Goal: Task Accomplishment & Management: Complete application form

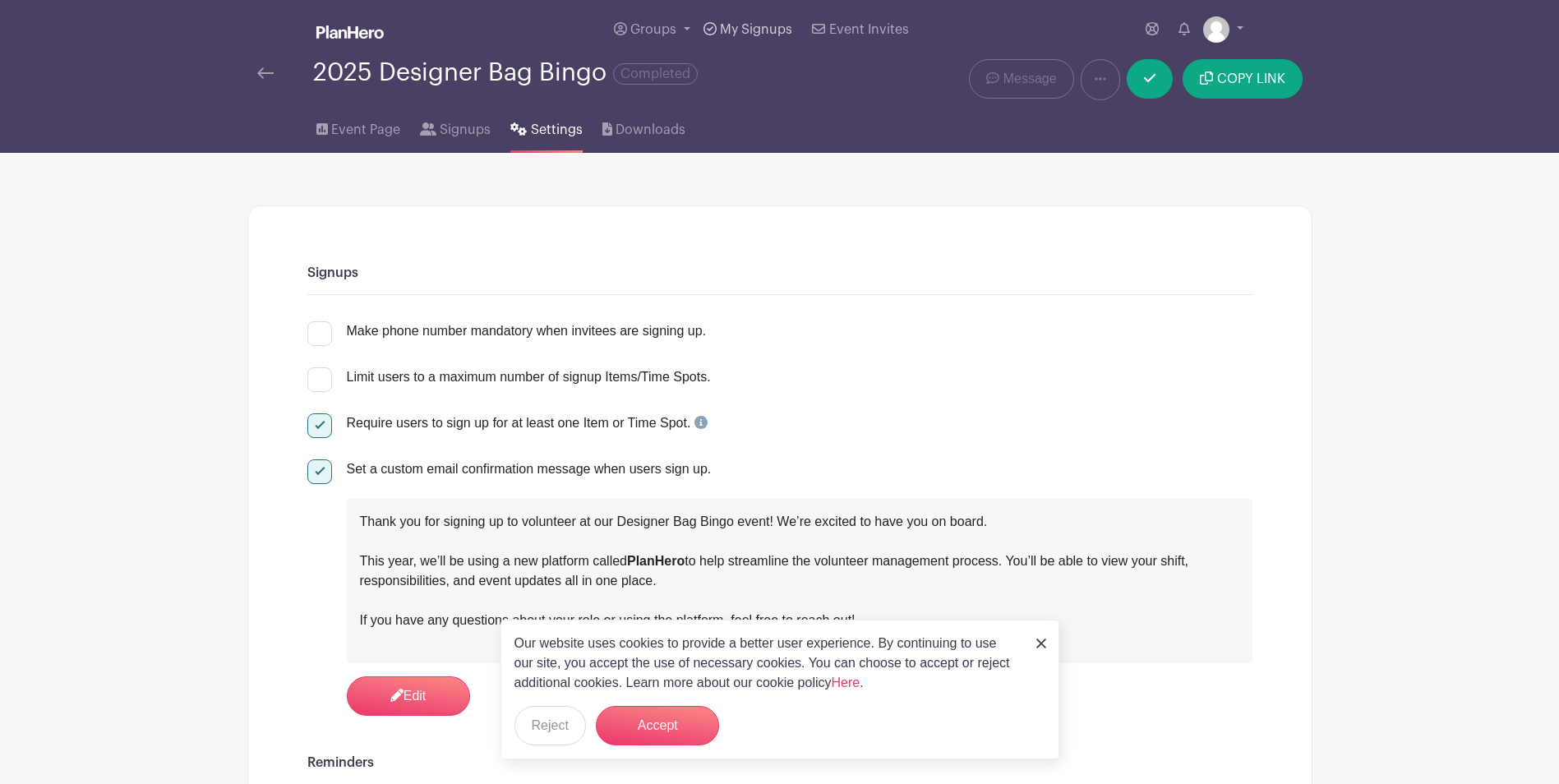
click at [759, 25] on span "My Signups" at bounding box center [756, 30] width 72 height 13
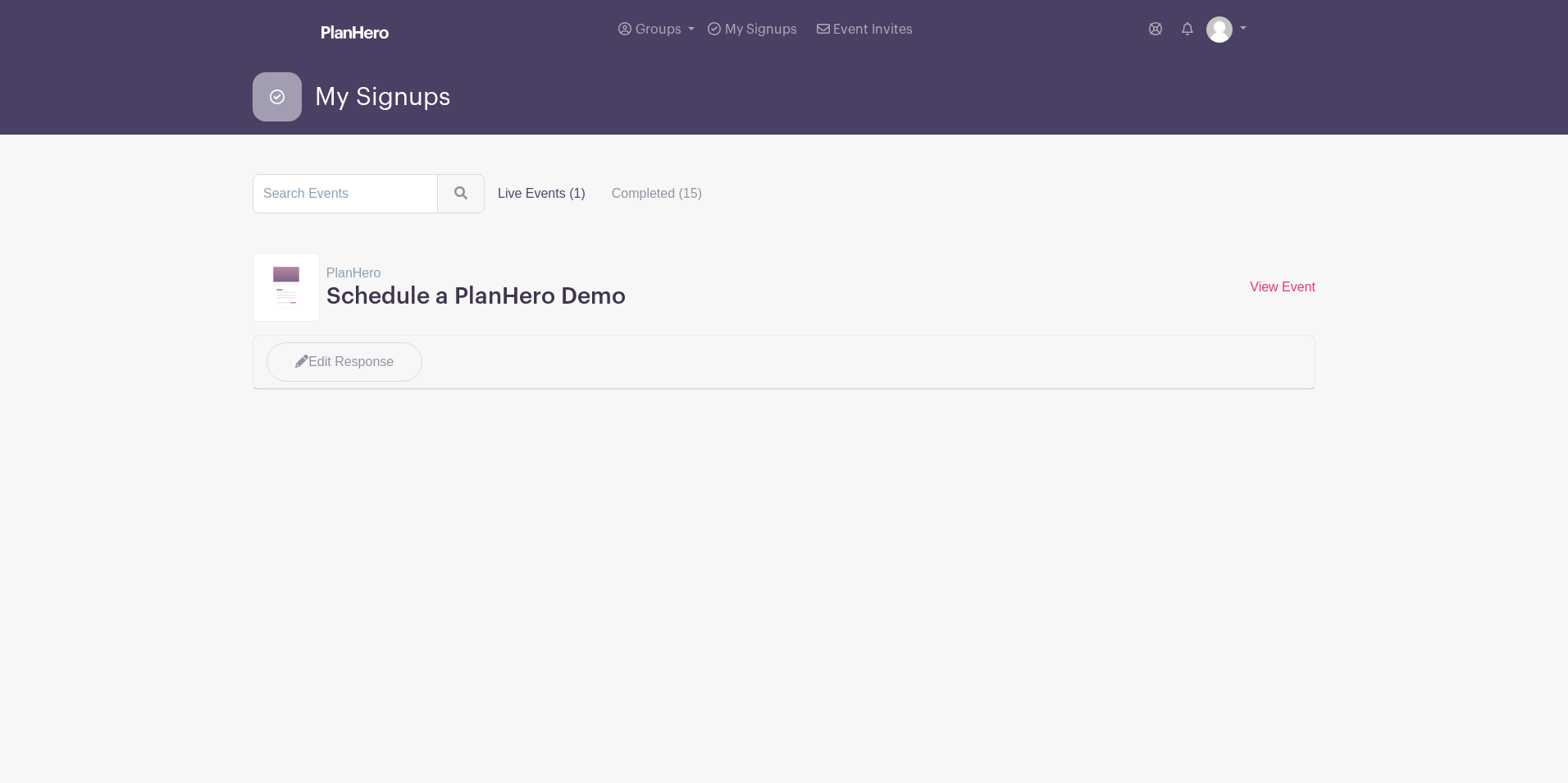
click at [369, 32] on img at bounding box center [354, 31] width 67 height 13
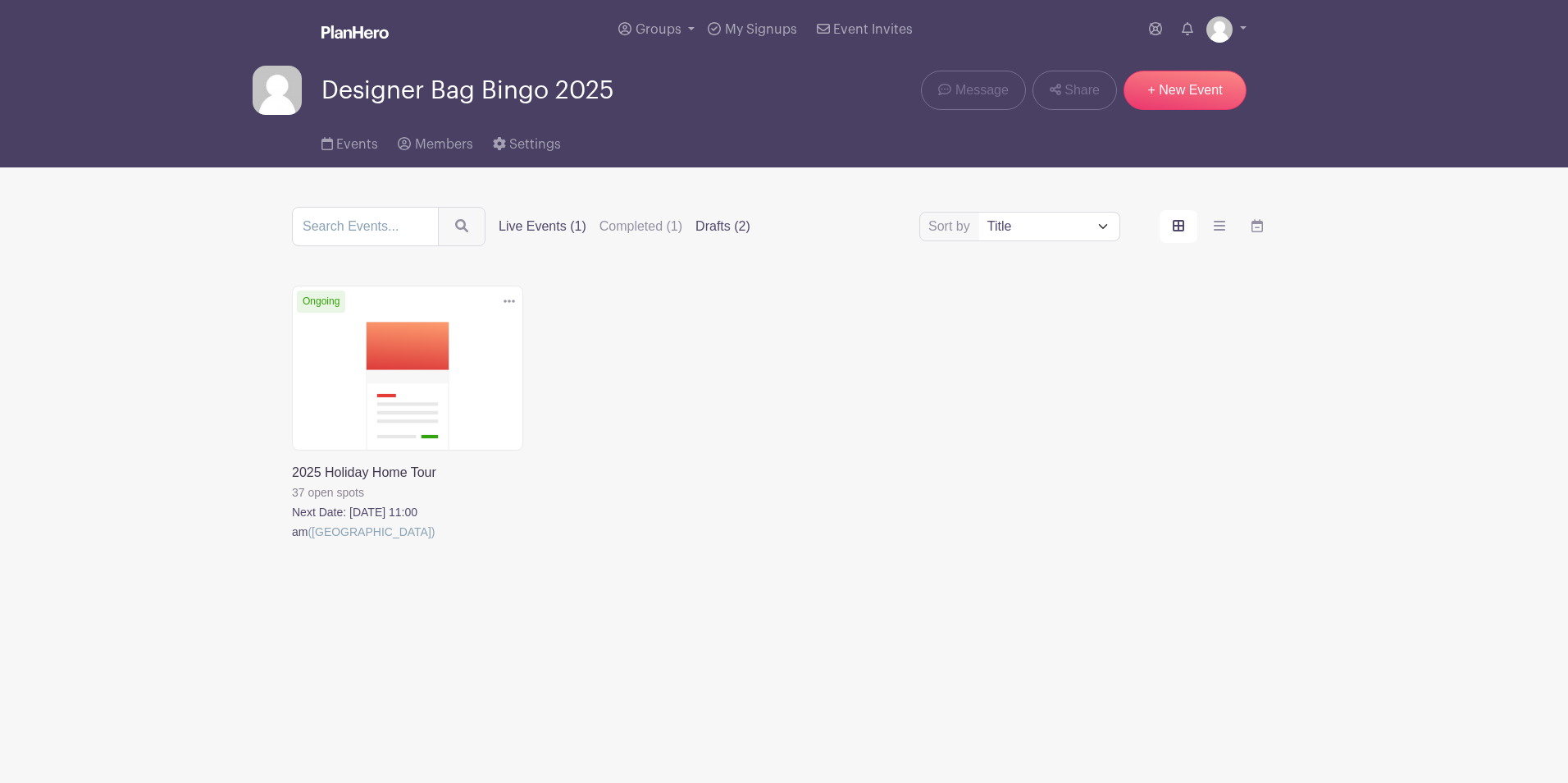
click at [743, 231] on label "Drafts (2)" at bounding box center [723, 227] width 55 height 20
click at [0, 0] on input "Drafts (2)" at bounding box center [0, 0] width 0 height 0
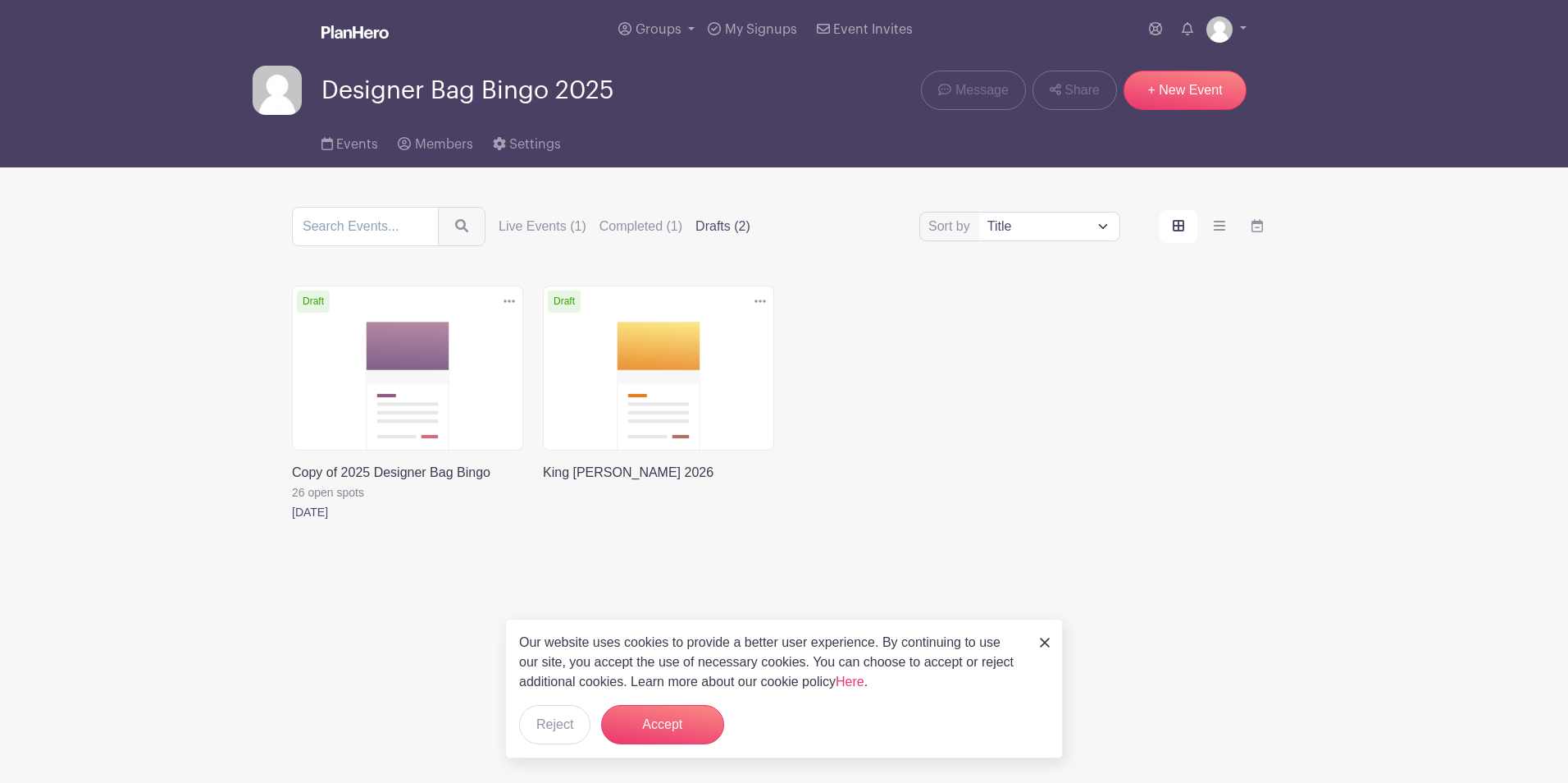
click at [543, 482] on link at bounding box center [543, 482] width 0 height 0
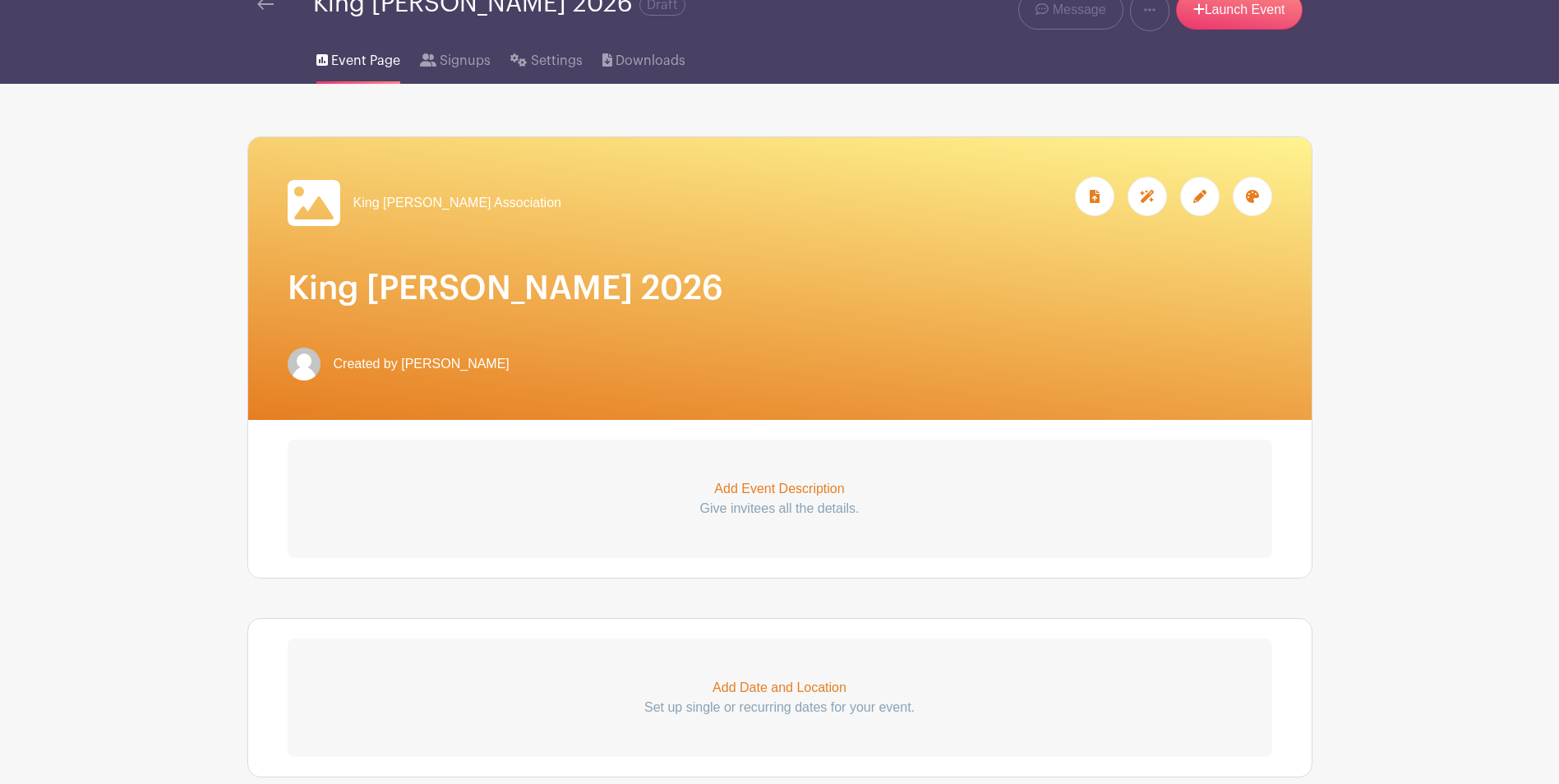
scroll to position [164, 0]
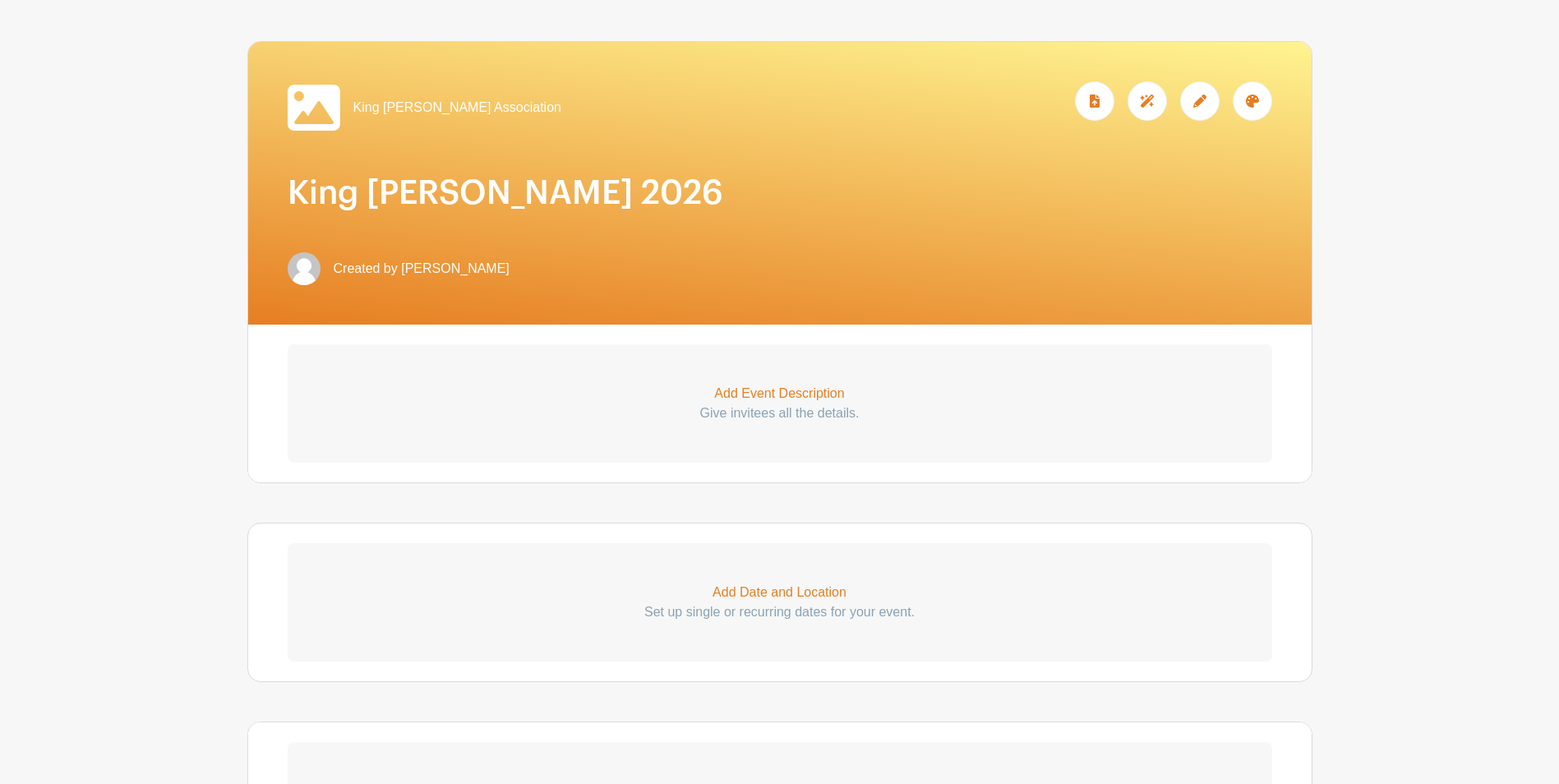
click at [794, 385] on p "Add Event Description" at bounding box center [780, 393] width 985 height 20
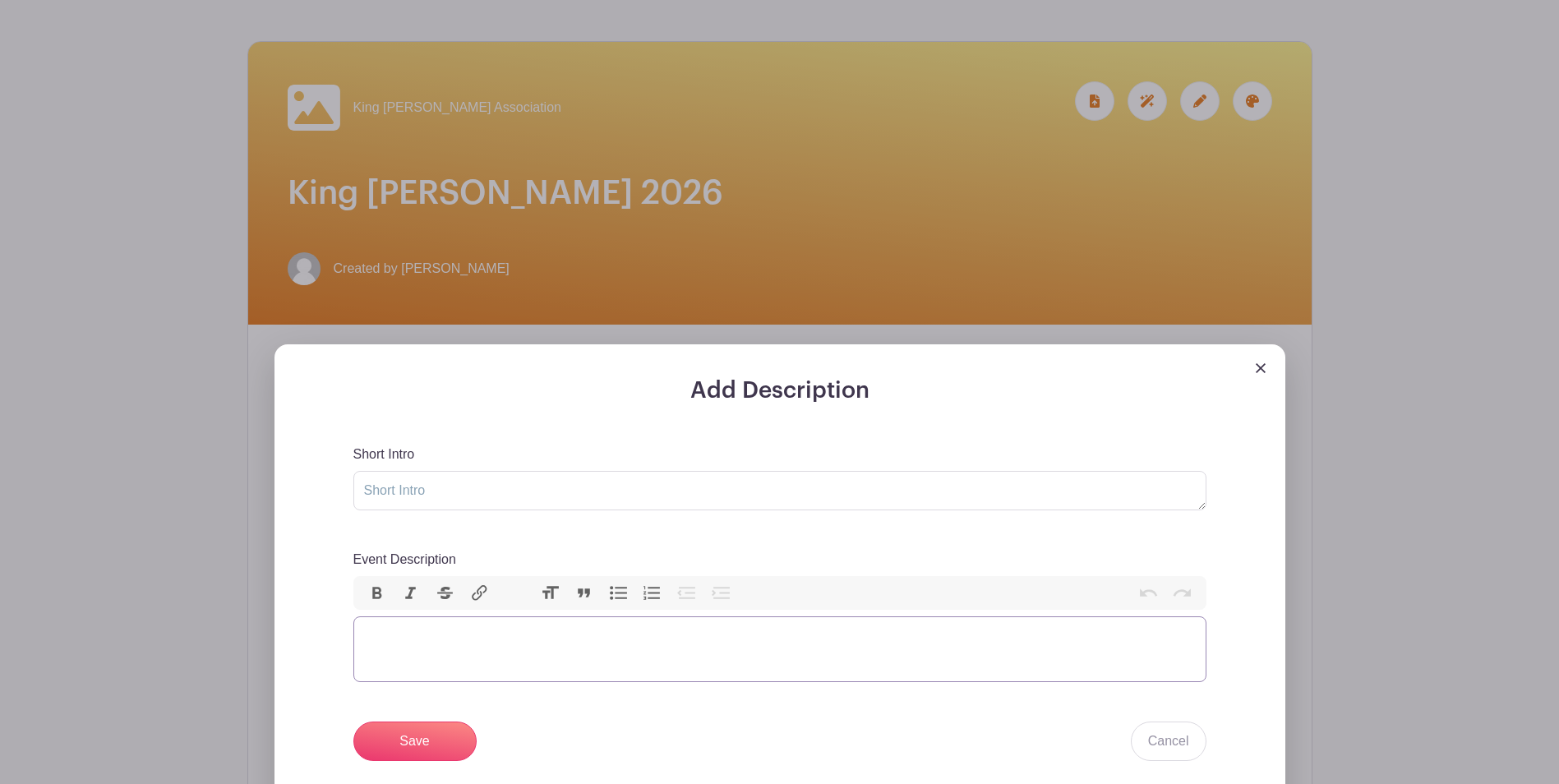
click at [453, 647] on trix-editor "Event Description" at bounding box center [780, 649] width 853 height 66
paste trix-editor "<div>Each year on the final [DATE] of Fiesta Week, the neighborhood holds its o…"
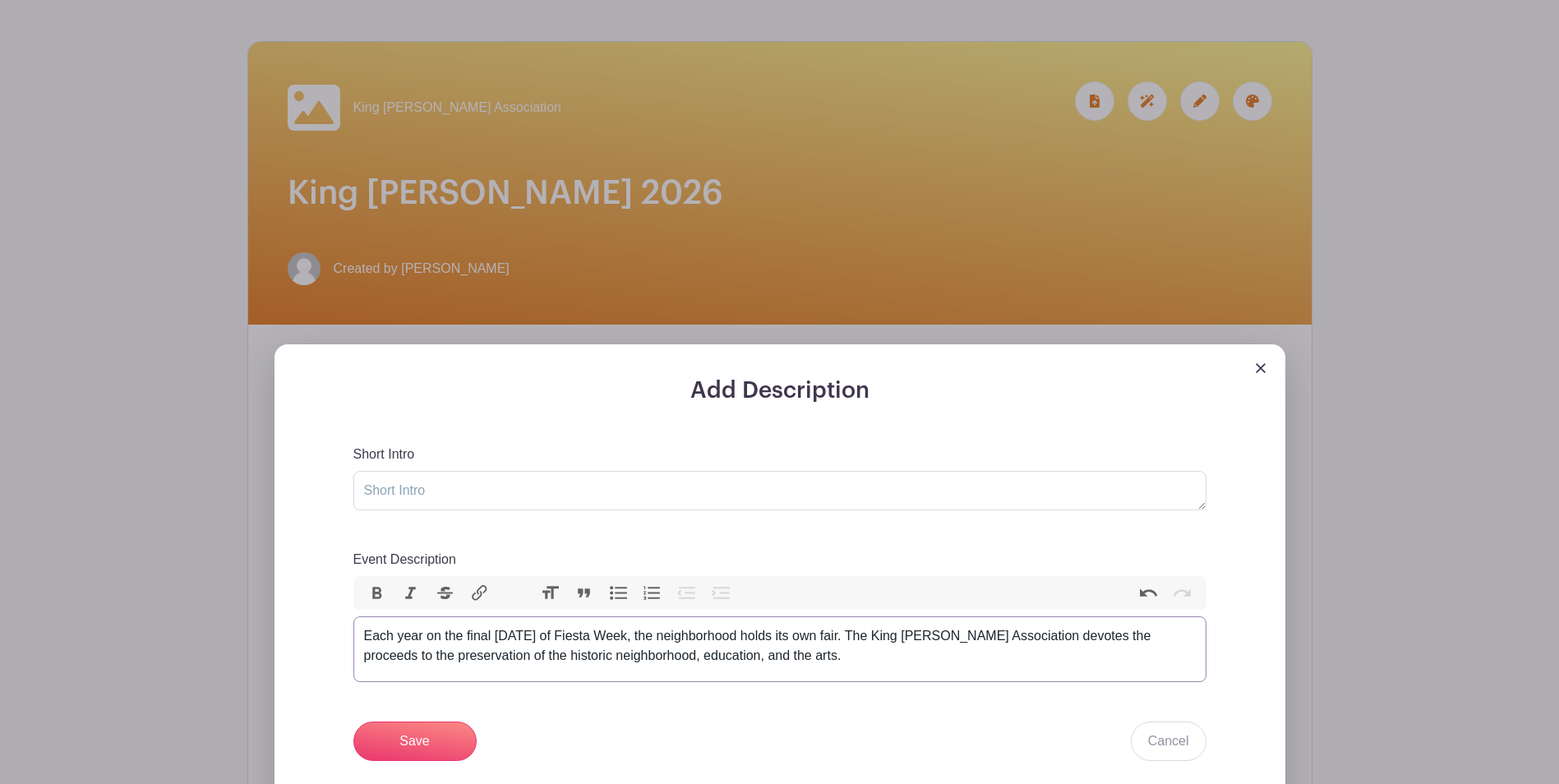
type trix-editor "<div>Each year on the final [DATE] of Fiesta Week, the neighborhood holds its o…"
click at [436, 489] on textarea "Short Intro" at bounding box center [780, 491] width 853 height 39
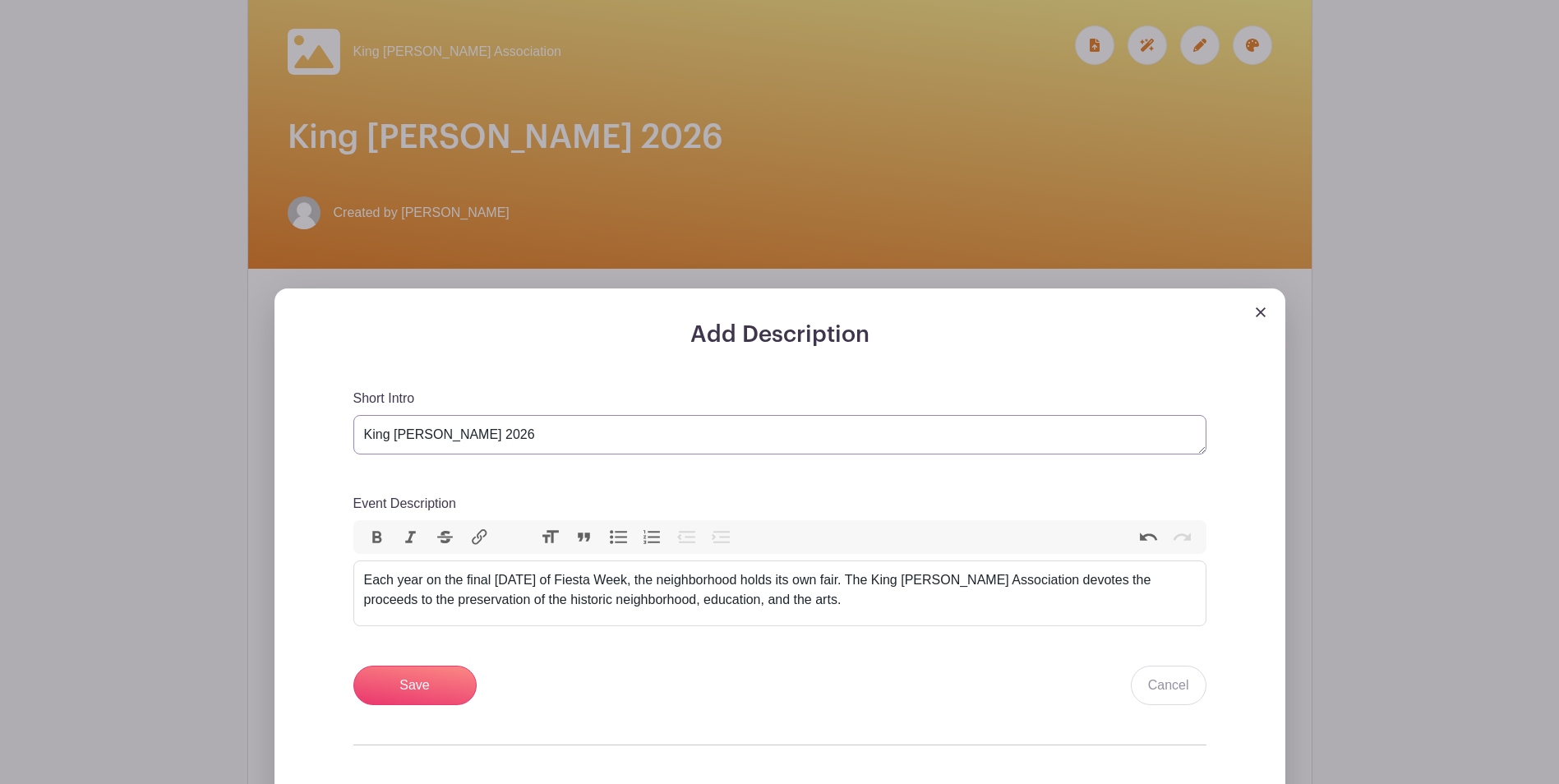
scroll to position [247, 0]
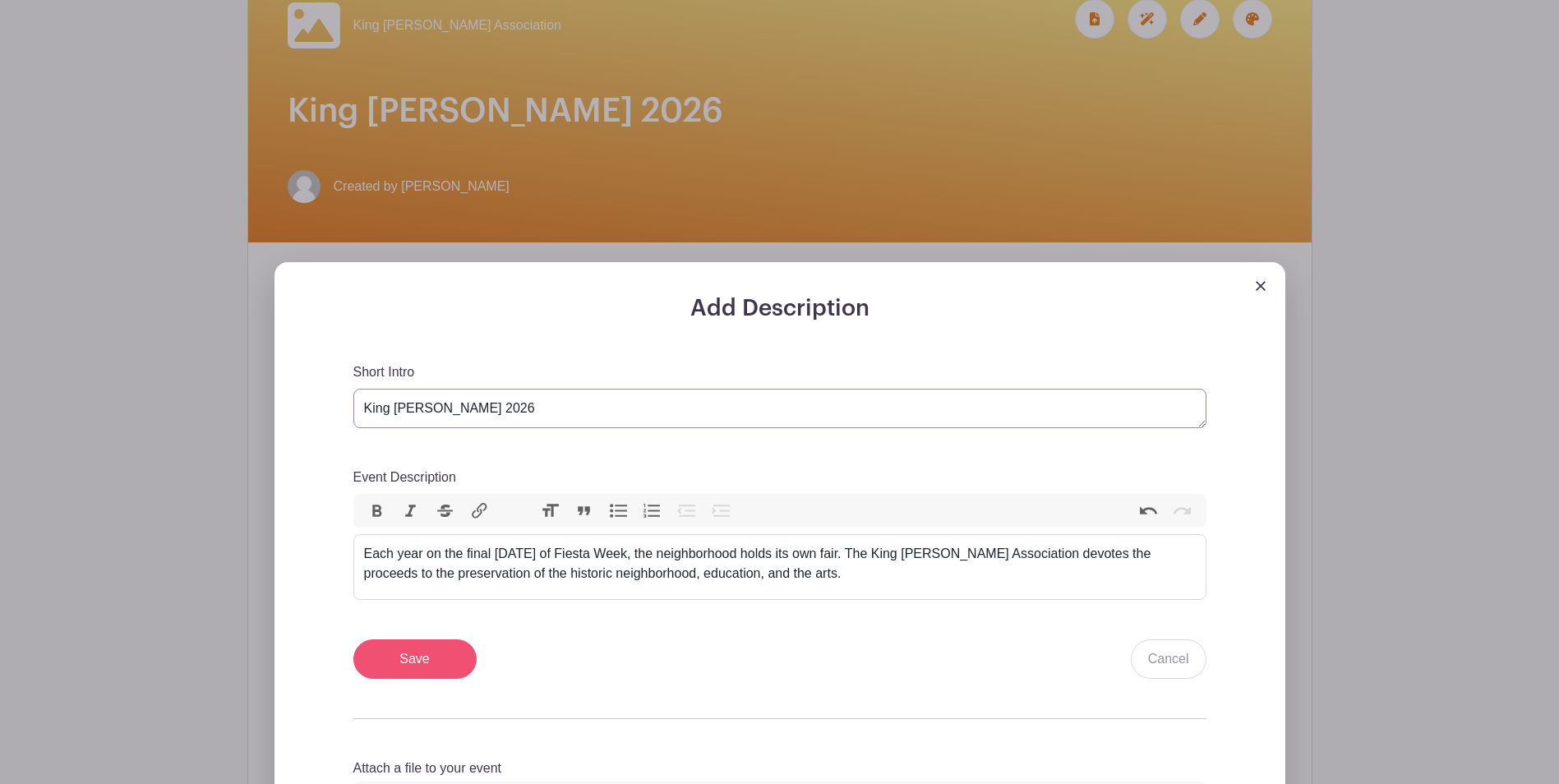
type textarea "King [PERSON_NAME] 2026"
click at [441, 665] on input "Save" at bounding box center [415, 659] width 123 height 39
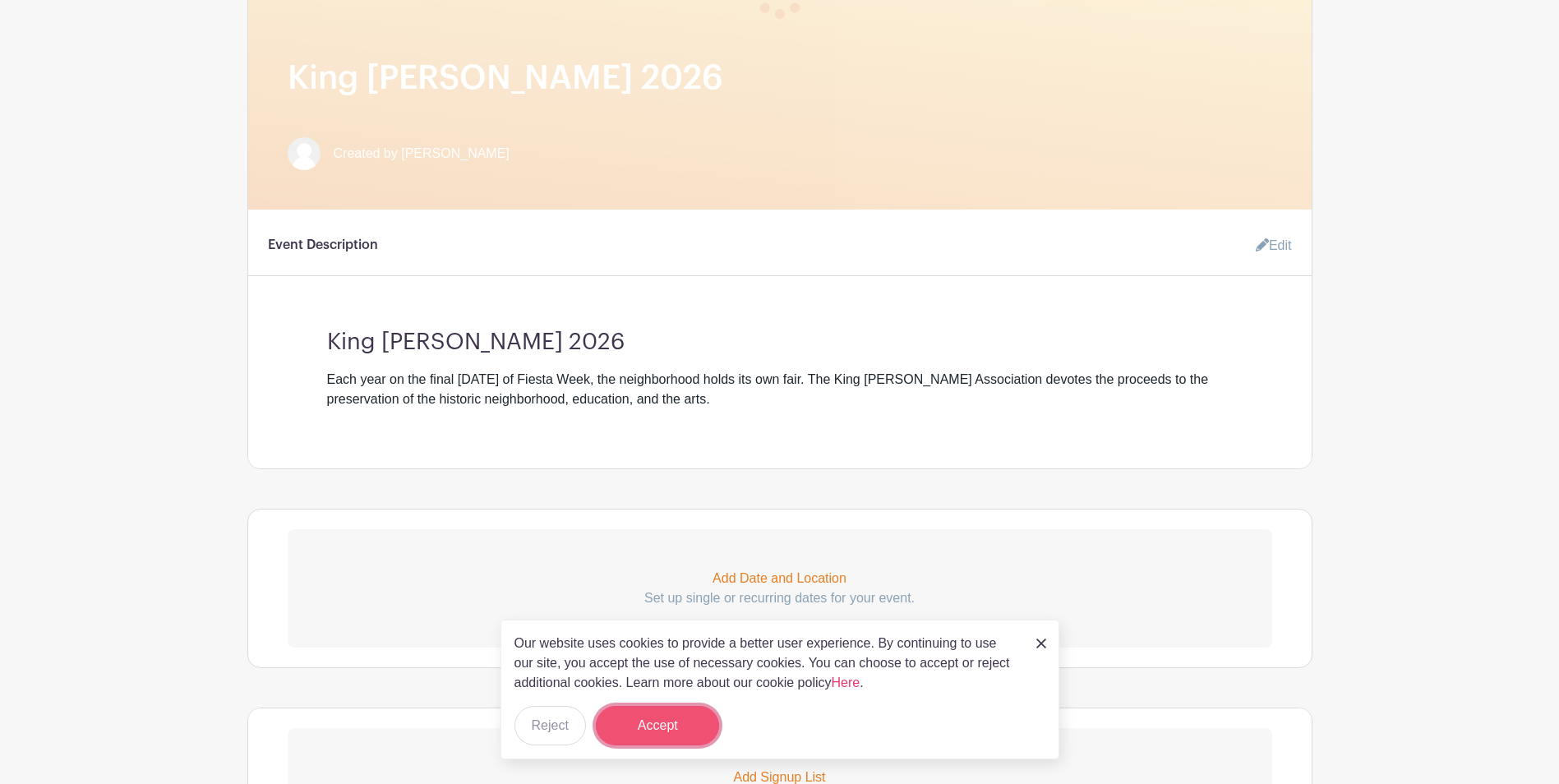
click at [684, 721] on button "Accept" at bounding box center [657, 725] width 123 height 39
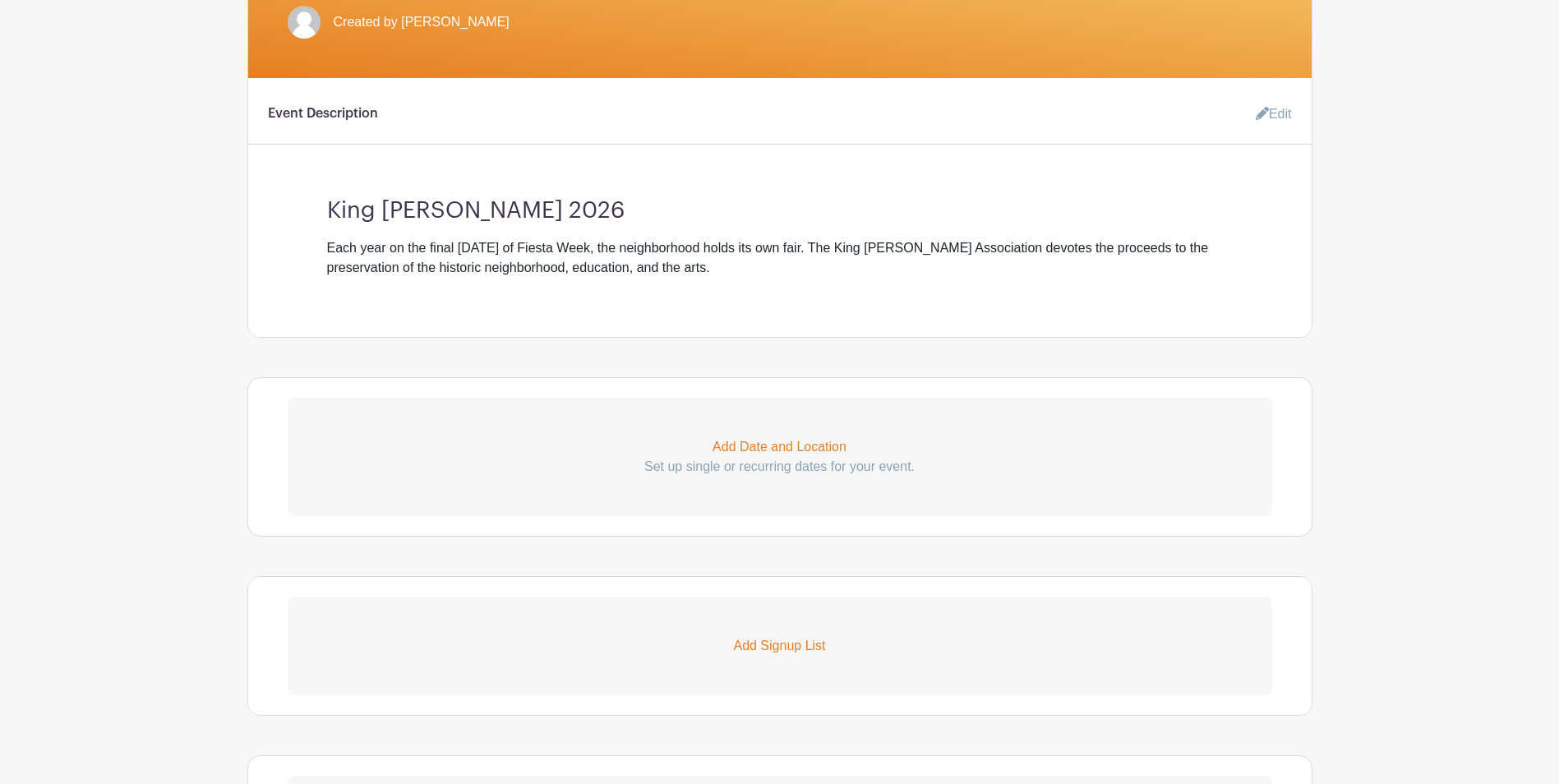
scroll to position [279, 0]
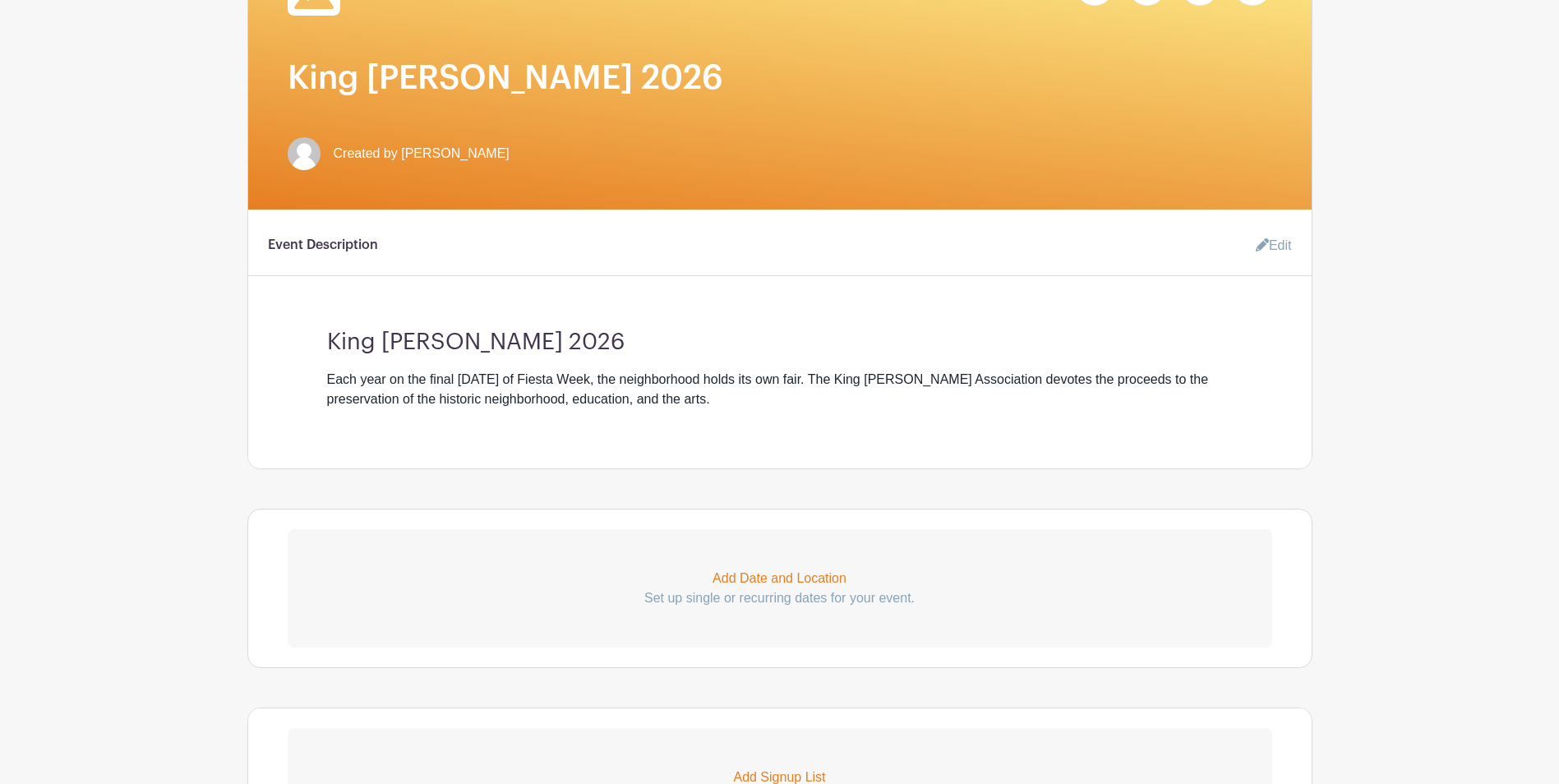
click at [773, 578] on p "Add Date and Location" at bounding box center [780, 578] width 985 height 20
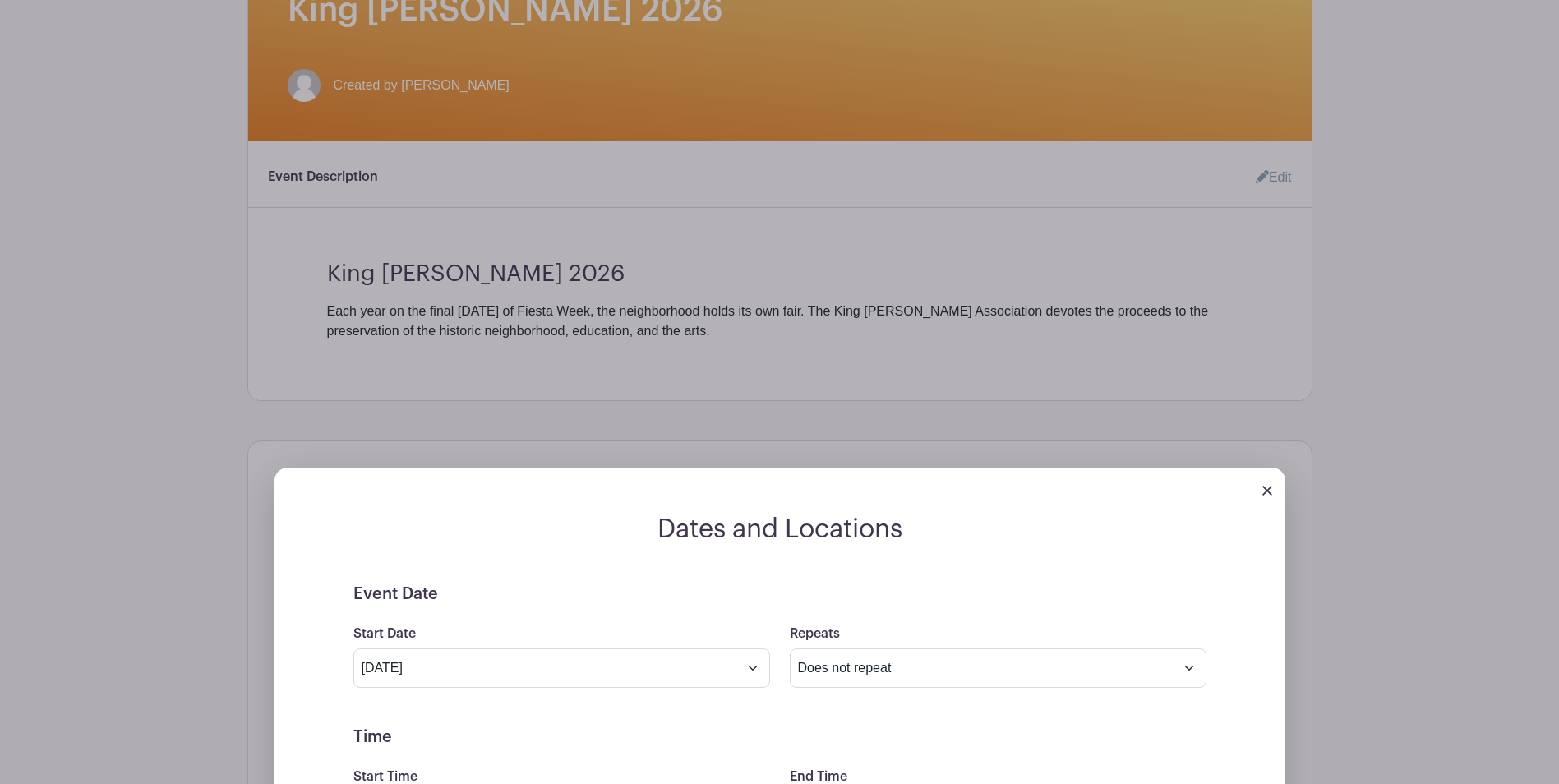
scroll to position [608, 0]
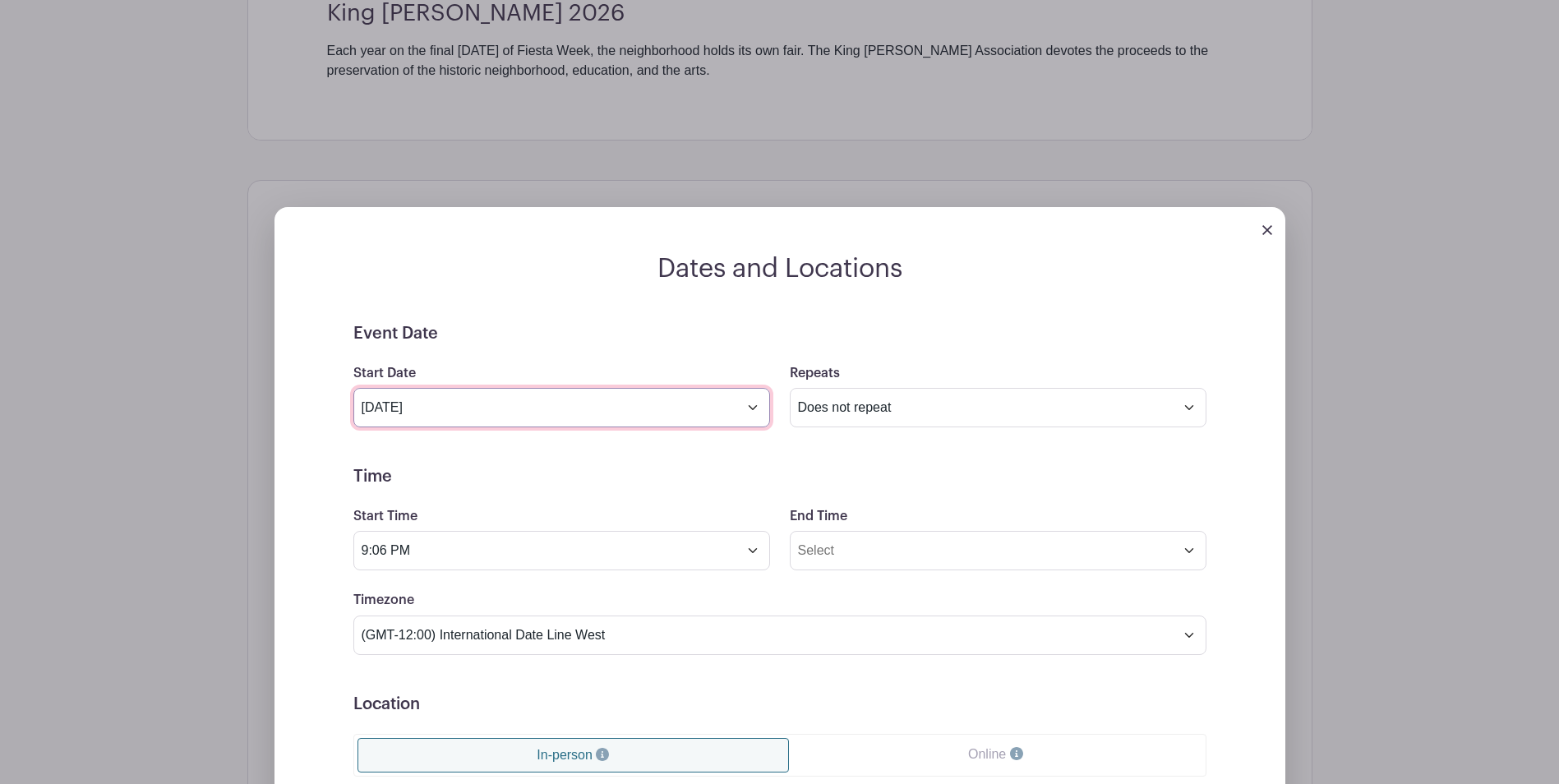
click at [753, 409] on input "[DATE]" at bounding box center [562, 408] width 417 height 39
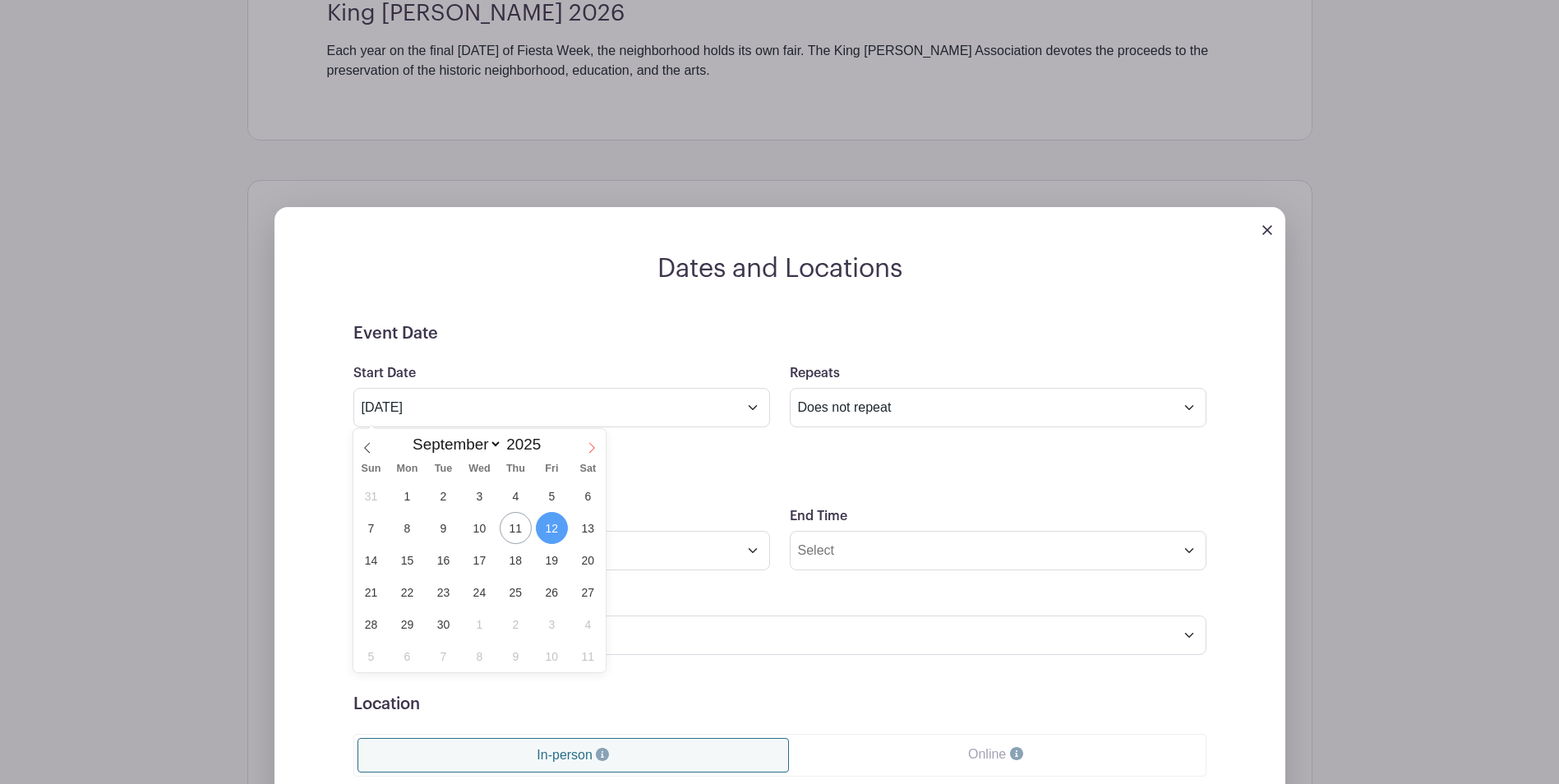
click at [587, 445] on icon at bounding box center [591, 447] width 12 height 12
select select "11"
click at [587, 445] on icon at bounding box center [591, 447] width 12 height 12
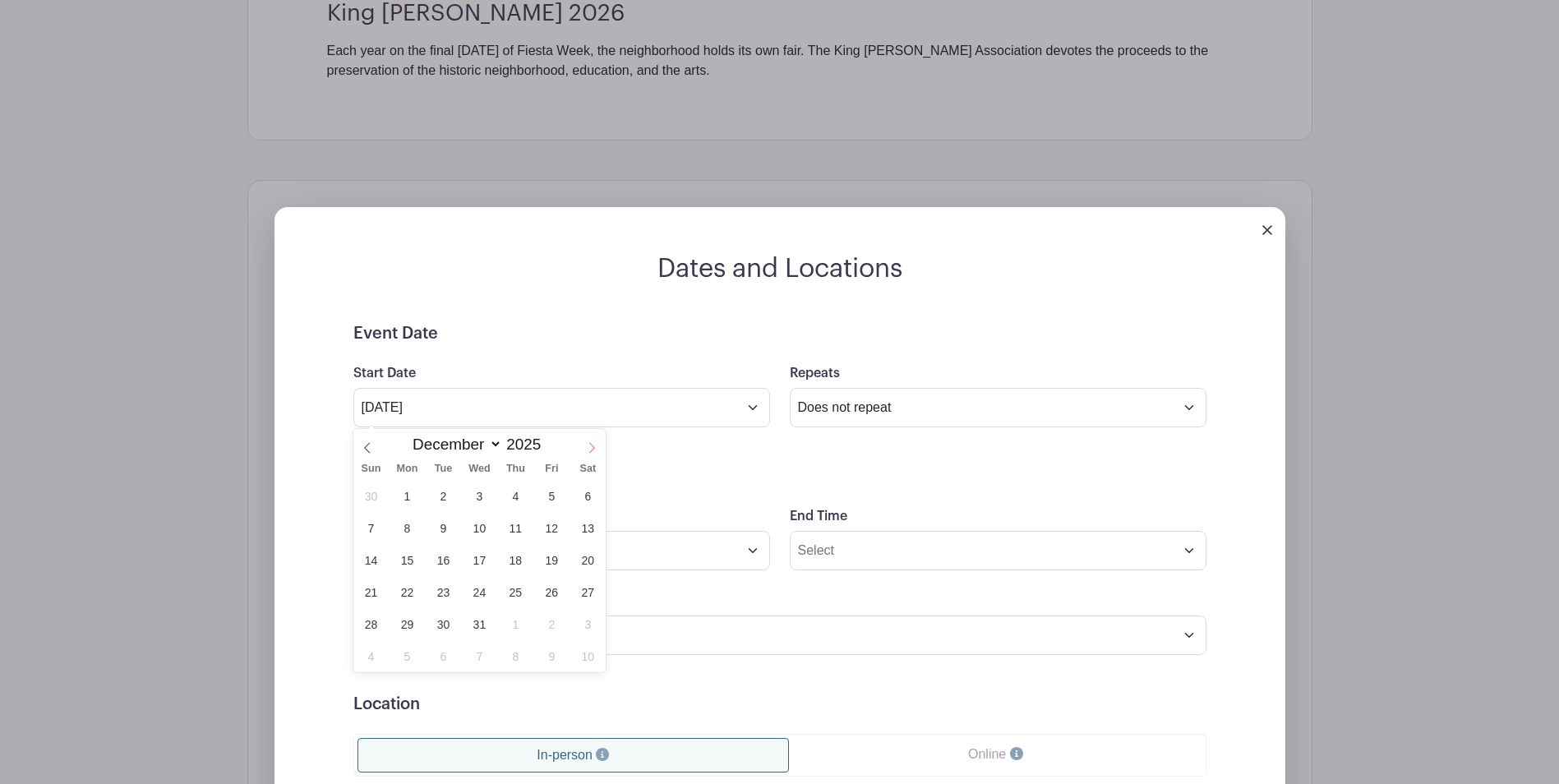
type input "2026"
click at [587, 445] on icon at bounding box center [591, 447] width 12 height 12
select select "3"
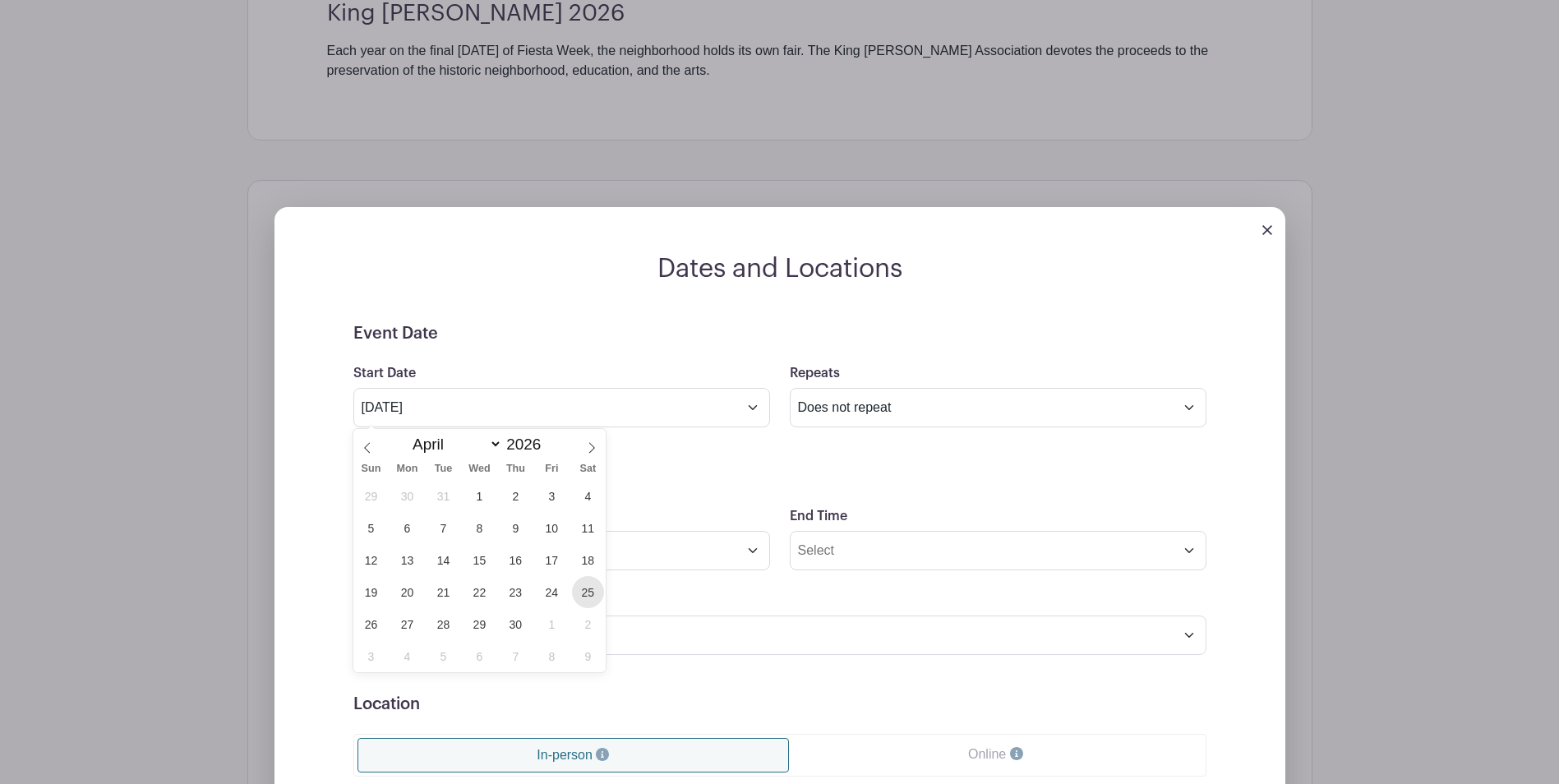
click at [586, 594] on span "25" at bounding box center [589, 592] width 32 height 32
type input "[DATE]"
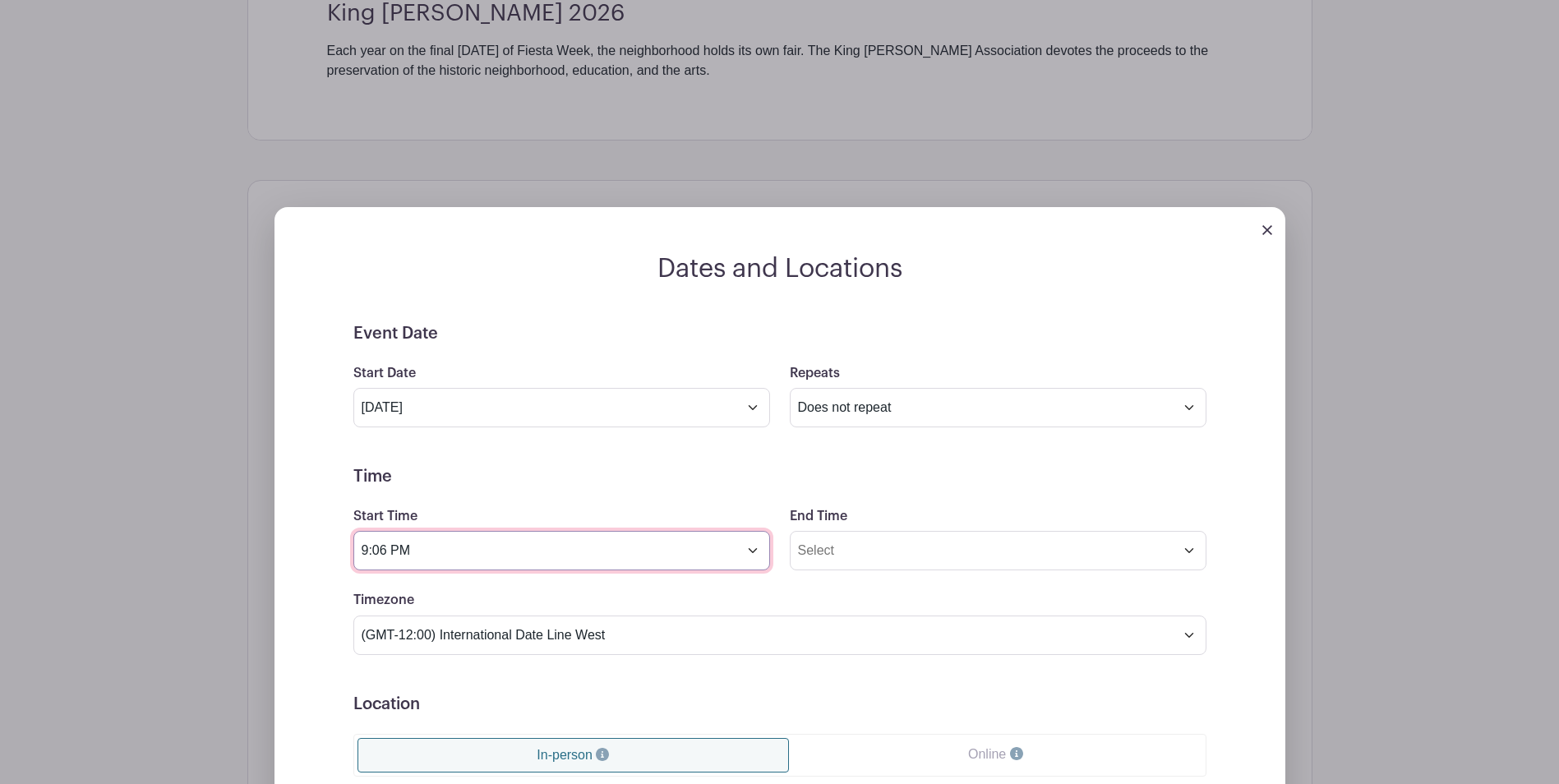
click at [755, 546] on input "9:06 PM" at bounding box center [562, 551] width 417 height 39
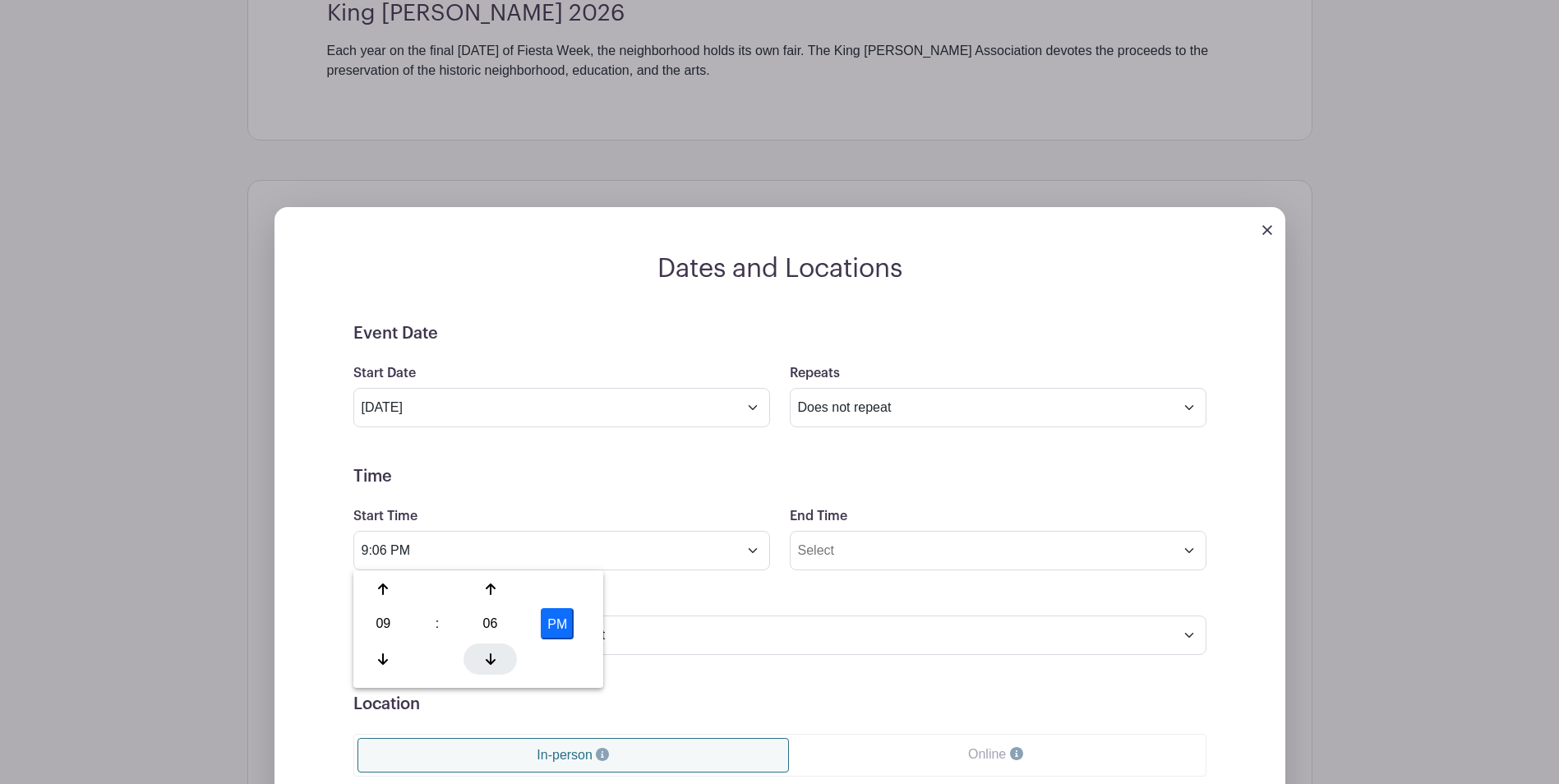
click at [481, 664] on div at bounding box center [490, 659] width 54 height 31
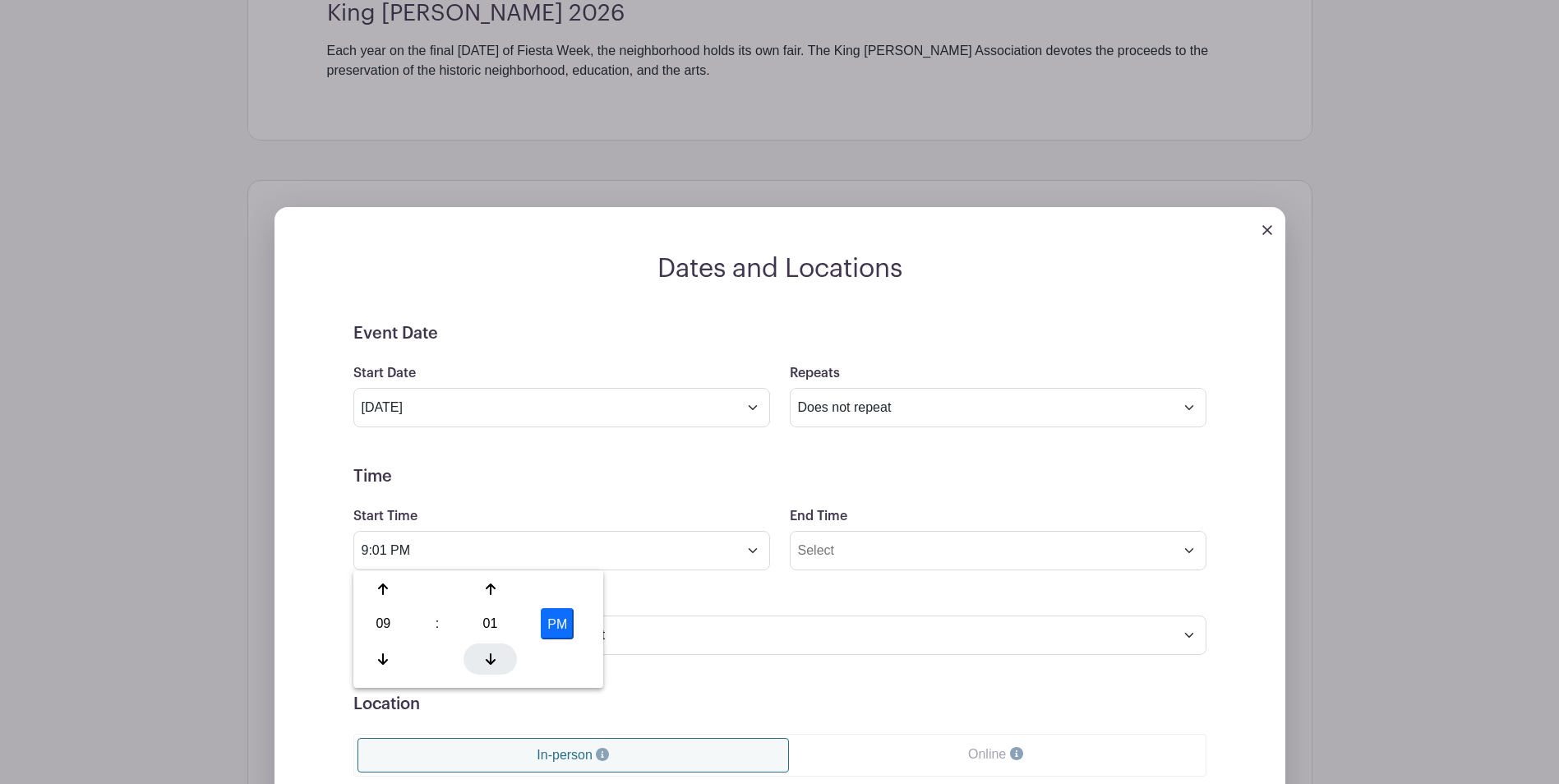
click at [481, 664] on div at bounding box center [490, 659] width 54 height 31
click at [558, 626] on button "PM" at bounding box center [557, 623] width 33 height 31
type input "9:00 AM"
click at [885, 553] on input "End Time" at bounding box center [998, 551] width 417 height 39
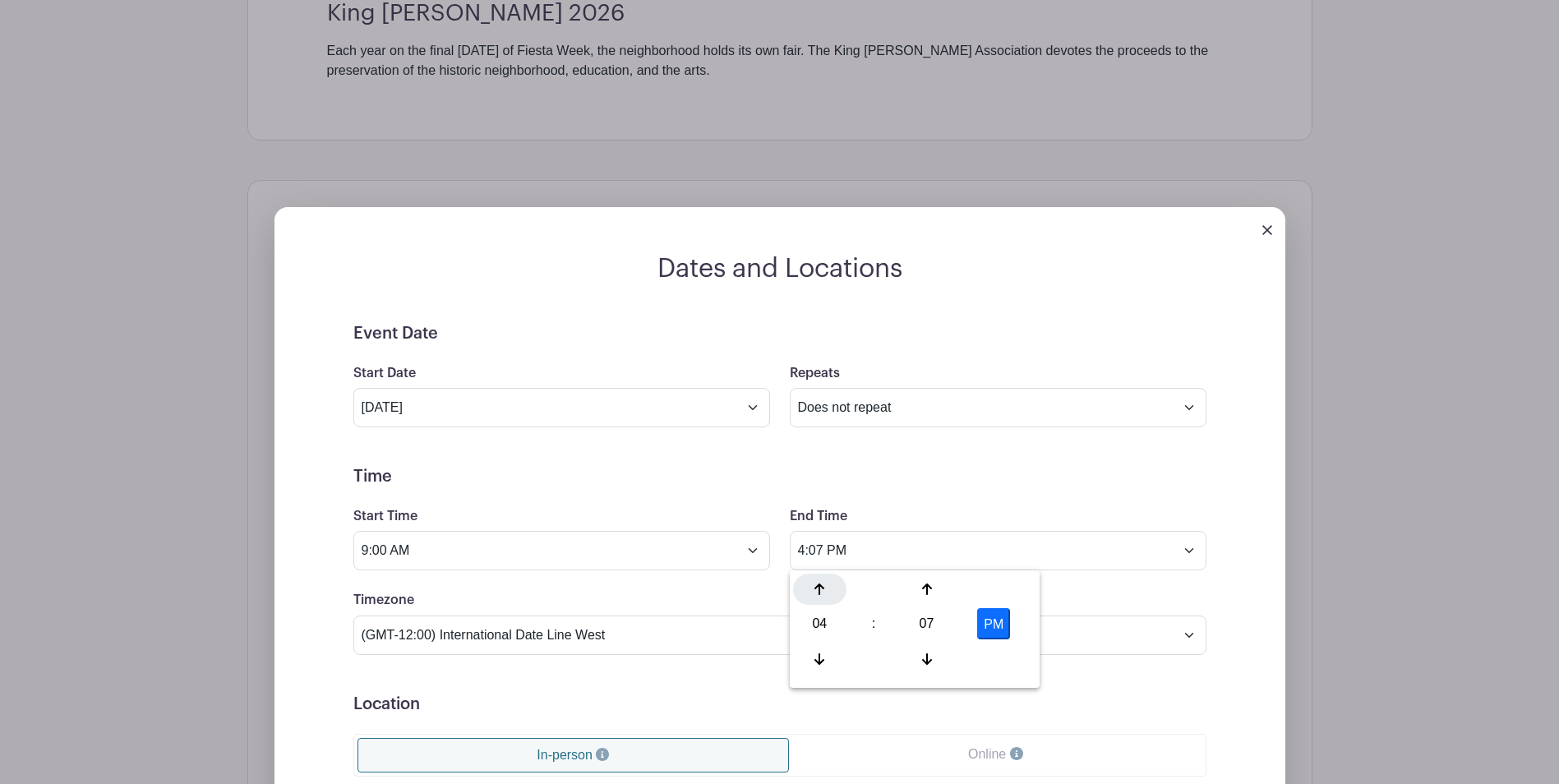
click at [826, 594] on div at bounding box center [820, 588] width 54 height 31
click at [929, 660] on icon at bounding box center [927, 659] width 10 height 12
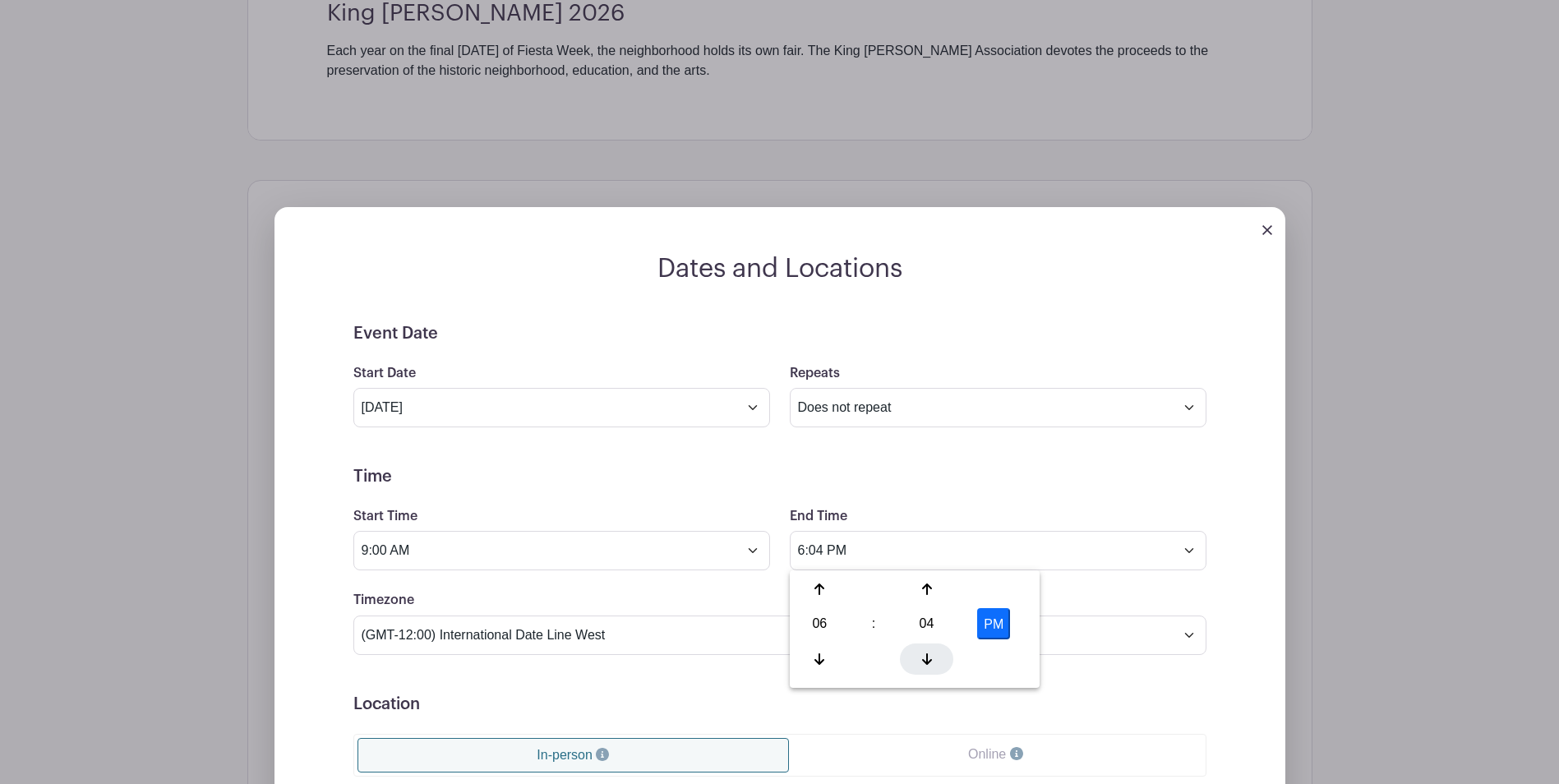
click at [929, 660] on icon at bounding box center [927, 659] width 10 height 12
type input "6:00 PM"
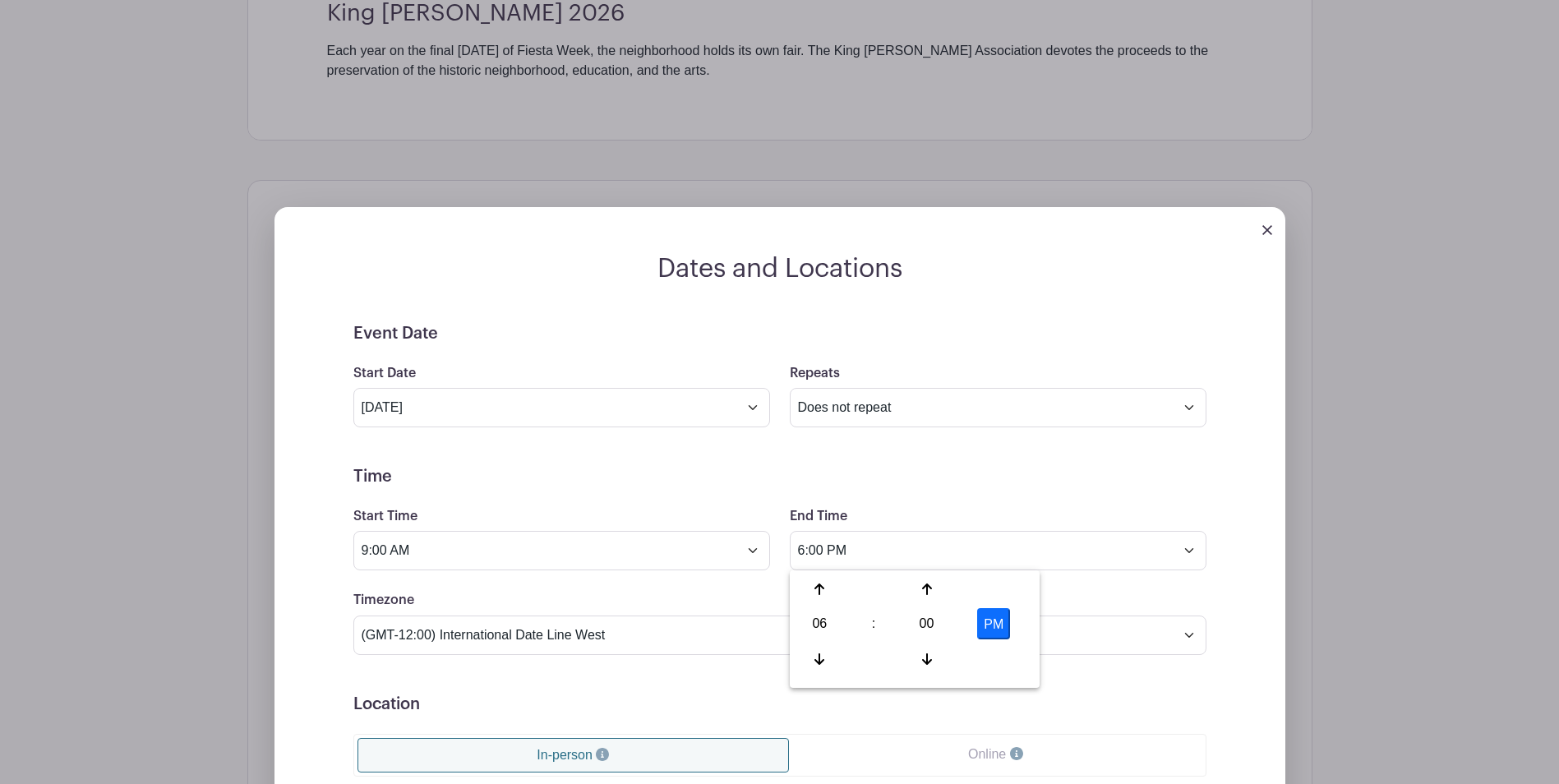
click at [1007, 465] on form "Event Date Start Date [DATE] Repeats Does not repeat Daily Weekly Monthly on da…" at bounding box center [780, 693] width 853 height 739
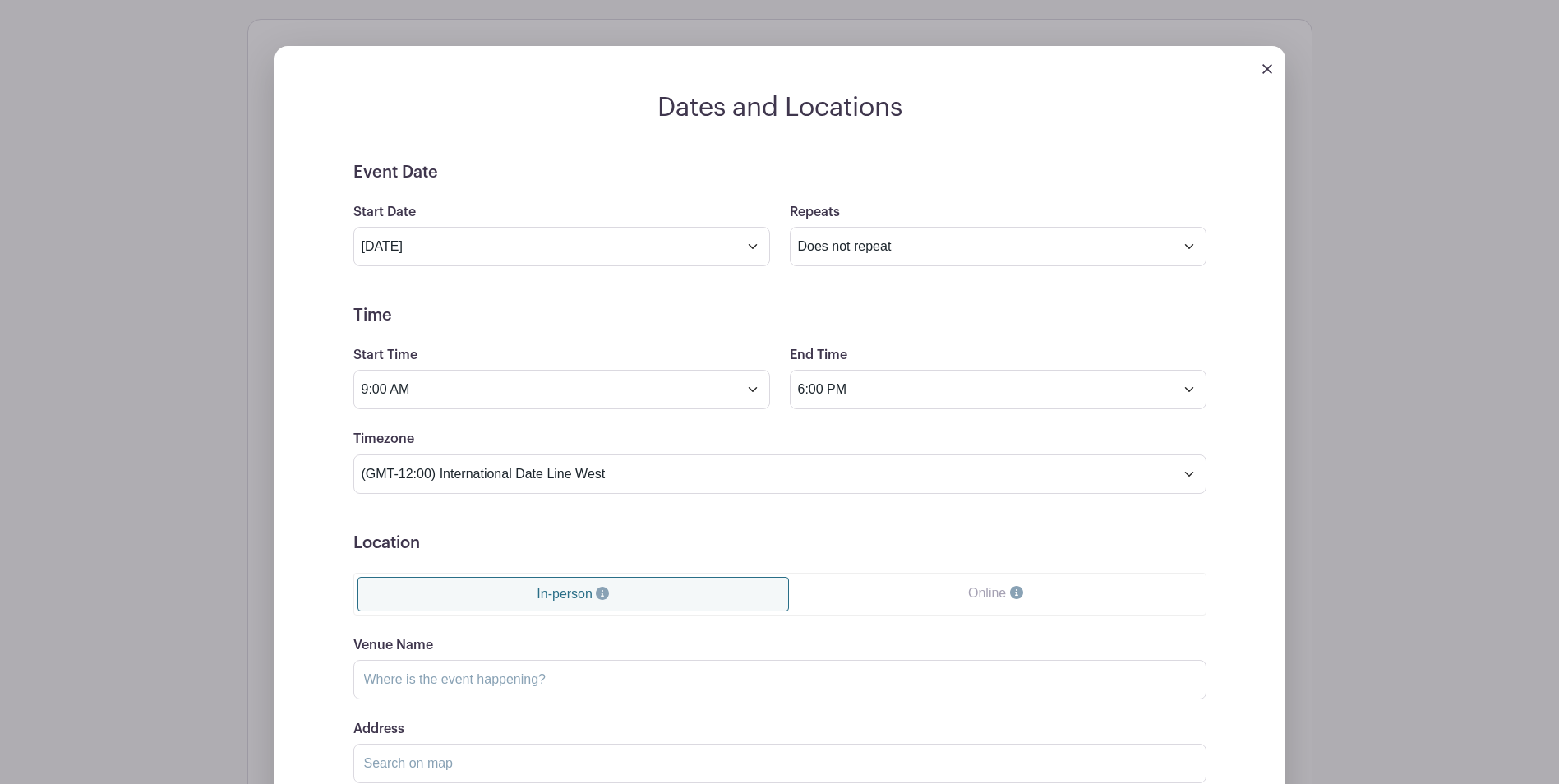
scroll to position [772, 0]
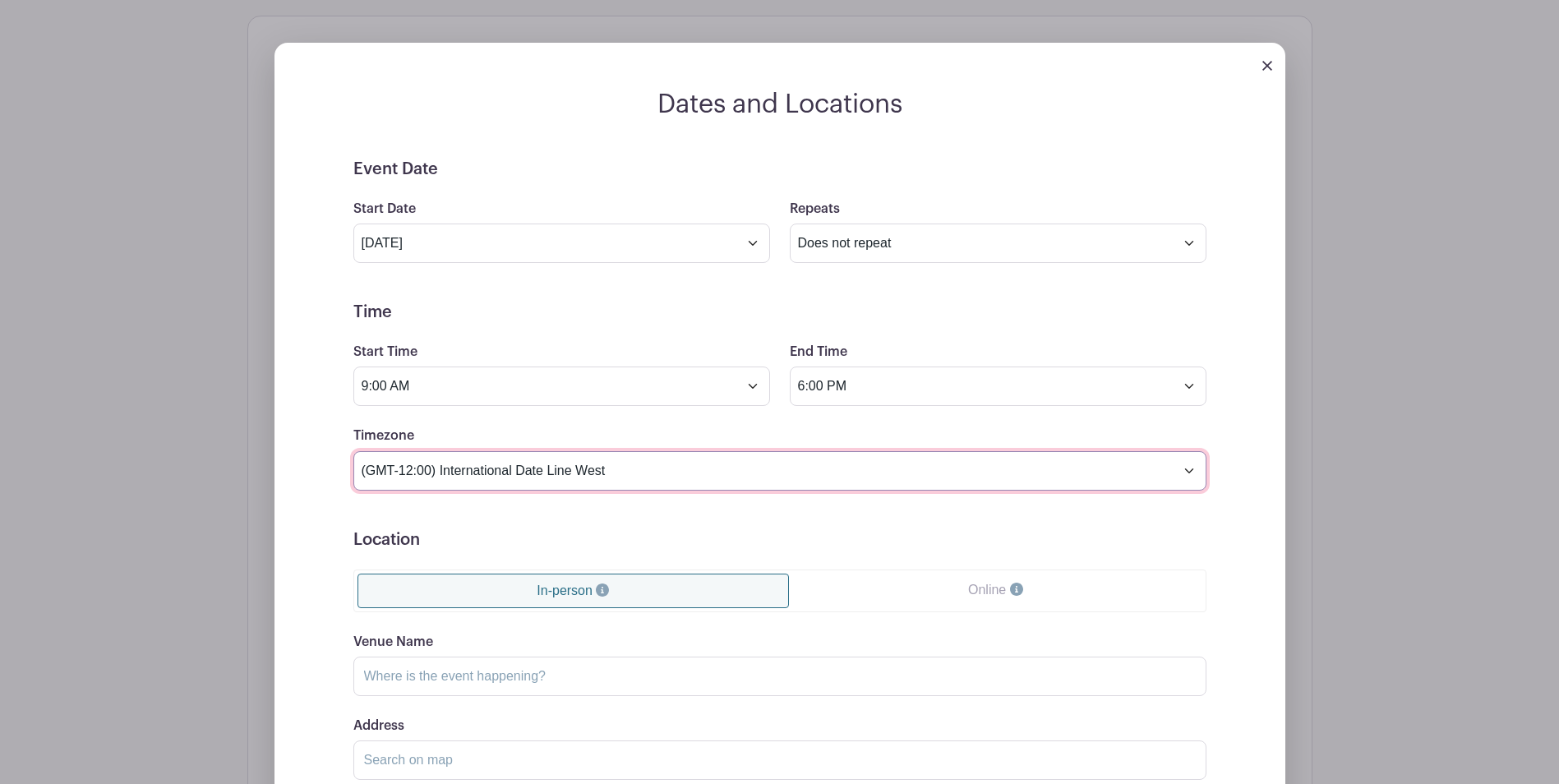
click at [822, 480] on select "(GMT-12:00) International Date Line West (GMT-11:00) [US_STATE] (GMT-11:00) [GE…" at bounding box center [780, 471] width 853 height 39
select select "Central Time ([GEOGRAPHIC_DATA] & [GEOGRAPHIC_DATA])"
click at [353, 451] on select "(GMT-12:00) International Date Line West (GMT-11:00) [US_STATE] (GMT-11:00) [GE…" at bounding box center [780, 471] width 853 height 39
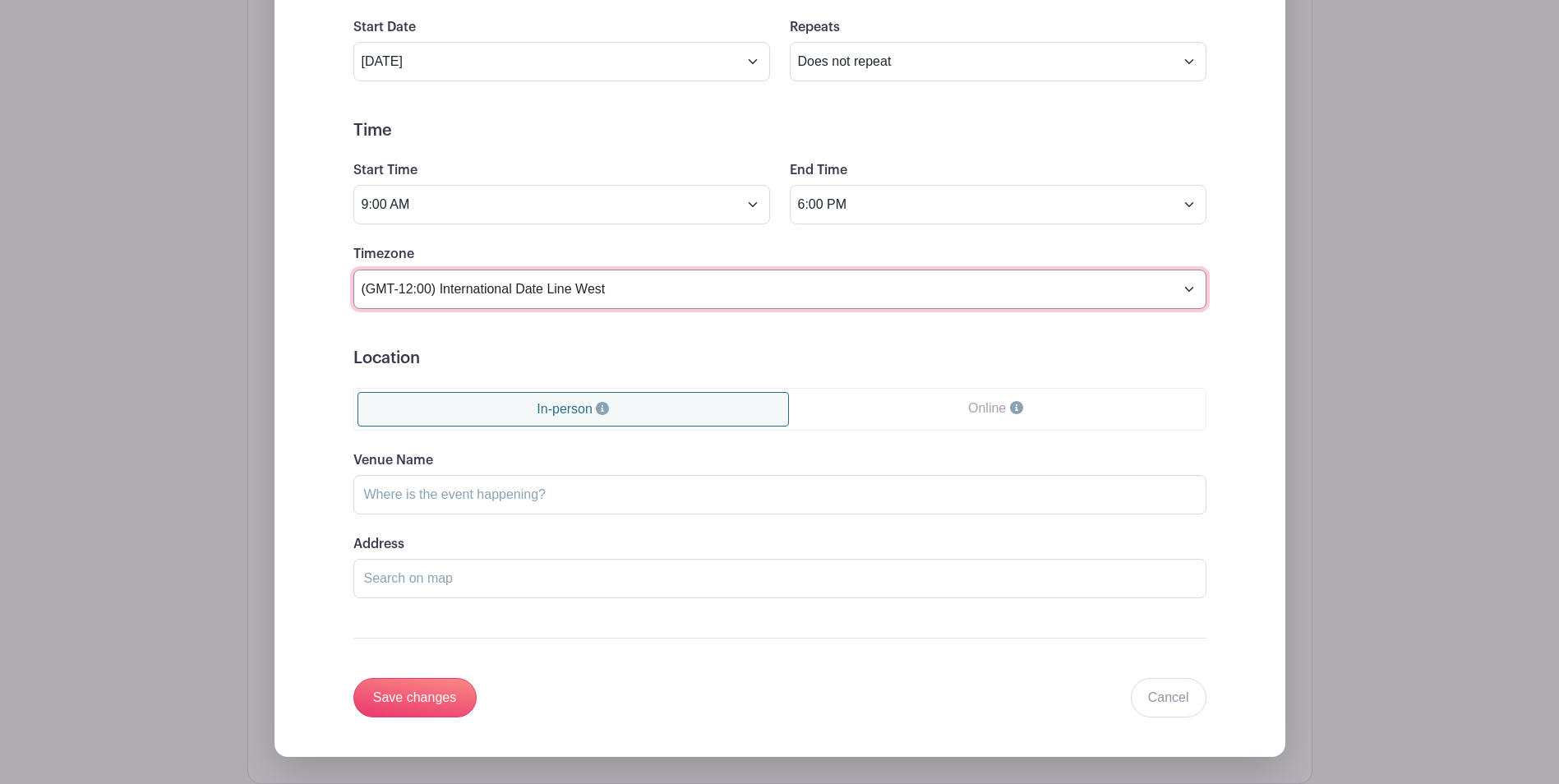
scroll to position [1019, 0]
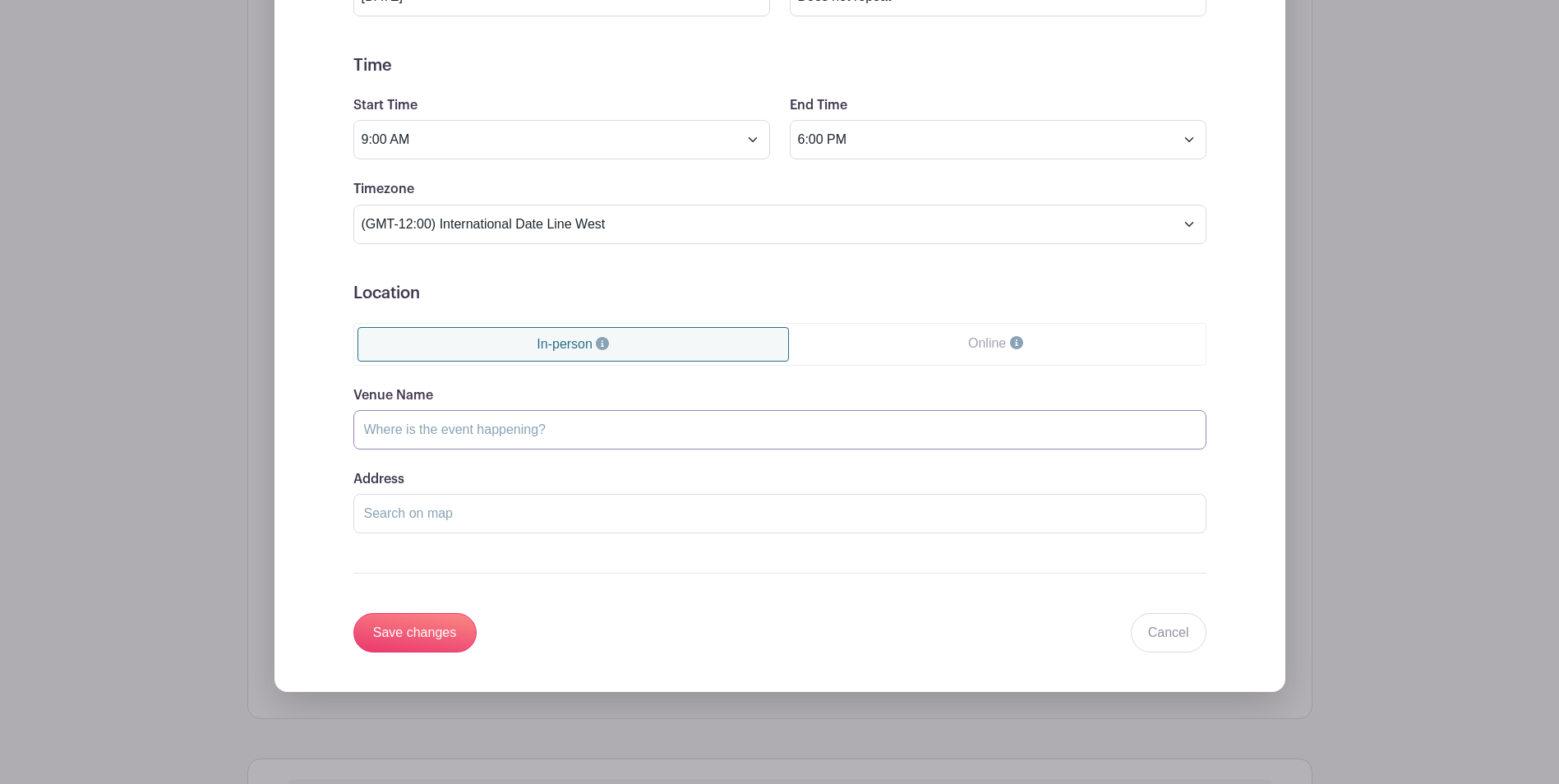
click at [580, 425] on input "Venue Name" at bounding box center [780, 430] width 853 height 39
type input "King [PERSON_NAME]"
click at [480, 523] on input "Address" at bounding box center [780, 513] width 853 height 39
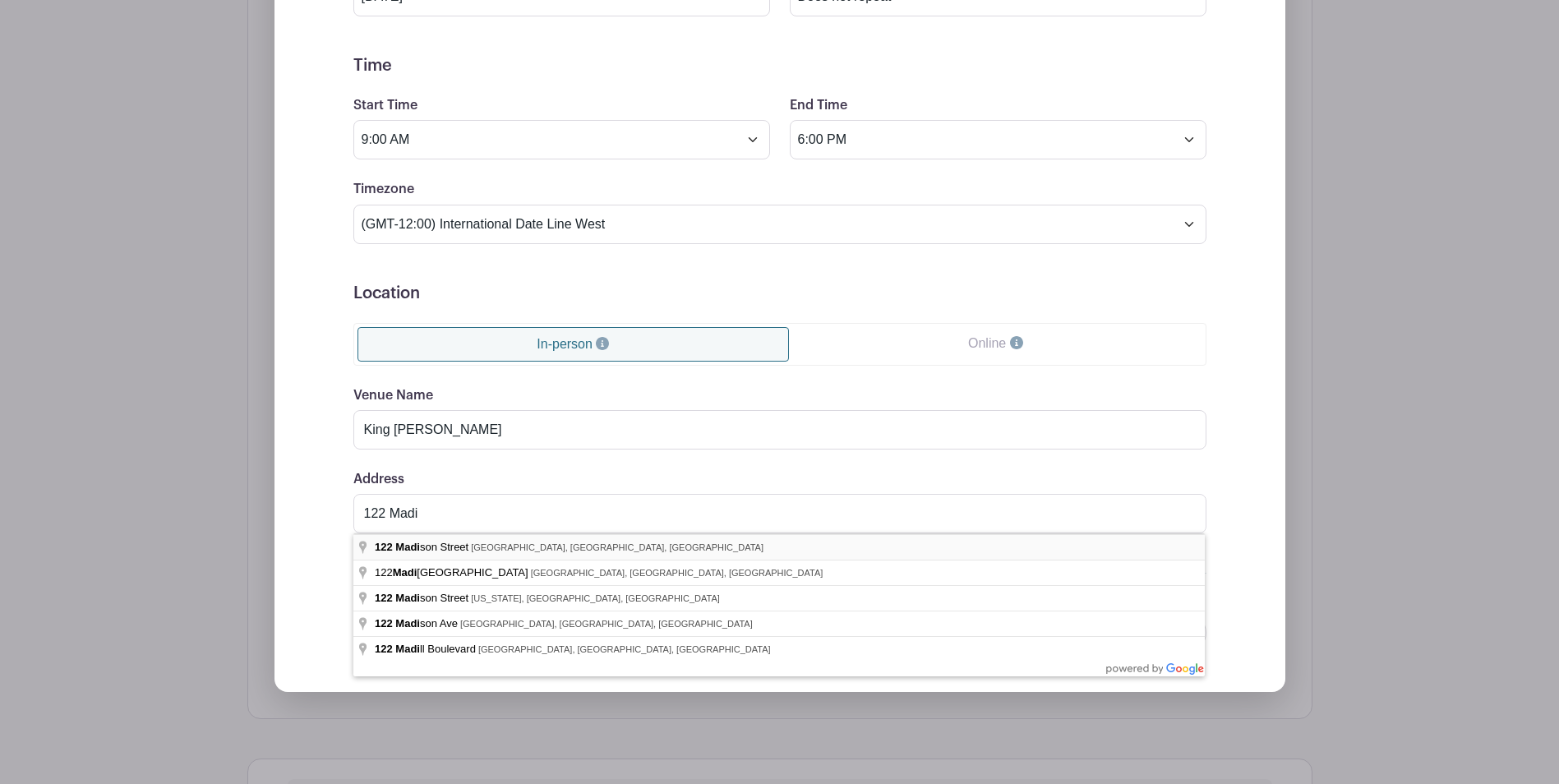
type input "[STREET_ADDRESS]"
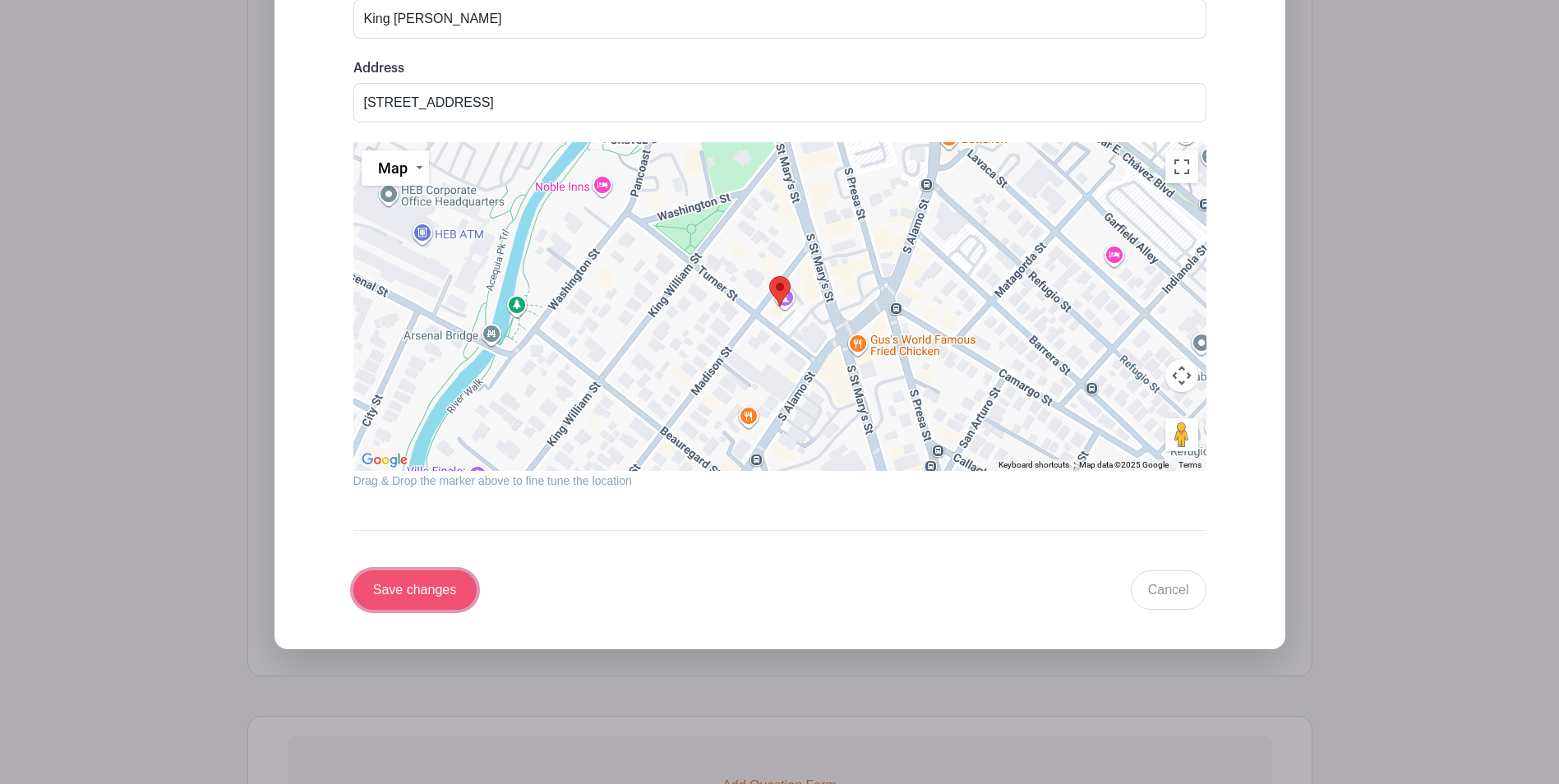
click at [407, 586] on input "Save changes" at bounding box center [415, 590] width 123 height 39
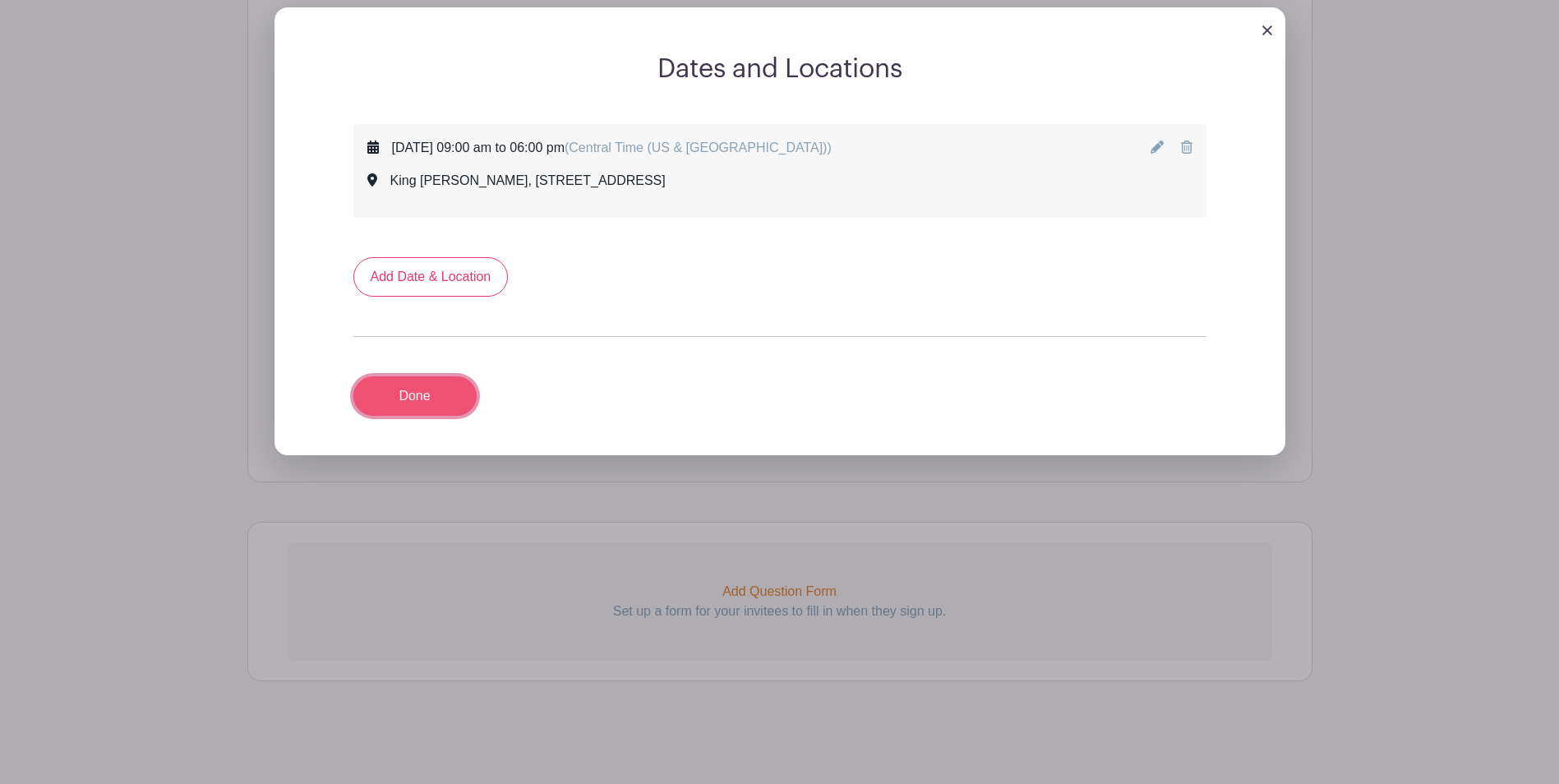
click at [440, 395] on link "Done" at bounding box center [415, 396] width 123 height 39
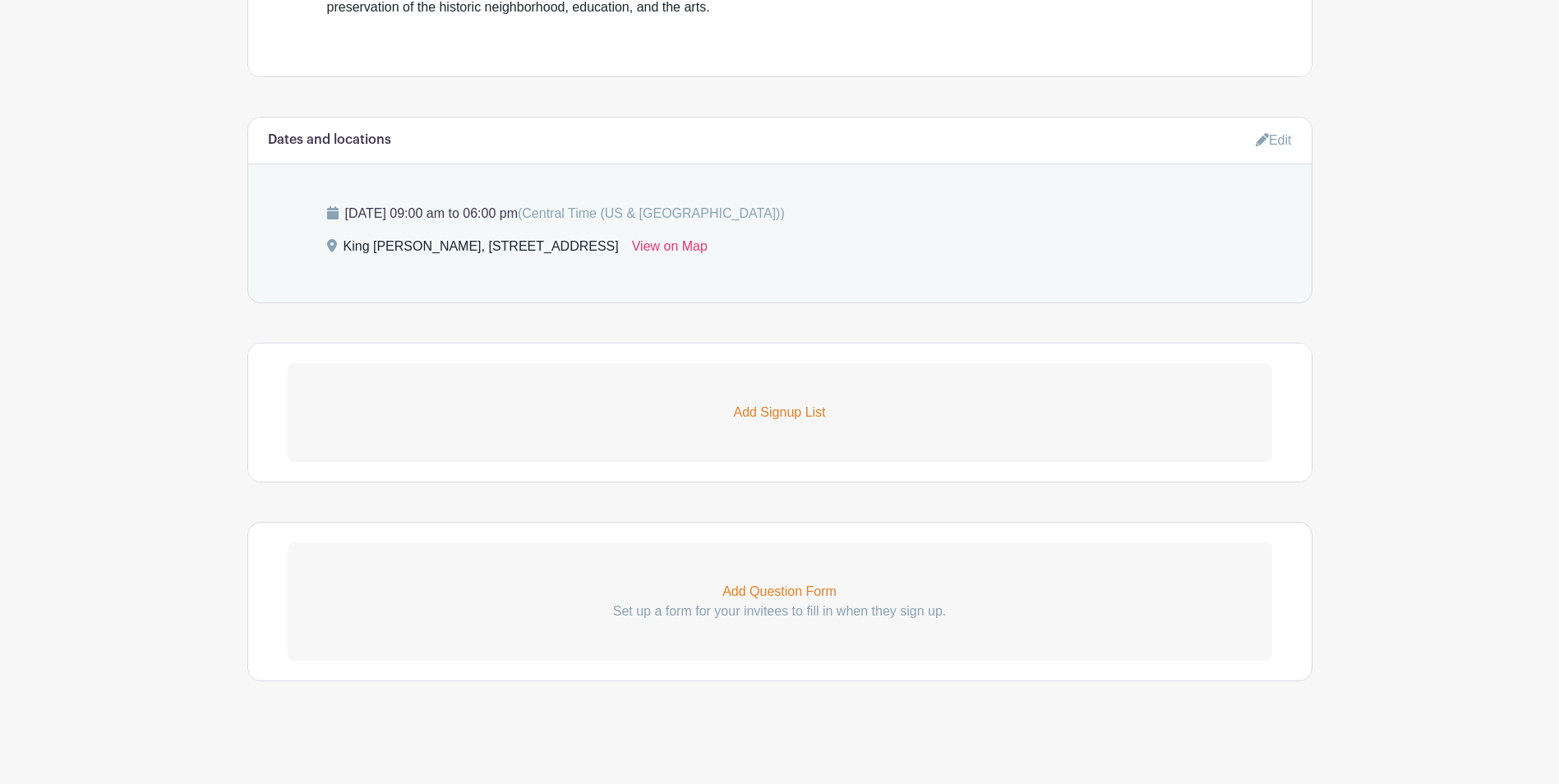
scroll to position [671, 0]
click at [761, 407] on p "Add Signup List" at bounding box center [780, 412] width 985 height 20
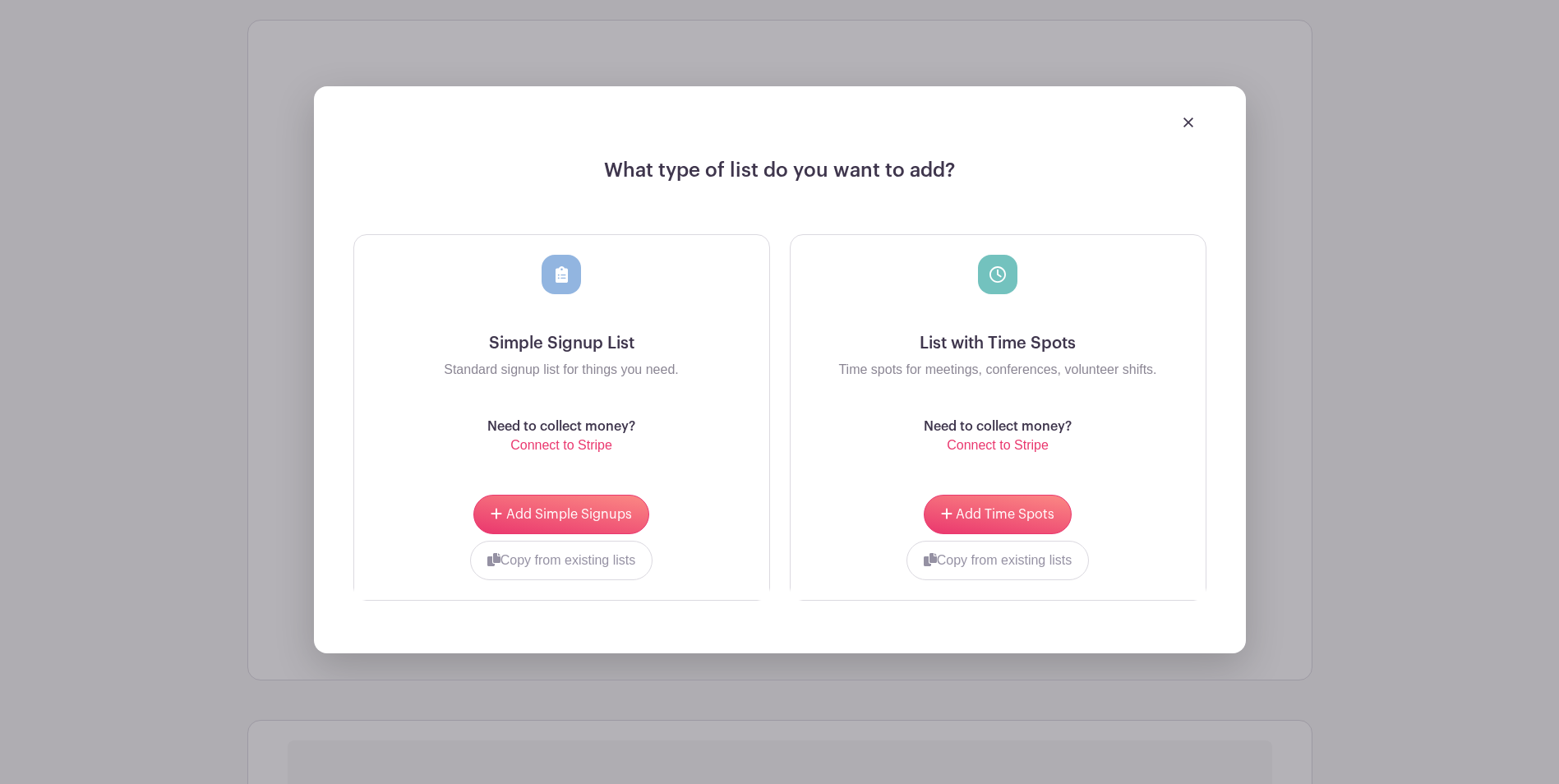
scroll to position [999, 0]
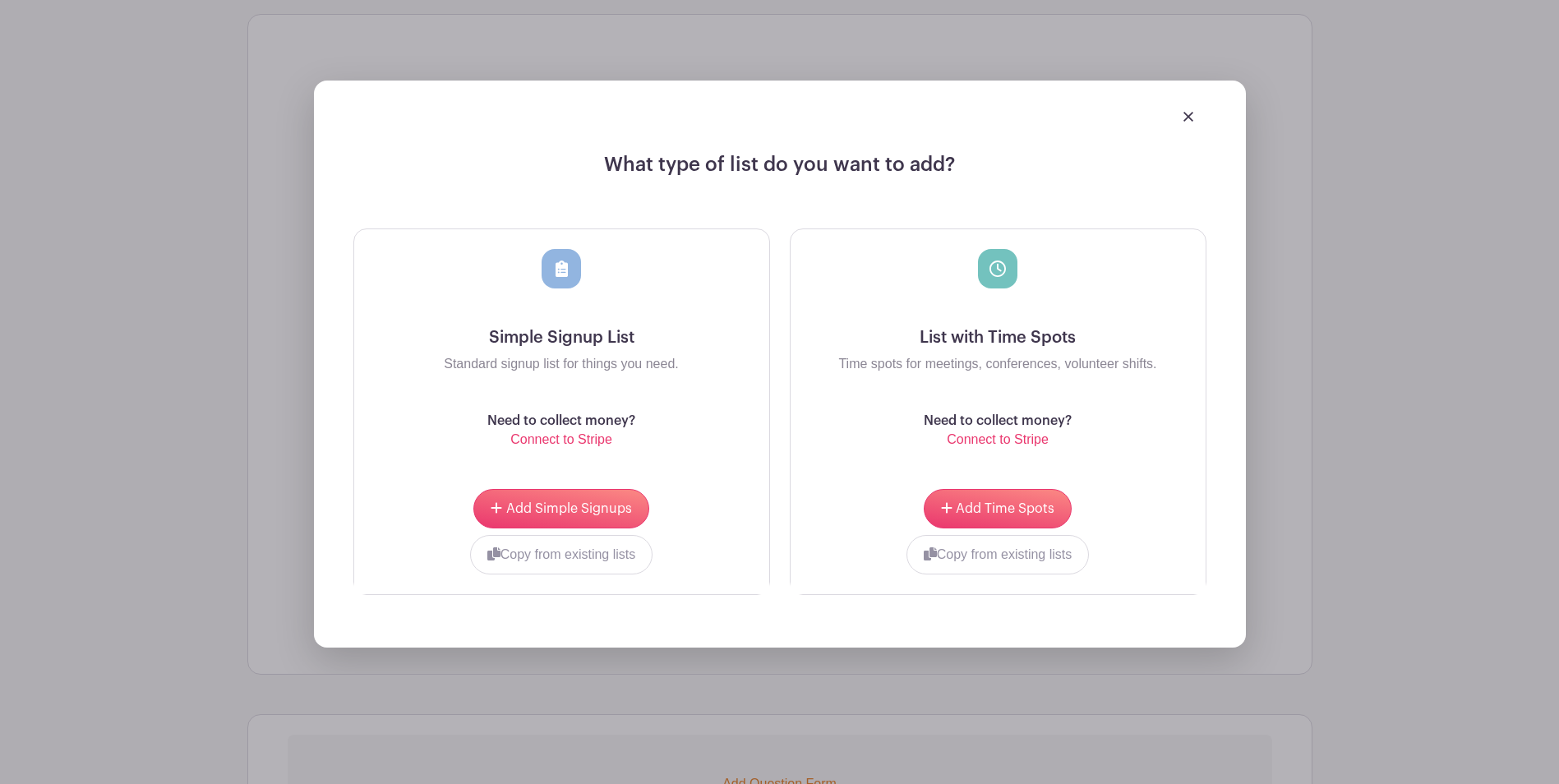
click at [1184, 112] on img at bounding box center [1188, 116] width 10 height 10
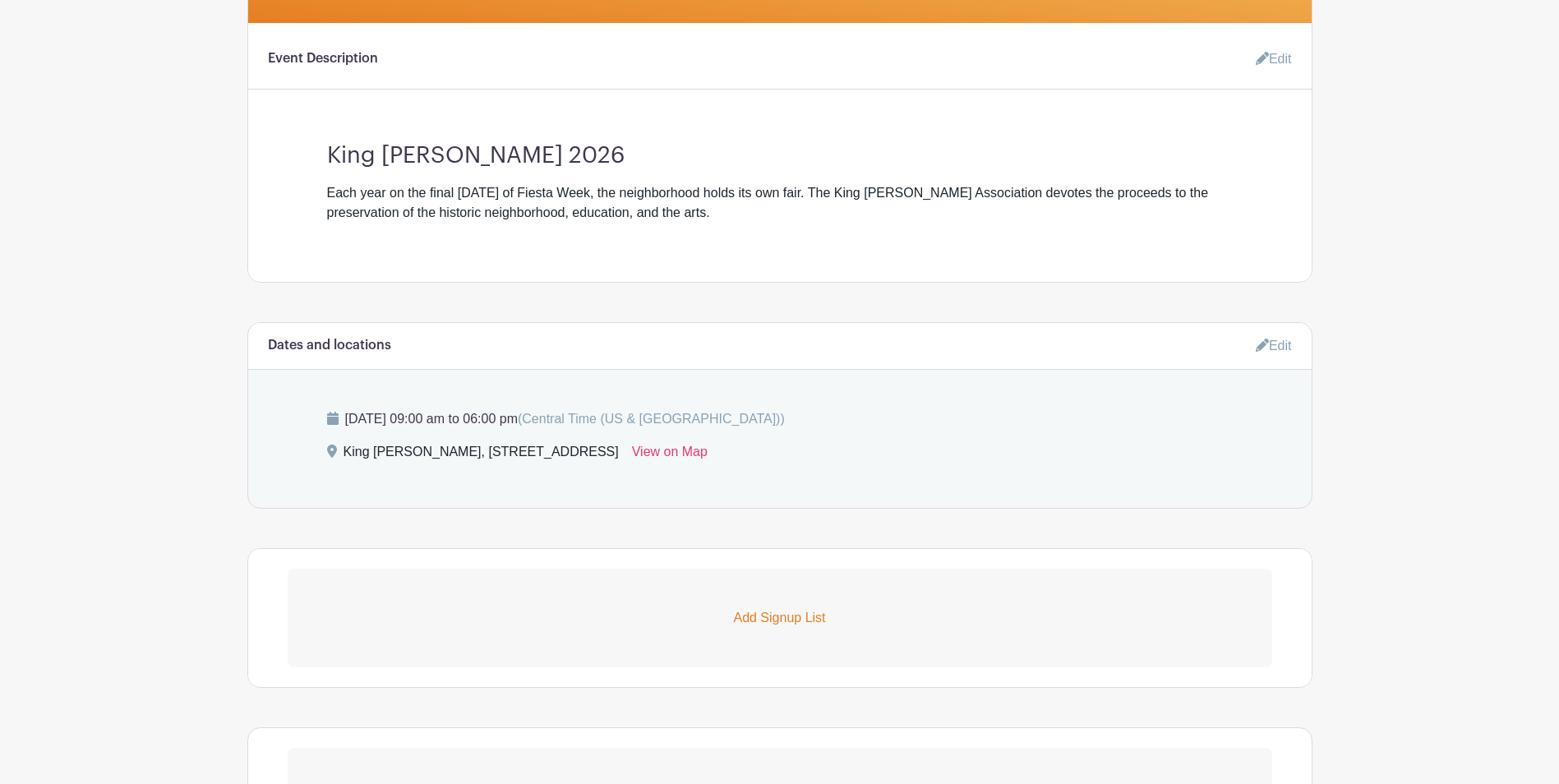
scroll to position [178, 0]
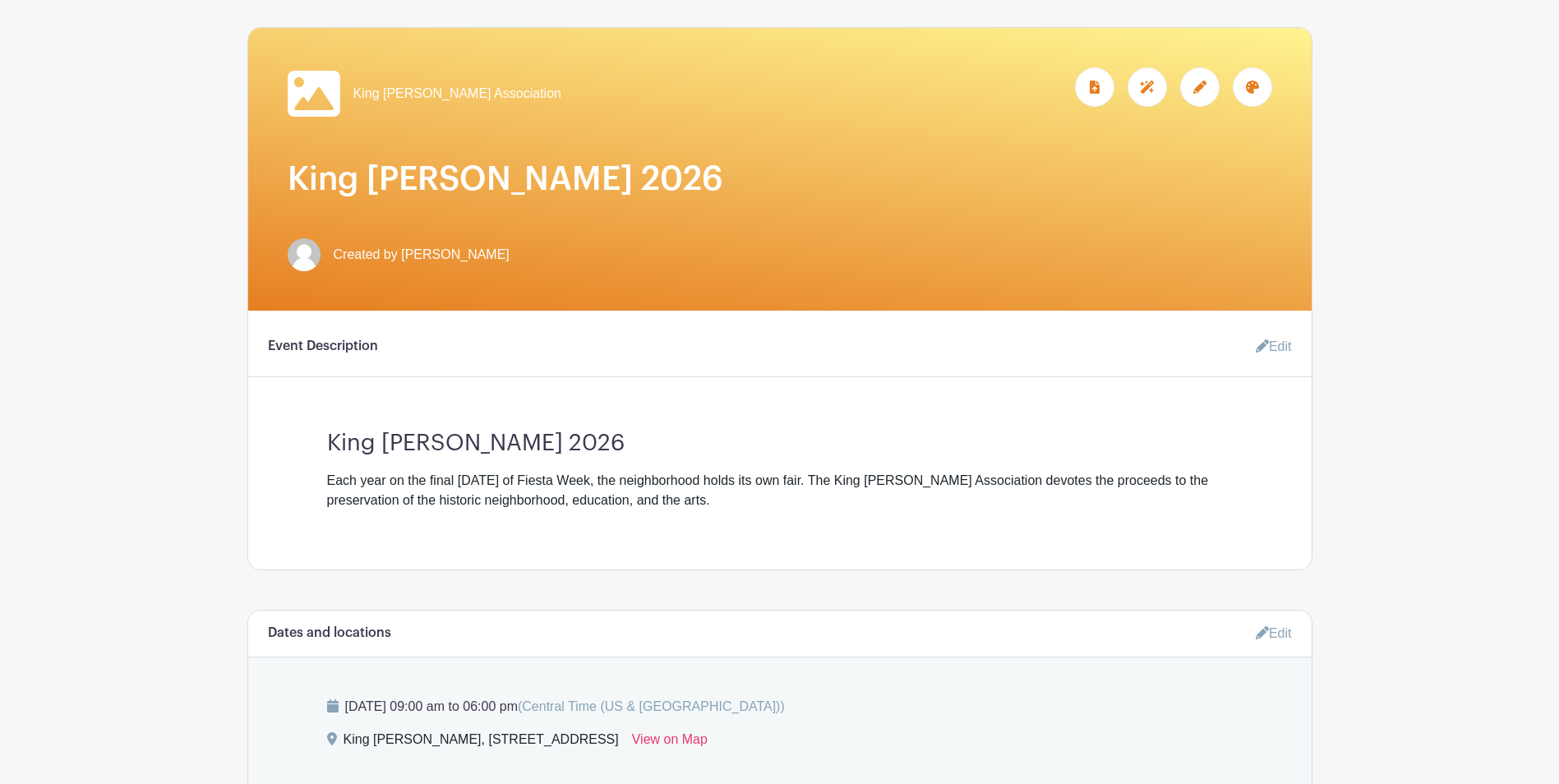
click at [1273, 347] on link "Edit" at bounding box center [1267, 346] width 49 height 33
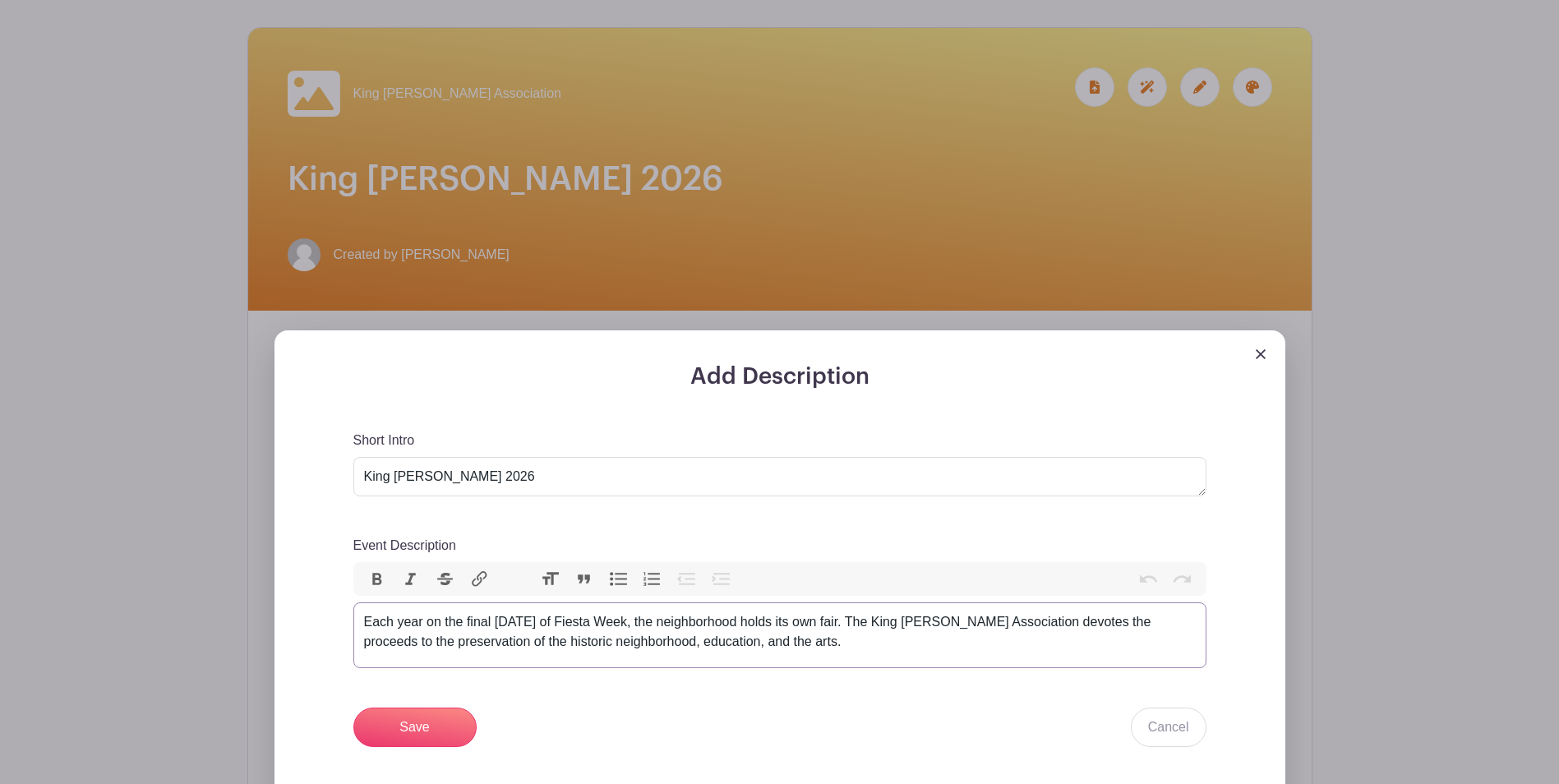
click at [781, 645] on div "Each year on the final [DATE] of Fiesta Week, the neighborhood holds its own fa…" at bounding box center [780, 632] width 832 height 39
paste trix-editor "Thank you for applying to be a Volunteer for the King [PERSON_NAME]. The [PERSO…"
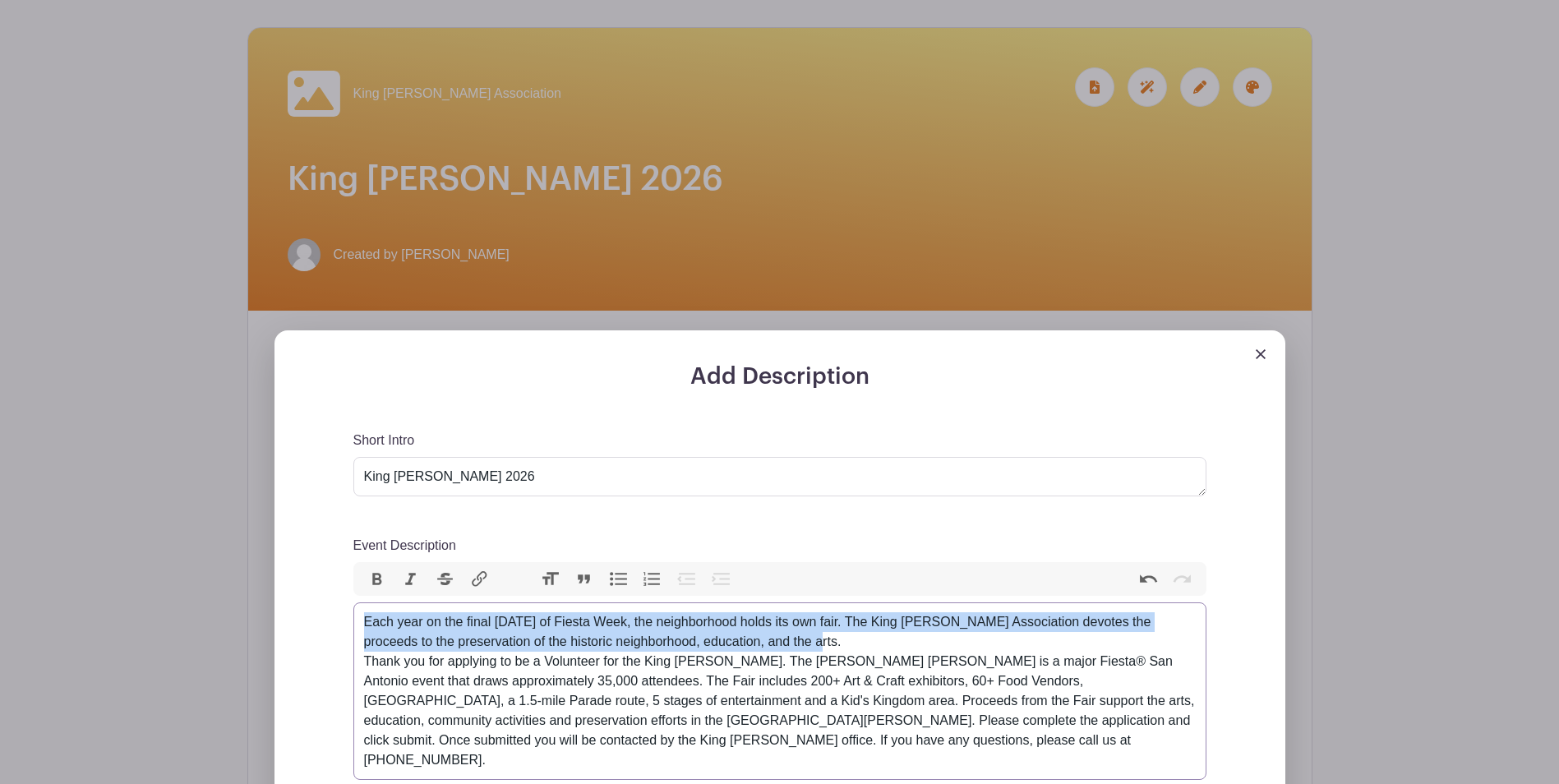
drag, startPoint x: 784, startPoint y: 645, endPoint x: 350, endPoint y: 620, distance: 434.7
click at [350, 620] on div "Add Description Short Intro King [PERSON_NAME] 2026 Event Description Bold Ital…" at bounding box center [780, 704] width 932 height 684
copy div "Each year on the final [DATE] of Fiesta Week, the neighborhood holds its own fa…"
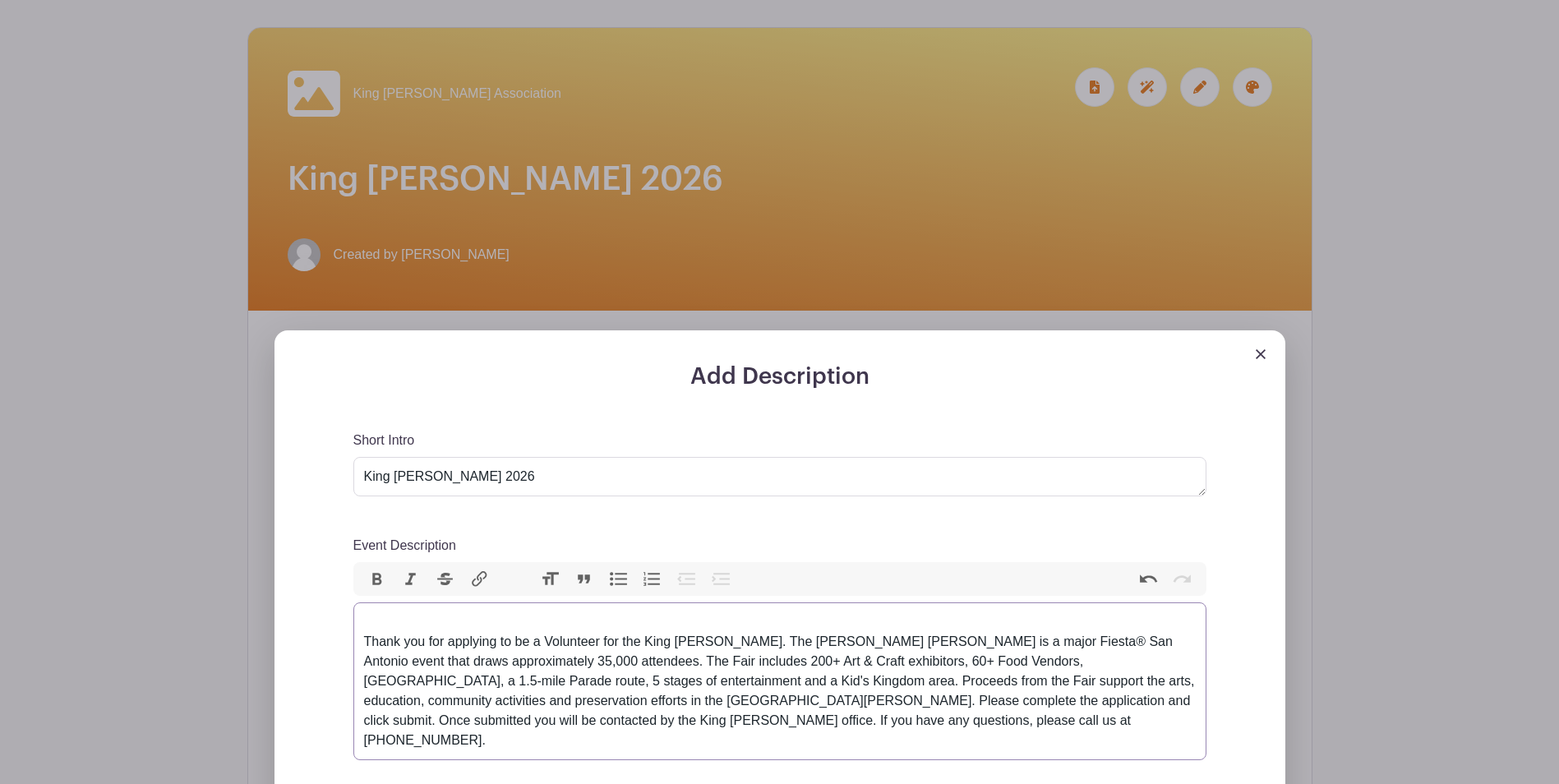
click at [366, 645] on div "Thank you for applying to be a Volunteer for the King [PERSON_NAME]. The [PERSO…" at bounding box center [780, 681] width 832 height 138
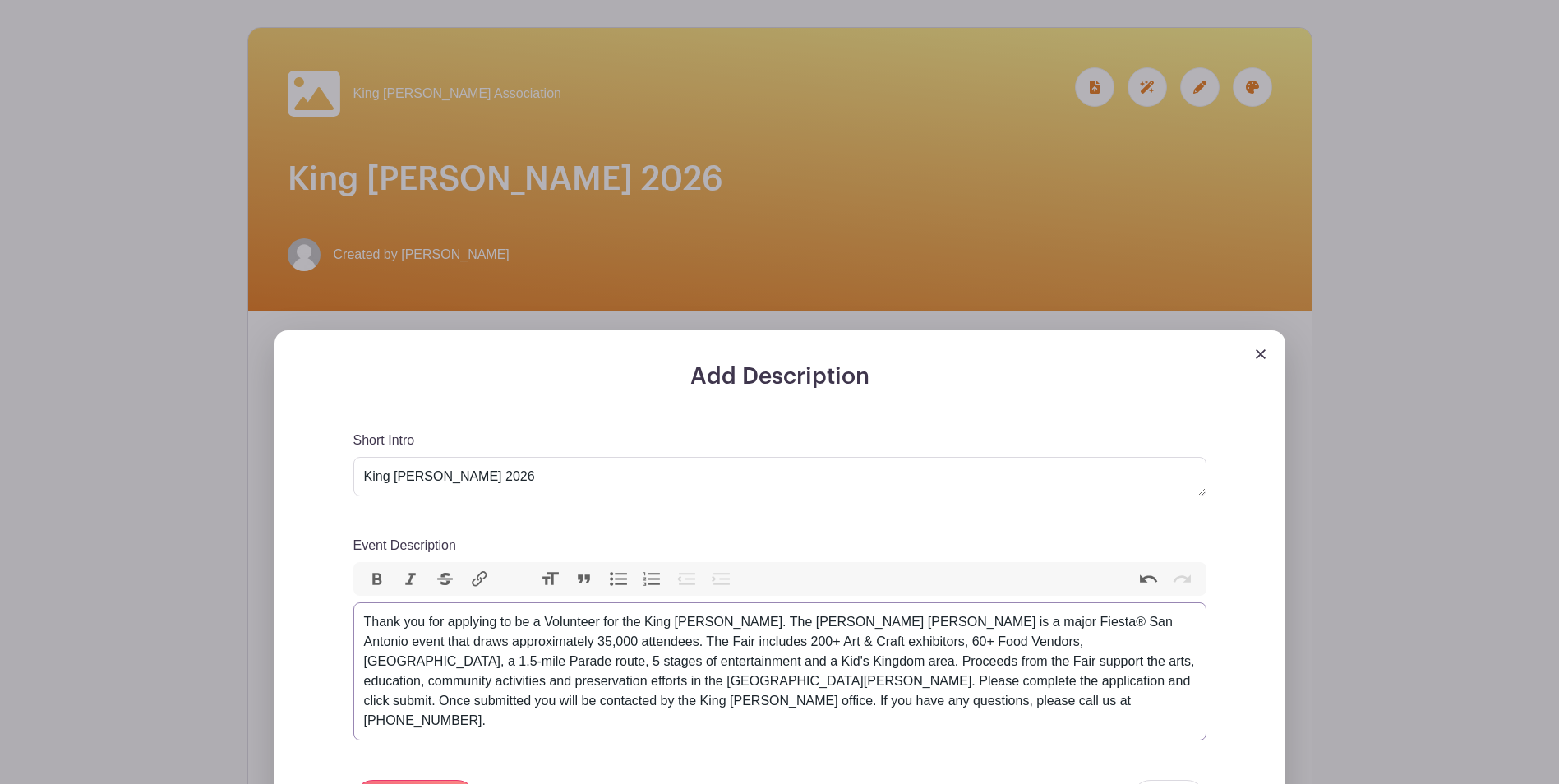
type trix-editor "<div>Thank you for applying to be a Volunteer for the King [PERSON_NAME]. The […"
drag, startPoint x: 584, startPoint y: 477, endPoint x: 320, endPoint y: 461, distance: 264.5
click at [320, 461] on div "Add Description Short Intro King [PERSON_NAME] 2026 Event Description Bold Ital…" at bounding box center [780, 685] width 932 height 645
paste textarea "Each year on the final [DATE] of Fiesta Week, the neighborhood holds its own fa…"
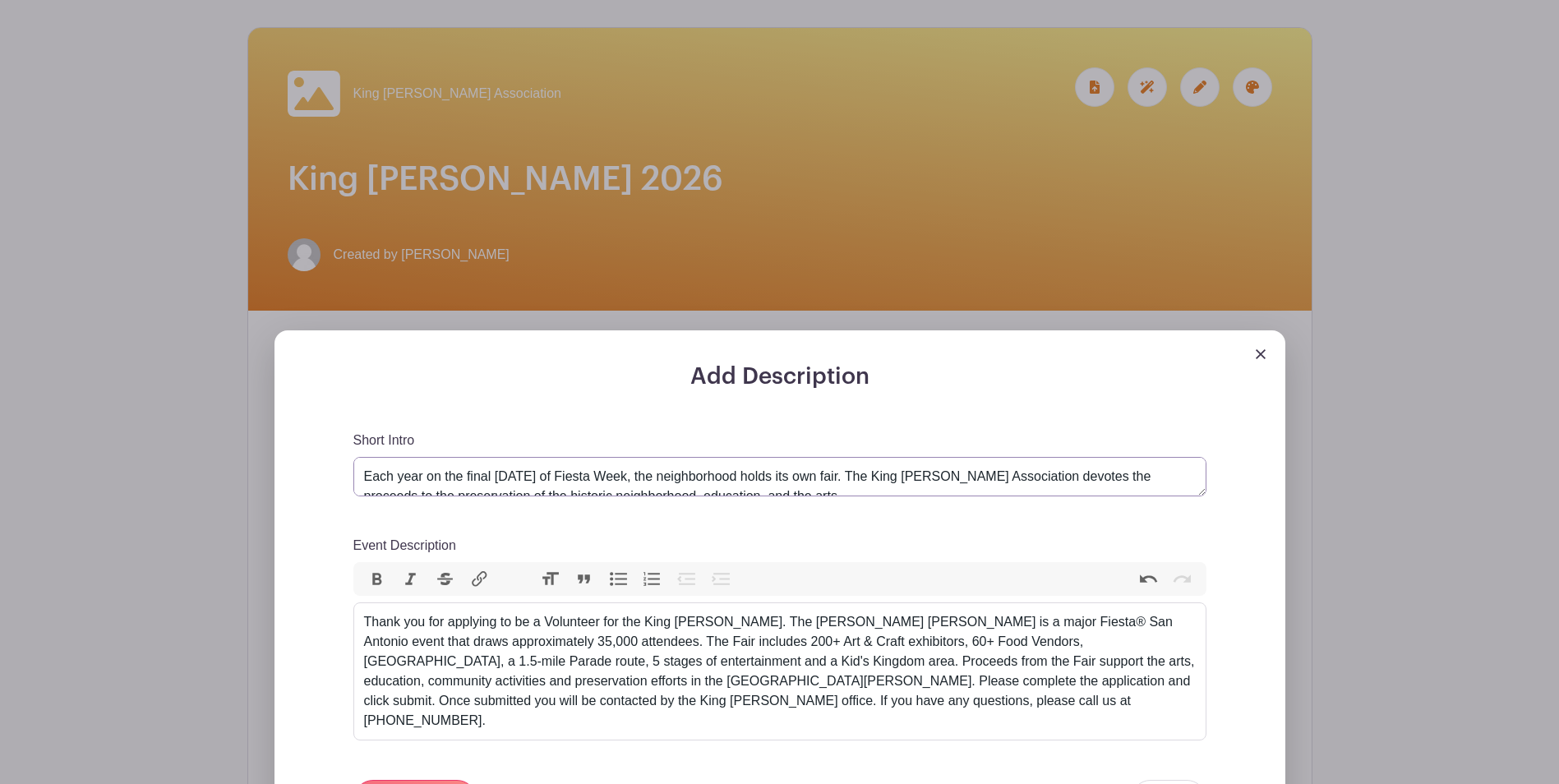
scroll to position [7, 0]
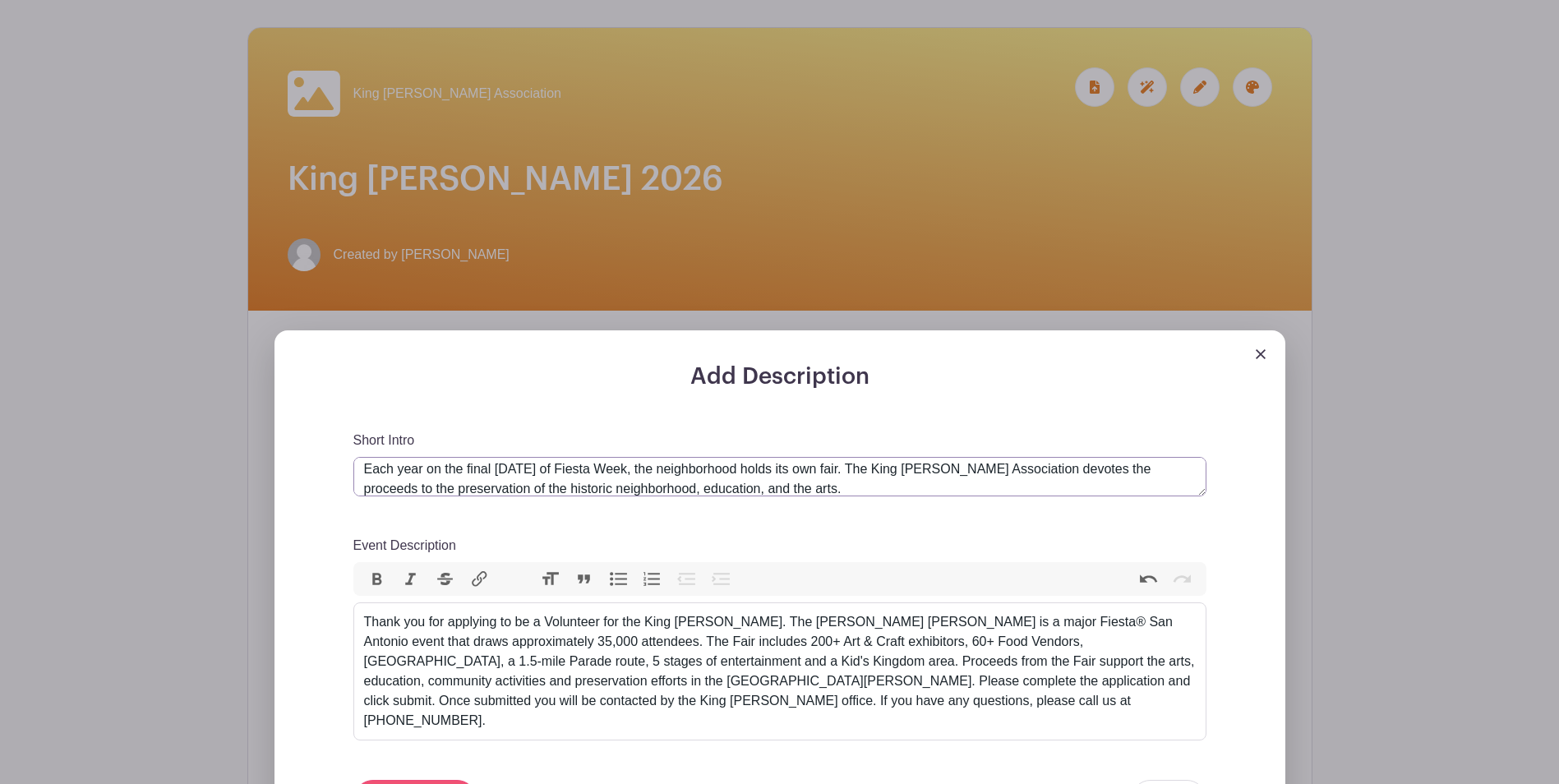
type textarea "Each year on the final [DATE] of Fiesta Week, the neighborhood holds its own fa…"
click at [422, 780] on input "Save" at bounding box center [415, 799] width 123 height 39
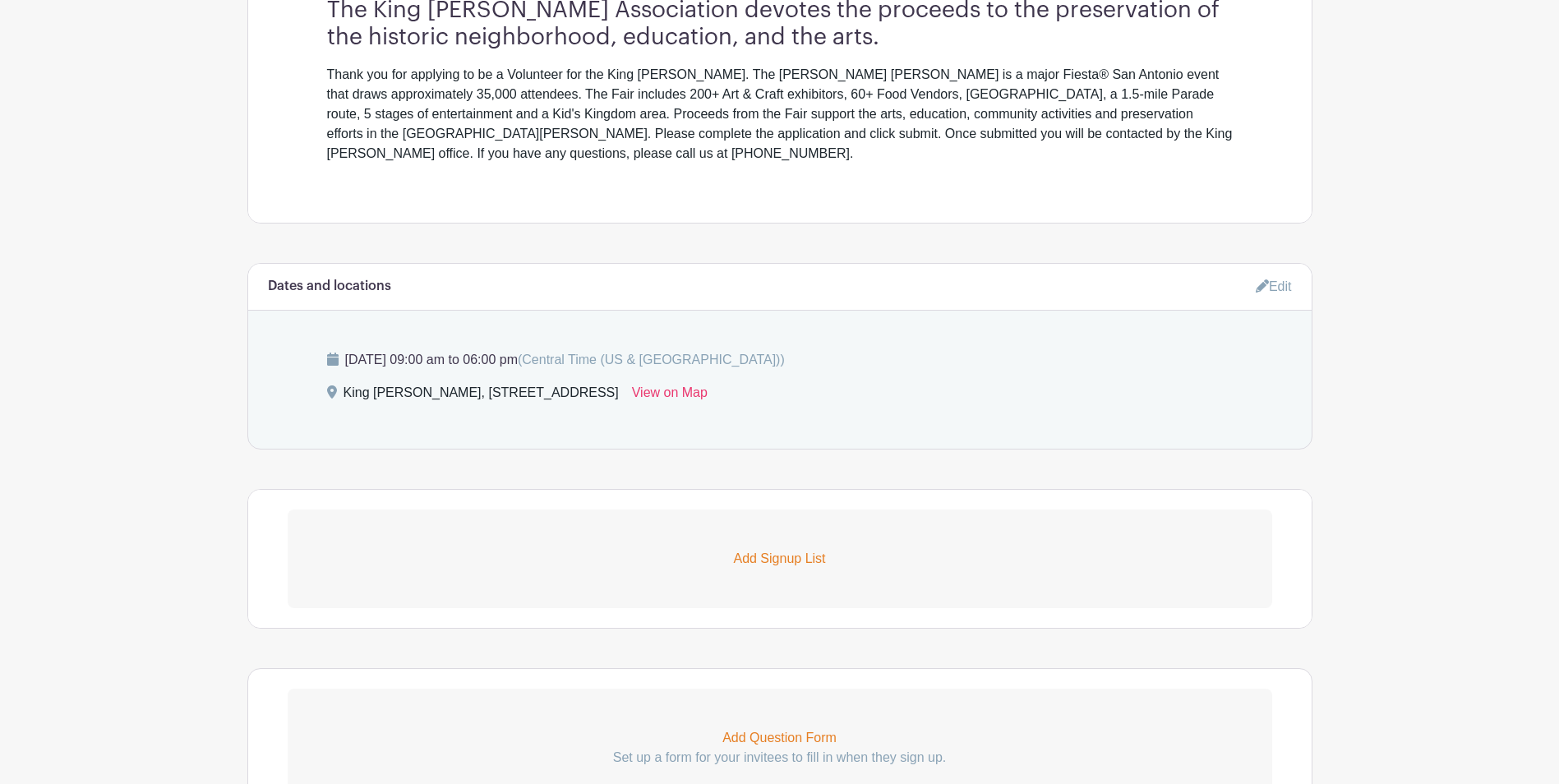
scroll to position [917, 0]
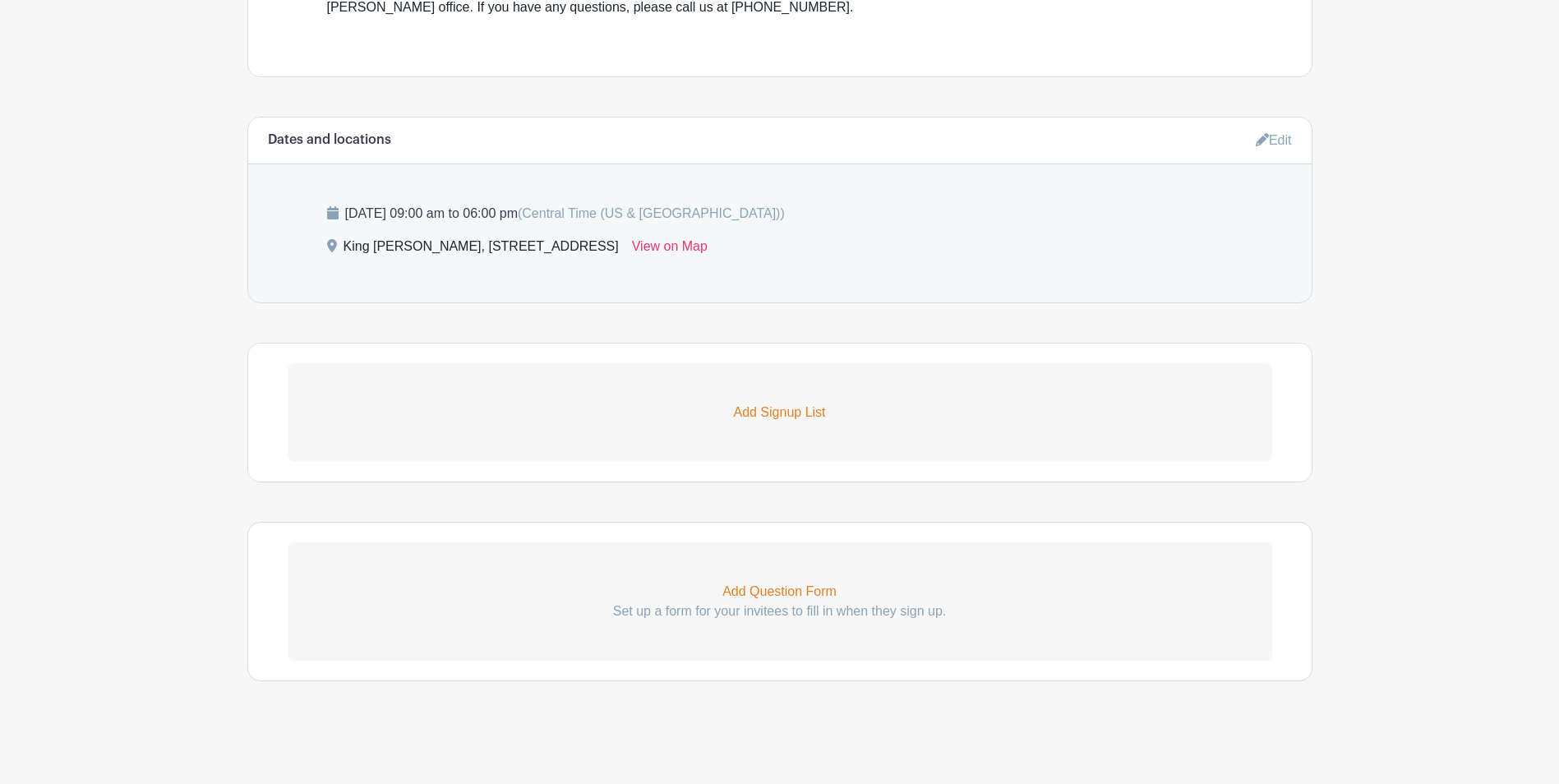
click at [763, 409] on p "Add Signup List" at bounding box center [780, 412] width 985 height 20
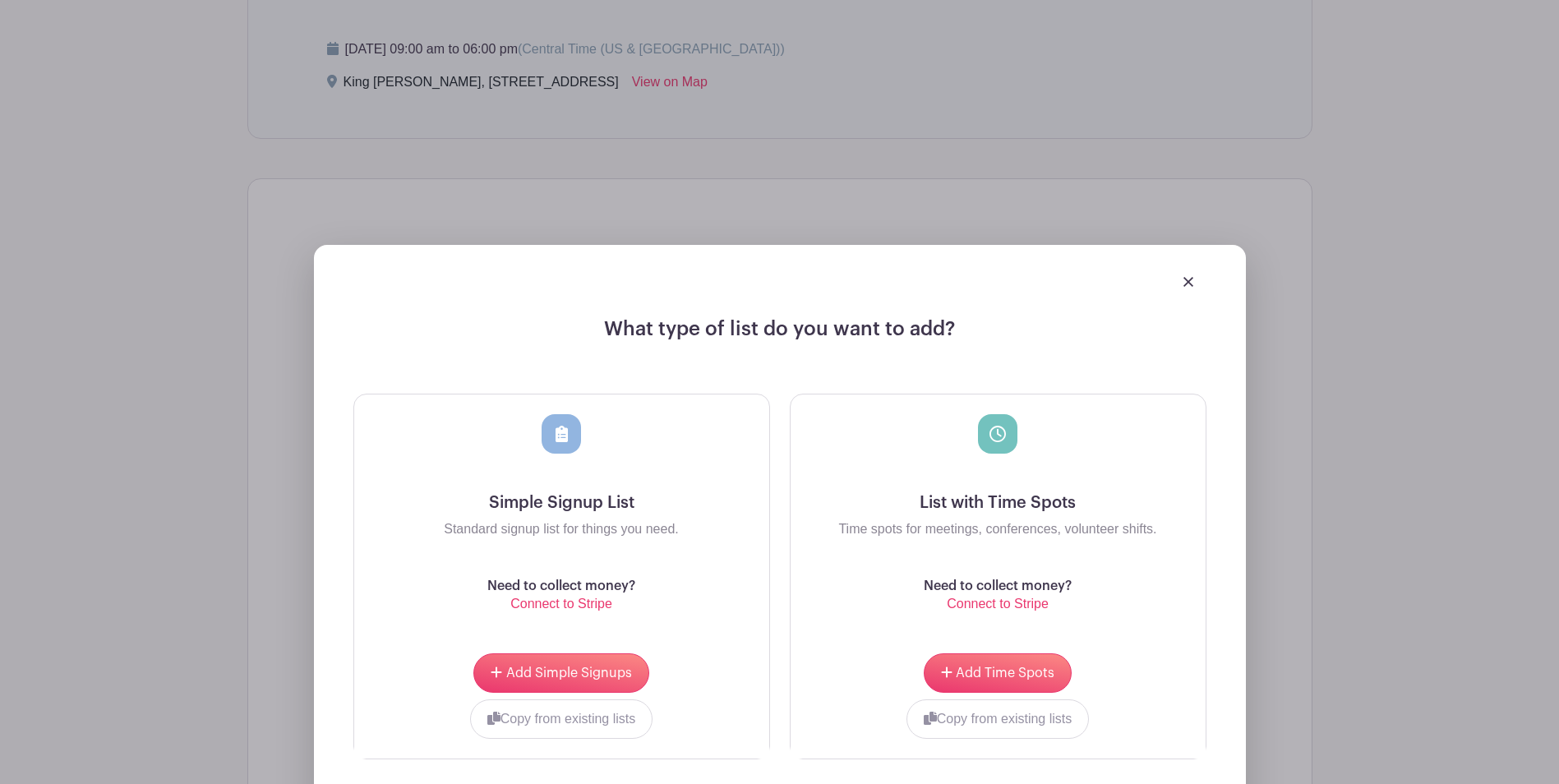
scroll to position [1163, 0]
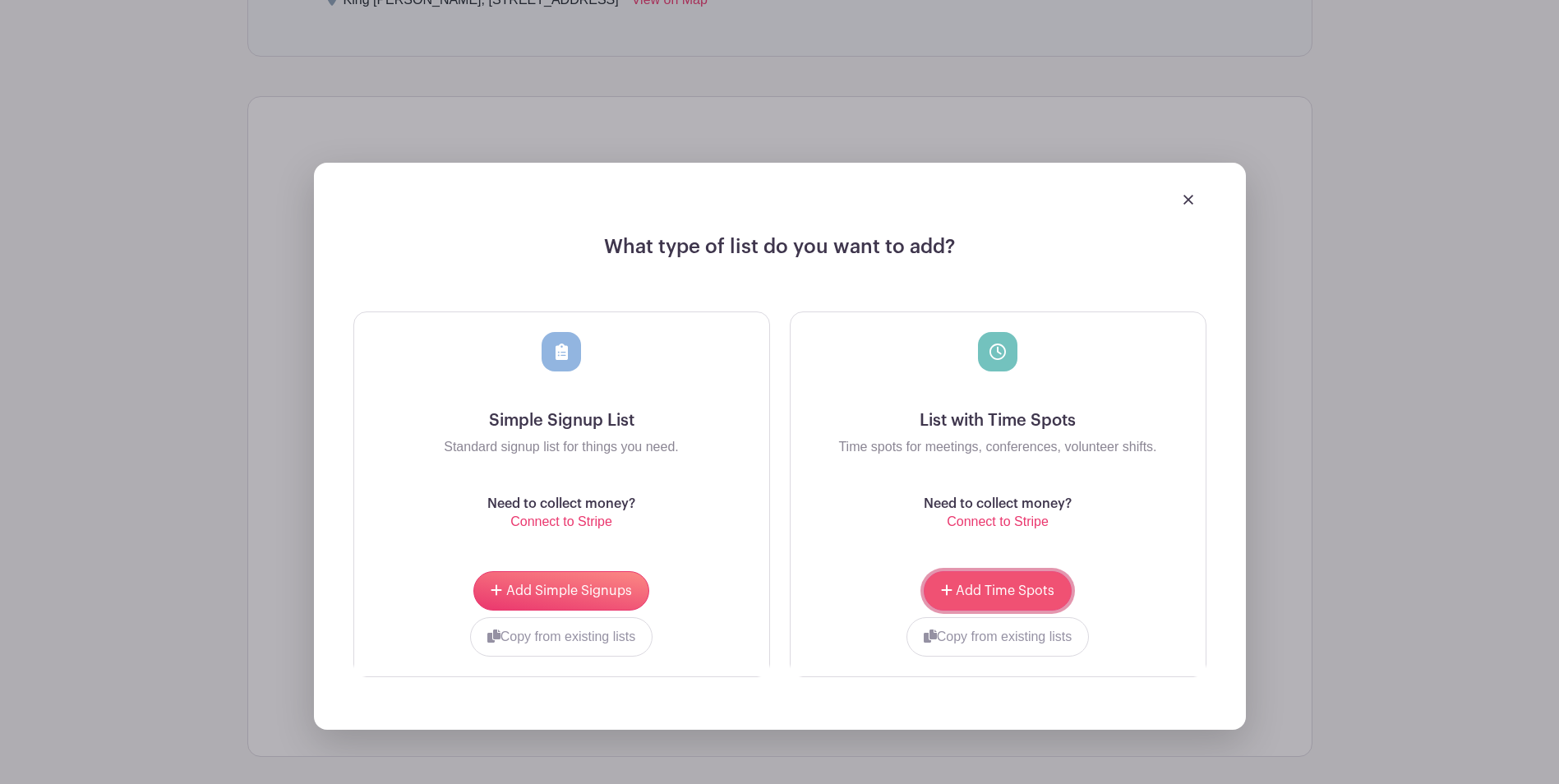
click at [1005, 587] on span "Add Time Spots" at bounding box center [1005, 590] width 98 height 13
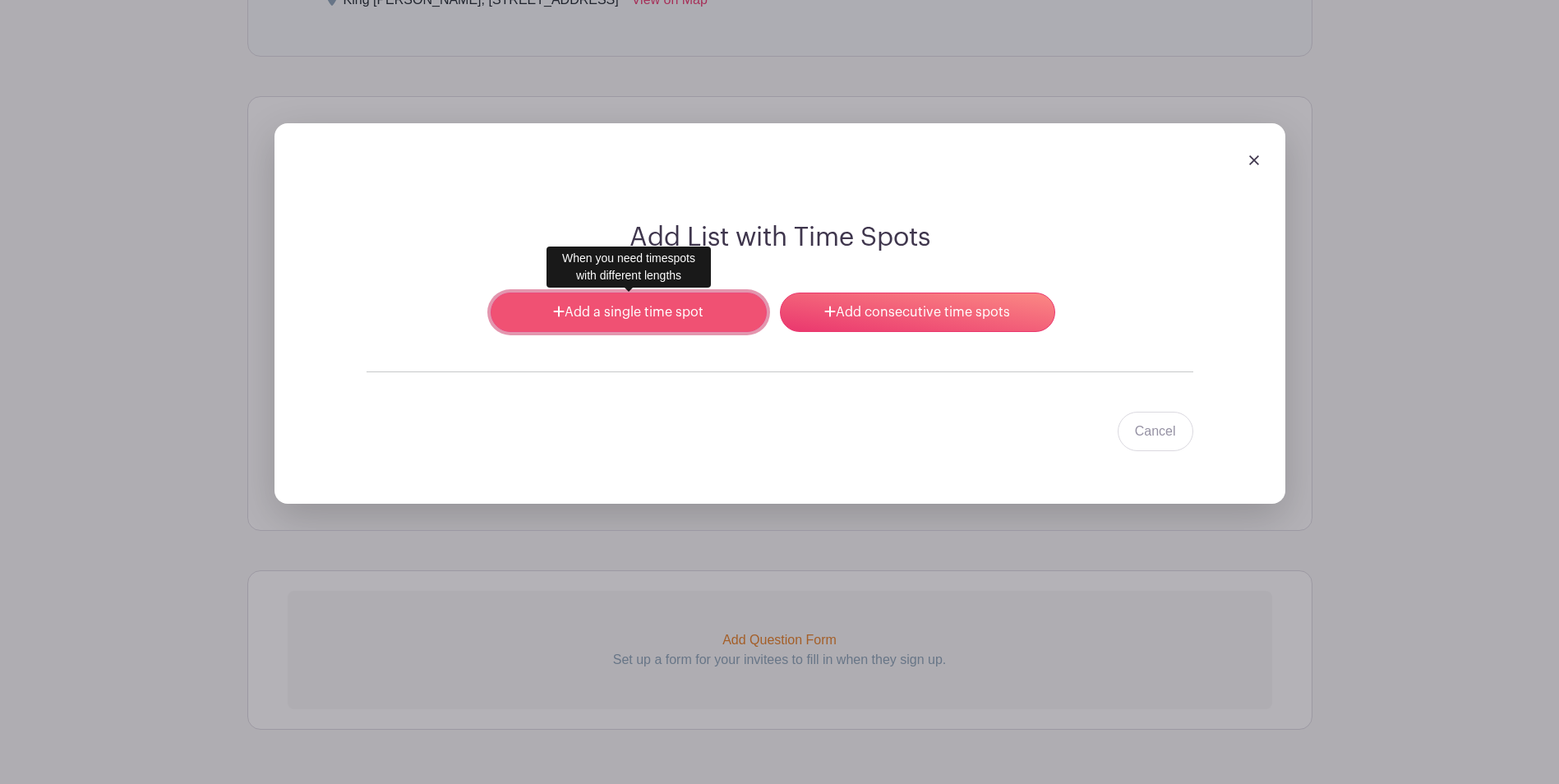
click at [690, 320] on link "Add a single time spot" at bounding box center [629, 312] width 275 height 39
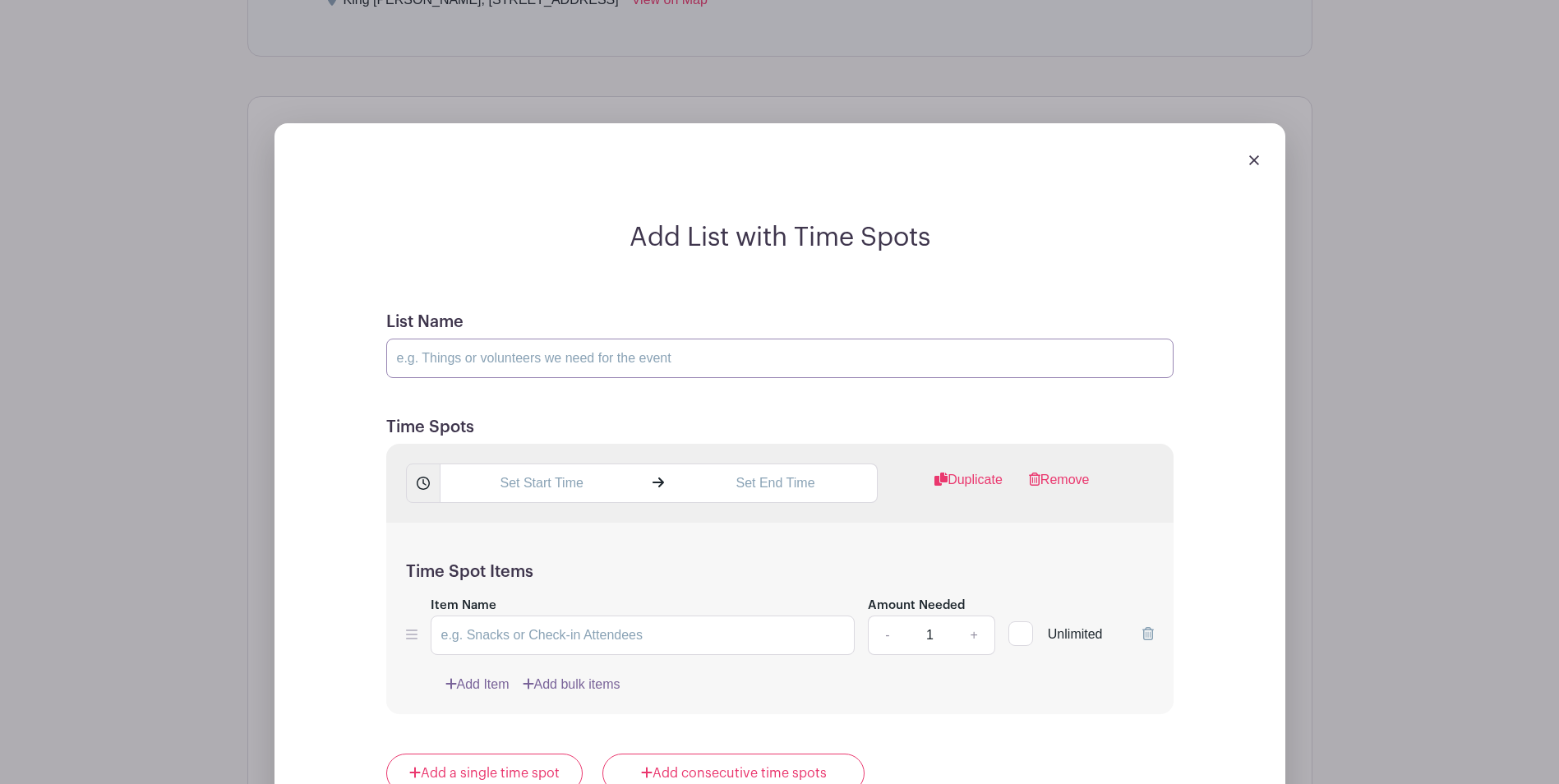
click at [600, 363] on input "List Name" at bounding box center [780, 358] width 787 height 39
type input "Greeter"
click at [577, 482] on input "text" at bounding box center [542, 483] width 204 height 39
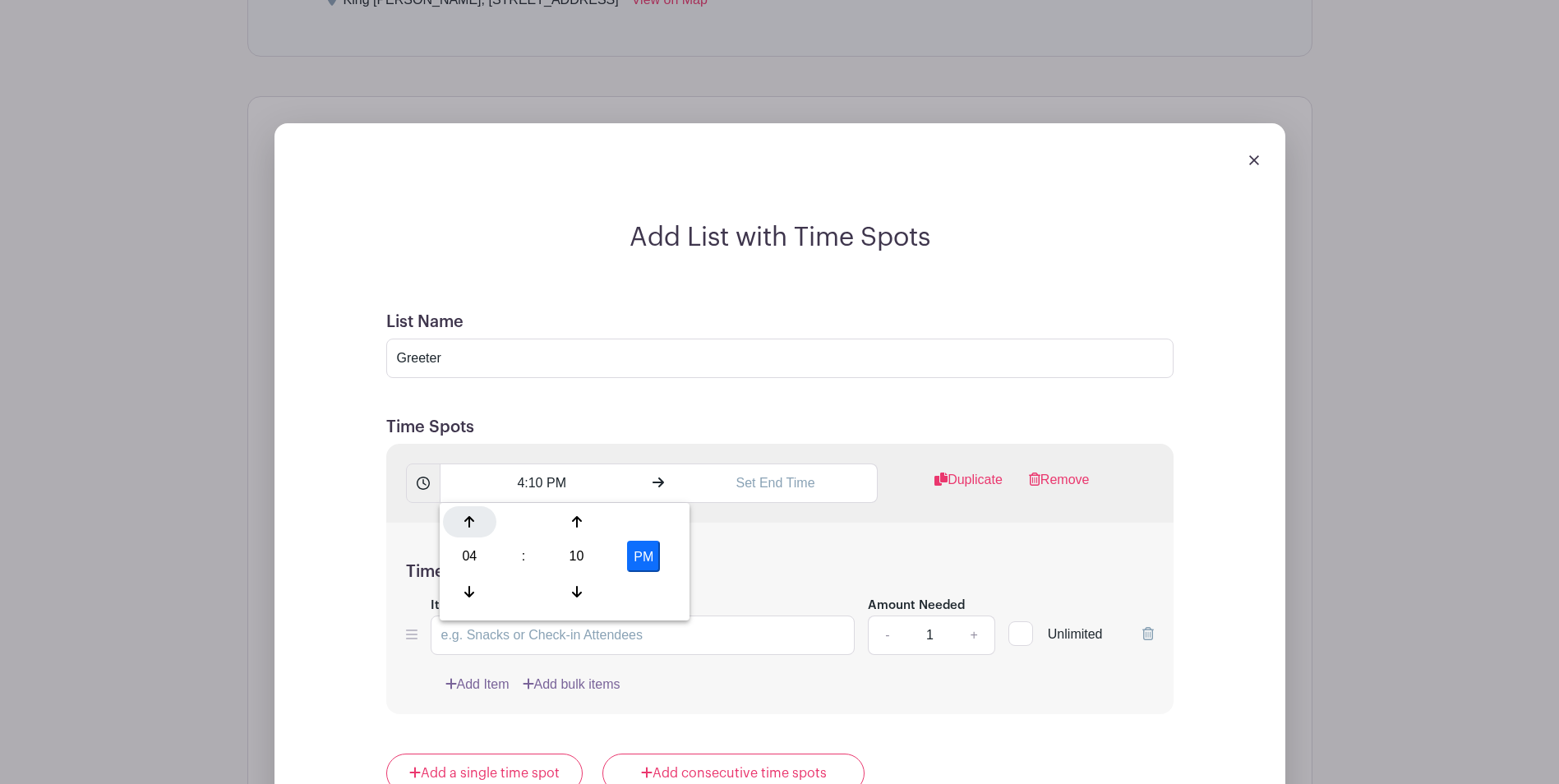
click at [472, 530] on div at bounding box center [470, 521] width 54 height 31
click at [580, 553] on div "10" at bounding box center [577, 556] width 54 height 31
click at [476, 520] on div "00" at bounding box center [470, 521] width 55 height 31
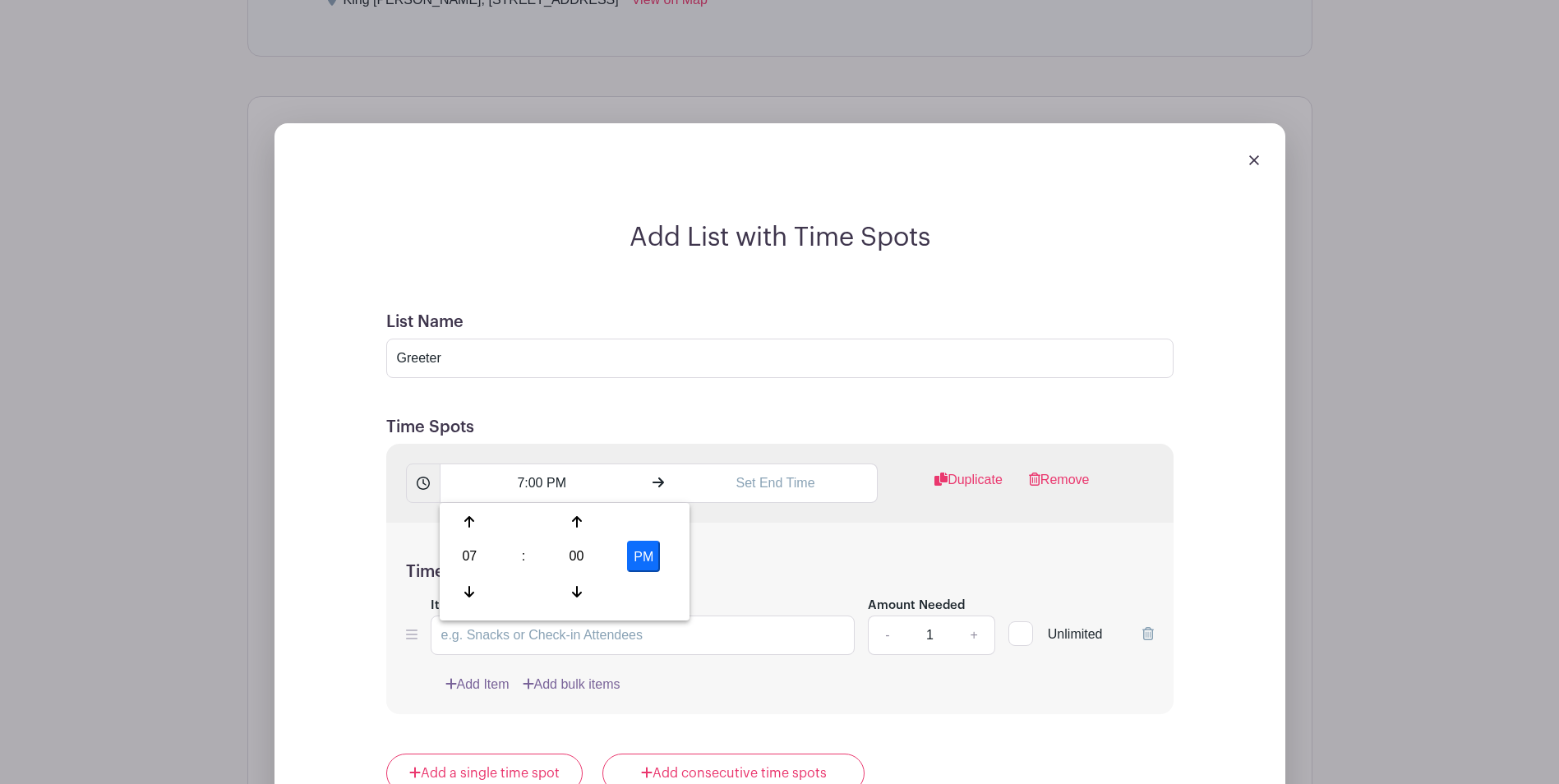
click at [640, 553] on button "PM" at bounding box center [643, 556] width 33 height 31
type input "7:00 AM"
click at [764, 492] on input "text" at bounding box center [776, 483] width 204 height 39
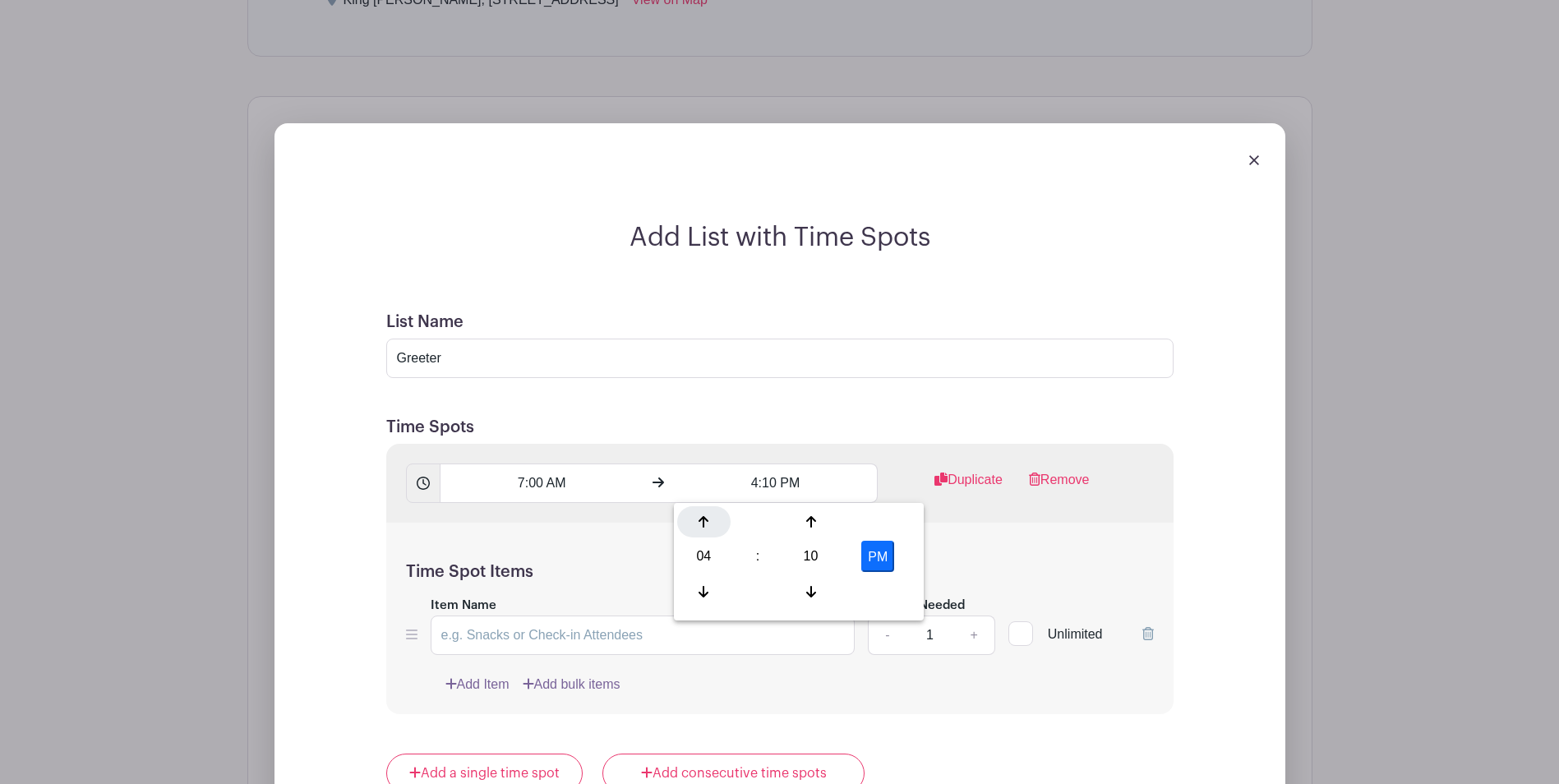
click at [716, 531] on div at bounding box center [704, 521] width 54 height 31
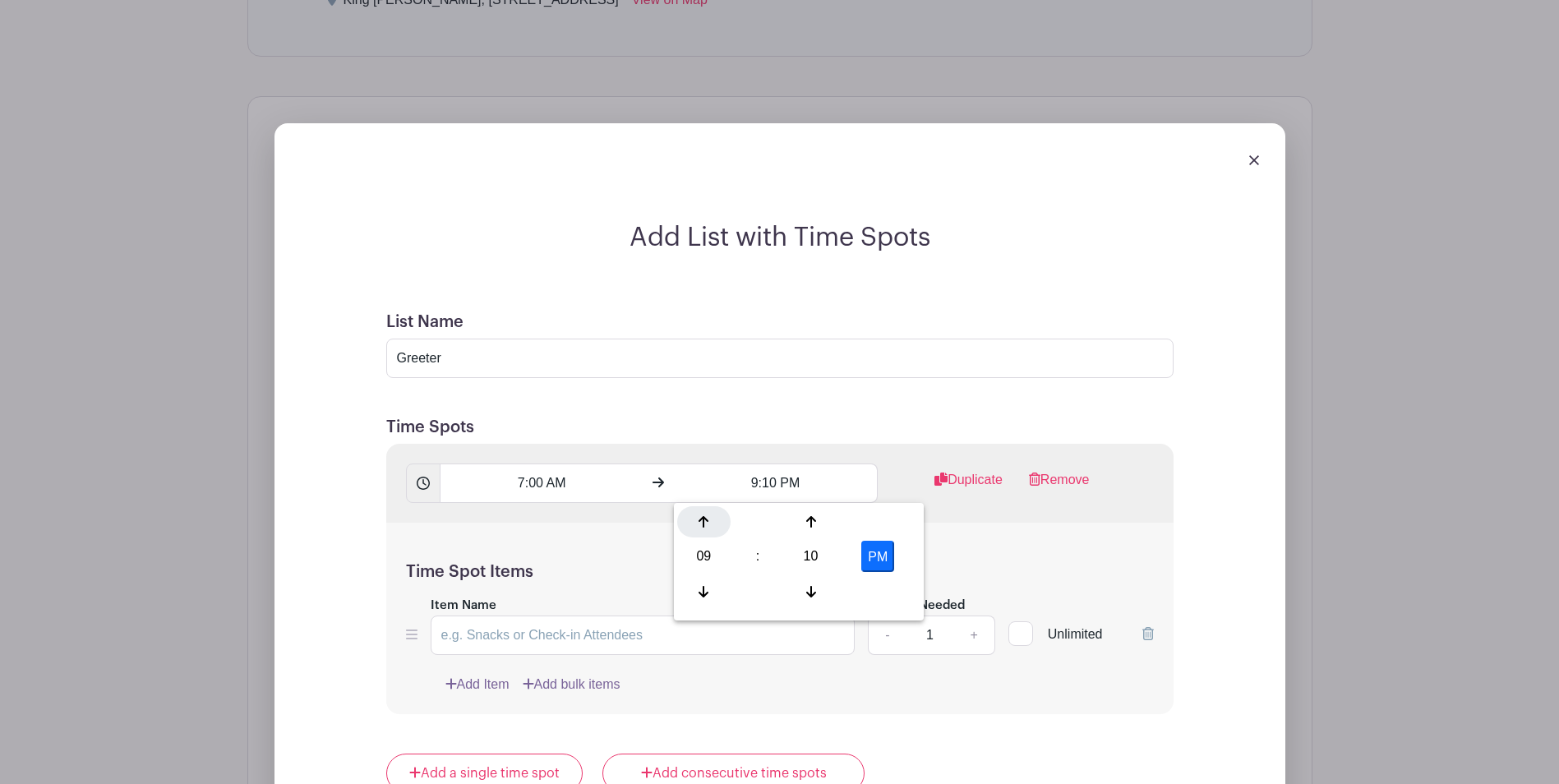
click at [716, 531] on div at bounding box center [704, 521] width 54 height 31
click at [801, 560] on div "10" at bounding box center [811, 556] width 54 height 31
click at [701, 531] on div "00" at bounding box center [705, 521] width 55 height 31
click at [877, 562] on button "PM" at bounding box center [877, 556] width 33 height 31
type input "10:00 AM"
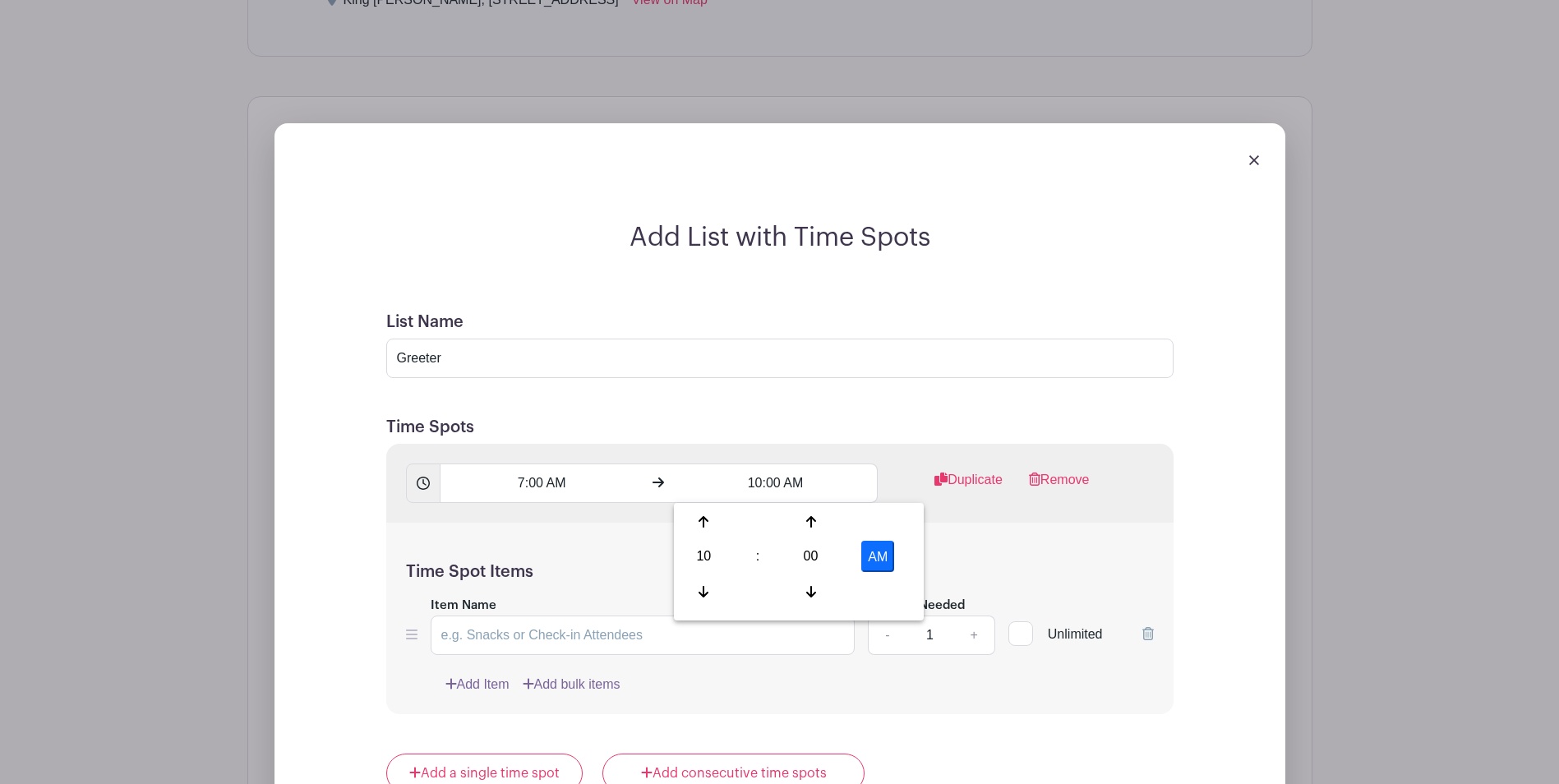
click at [560, 551] on div "Time Spot Items Item Name Amount Needed - 1 + Unlimited Add Item Add bulk items" at bounding box center [780, 619] width 787 height 191
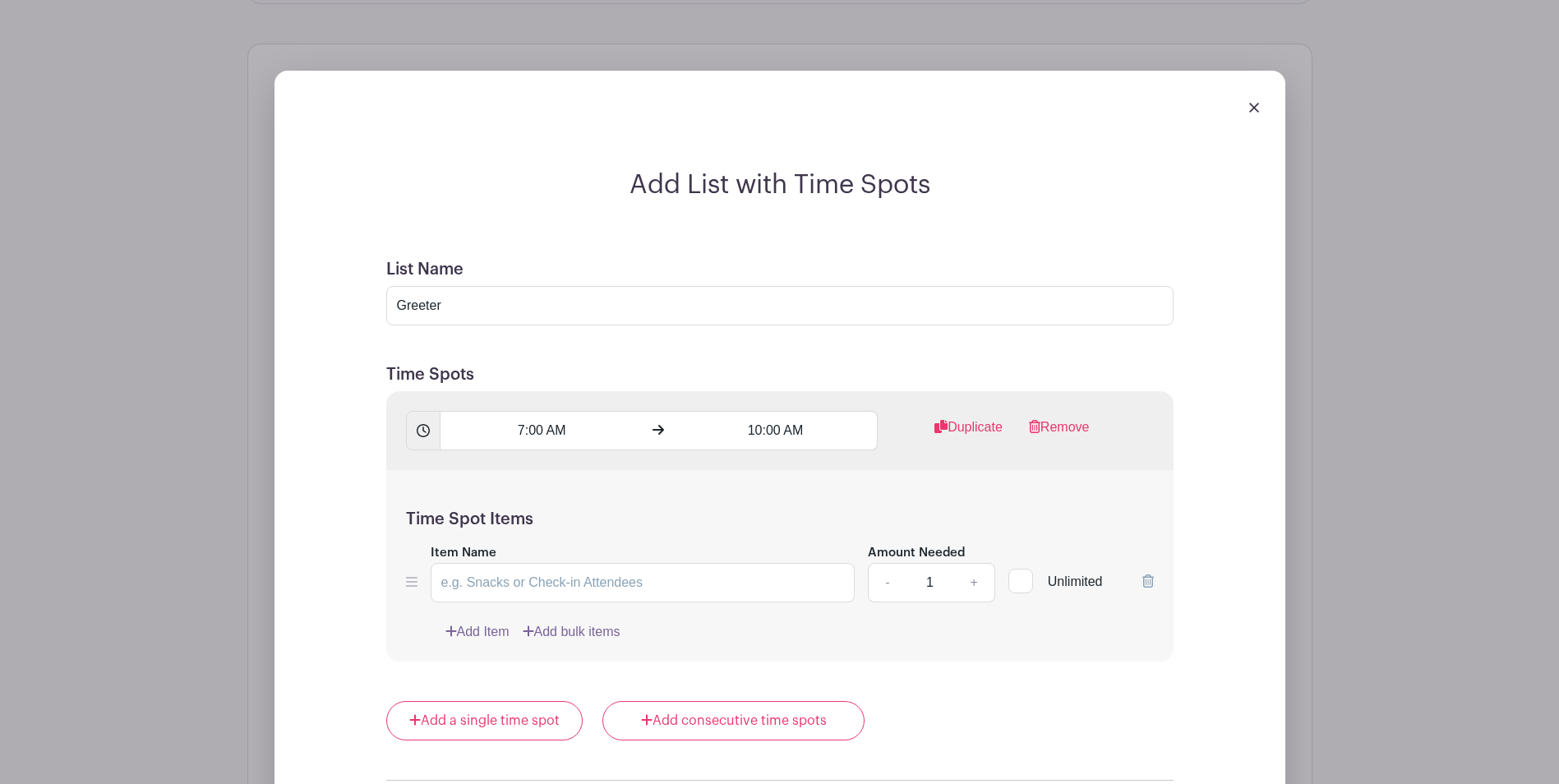
scroll to position [1245, 0]
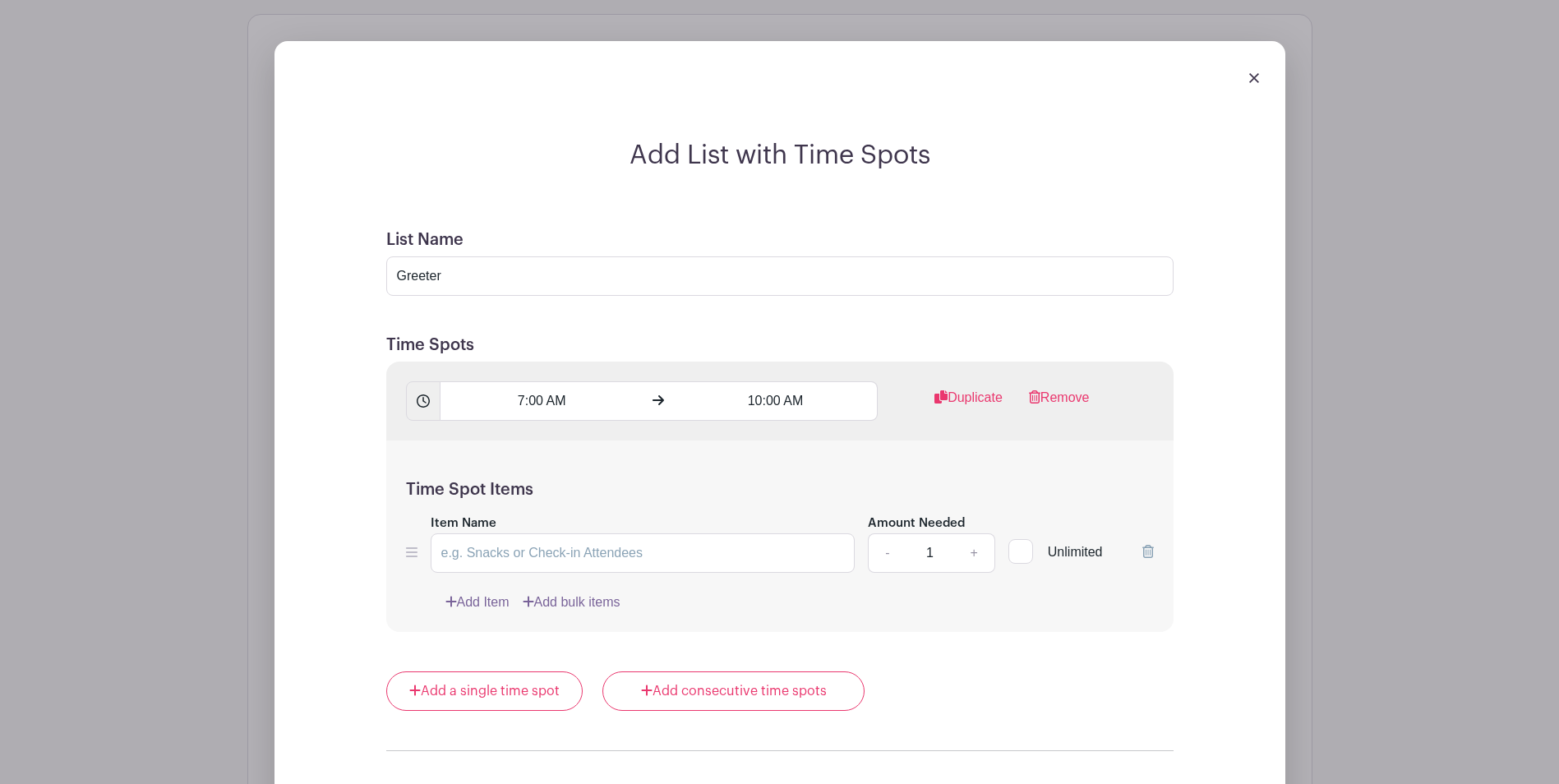
click at [496, 603] on link "Add Item" at bounding box center [478, 603] width 64 height 20
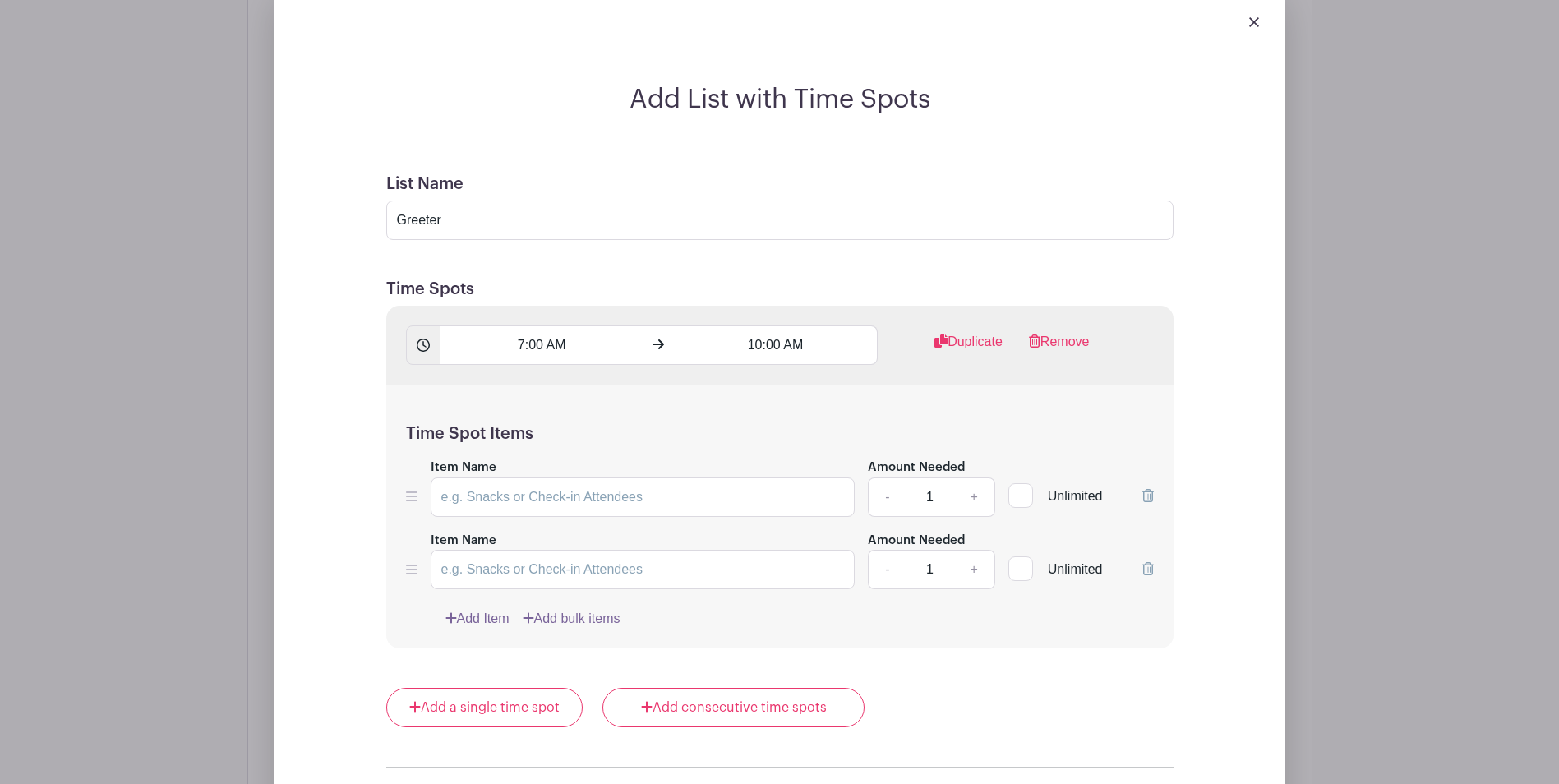
scroll to position [1196, 0]
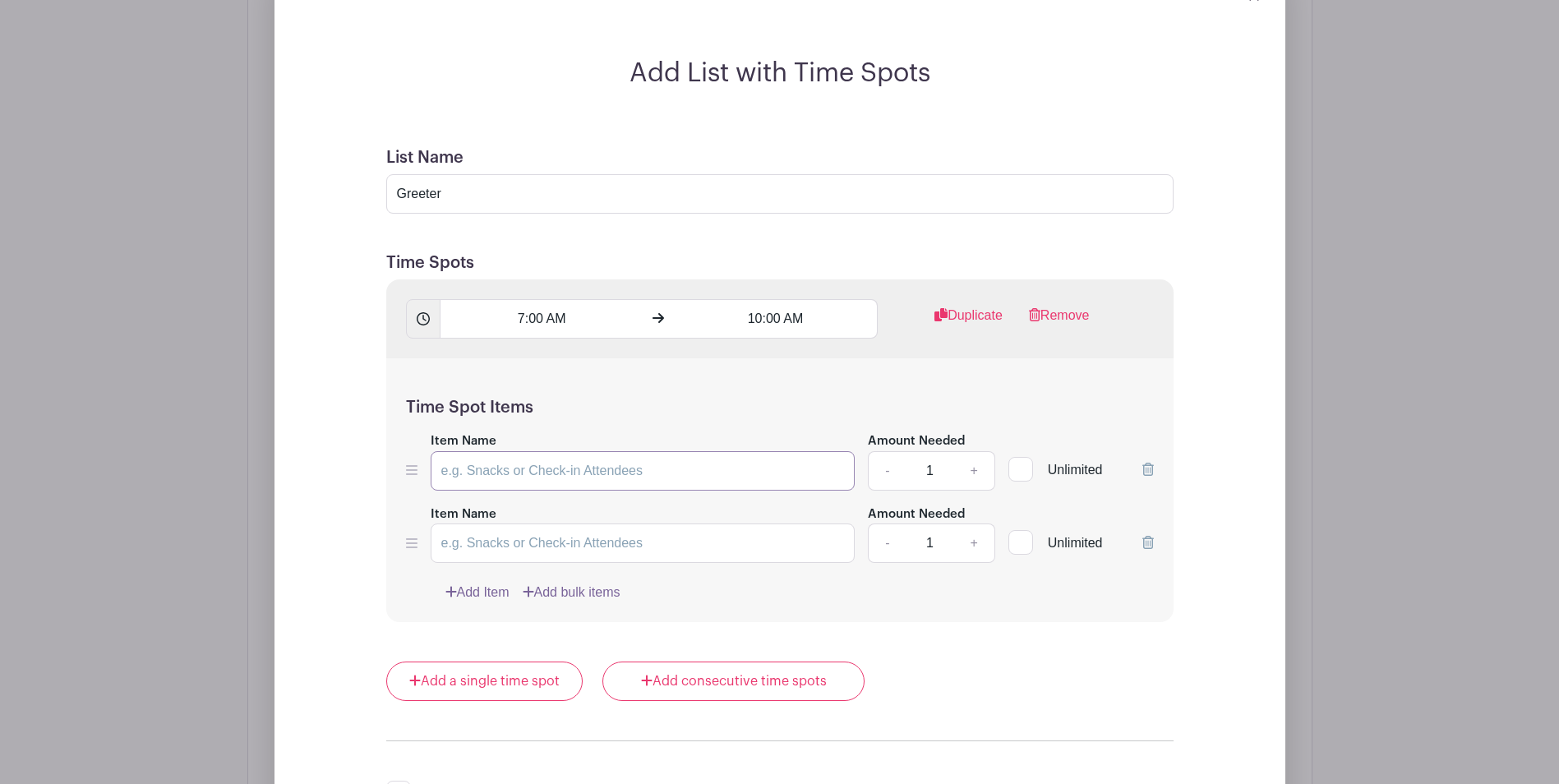
click at [603, 462] on input "Item Name" at bounding box center [643, 471] width 425 height 39
click at [513, 478] on input "Greeter:" at bounding box center [643, 471] width 425 height 39
drag, startPoint x: 574, startPoint y: 468, endPoint x: 441, endPoint y: 467, distance: 133.0
click at [441, 467] on input "Greeter A1: [PERSON_NAME]" at bounding box center [643, 471] width 425 height 39
type input "Greeter A1: [PERSON_NAME]"
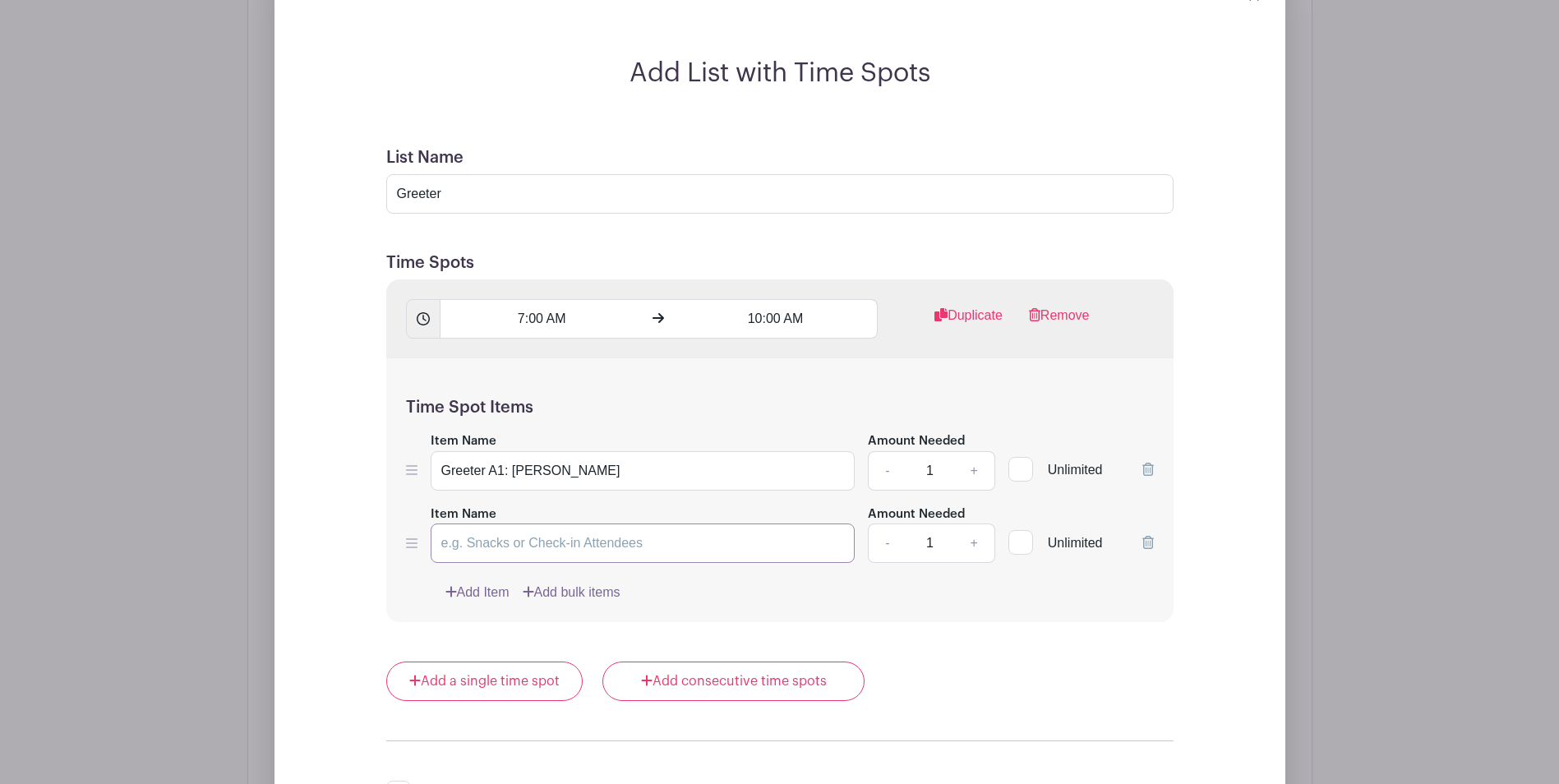
click at [472, 543] on input "Item Name" at bounding box center [643, 543] width 425 height 39
paste input "Greeter A1: [PERSON_NAME]"
click at [504, 543] on input "Greeter A1: [PERSON_NAME]" at bounding box center [643, 543] width 425 height 39
type input "Greeter A2: Arsenal"
click at [487, 589] on link "Add Item" at bounding box center [478, 593] width 64 height 20
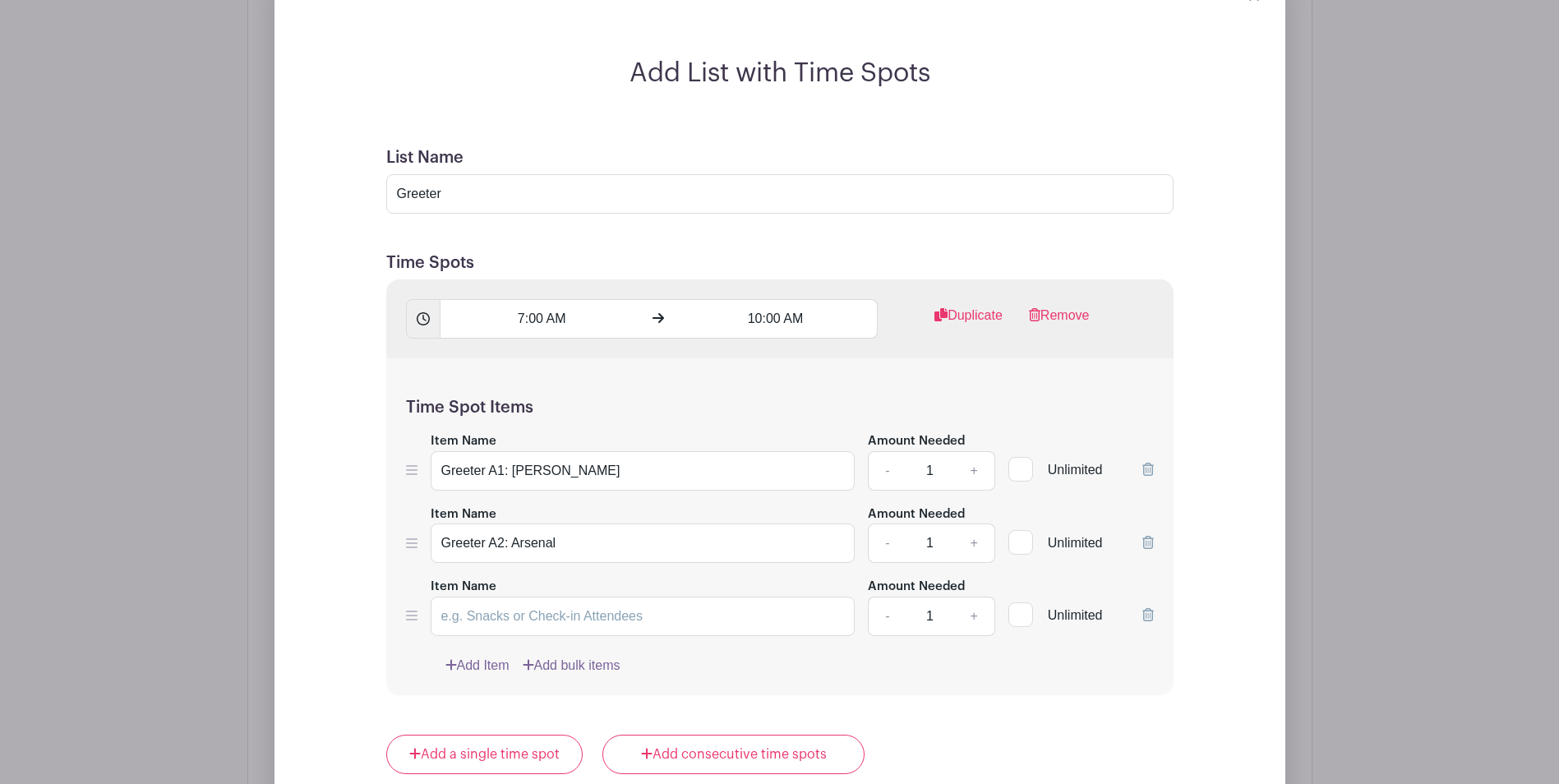
scroll to position [1278, 0]
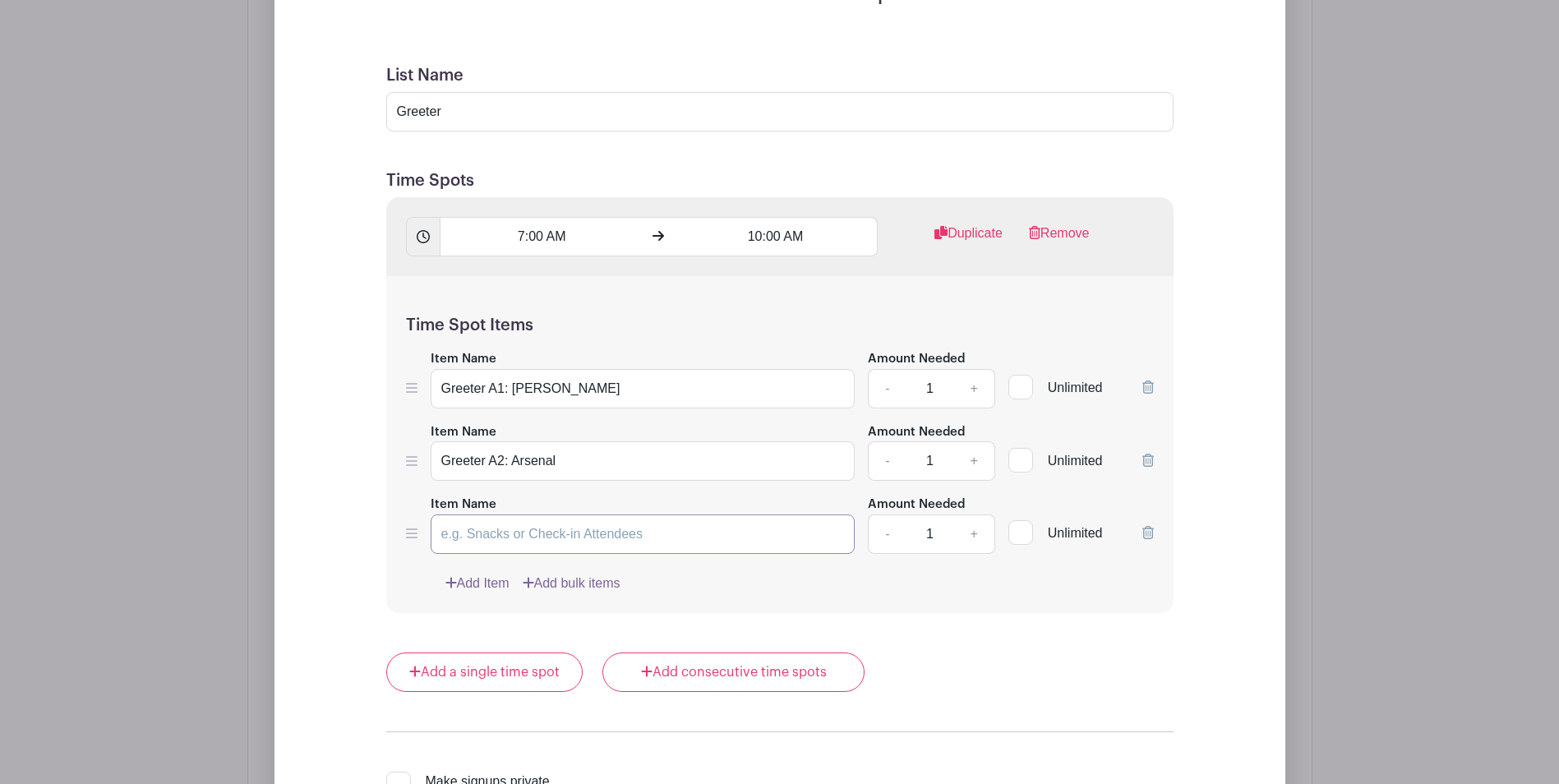
click at [512, 528] on input "Item Name" at bounding box center [643, 534] width 425 height 39
paste input "Greeter A1: [PERSON_NAME]"
click at [505, 533] on input "Greeter A1: [PERSON_NAME]" at bounding box center [643, 534] width 425 height 39
click at [671, 531] on input "Greeter Admission Gate 4: [PERSON_NAME]" at bounding box center [643, 534] width 425 height 39
drag, startPoint x: 583, startPoint y: 535, endPoint x: 488, endPoint y: 530, distance: 95.1
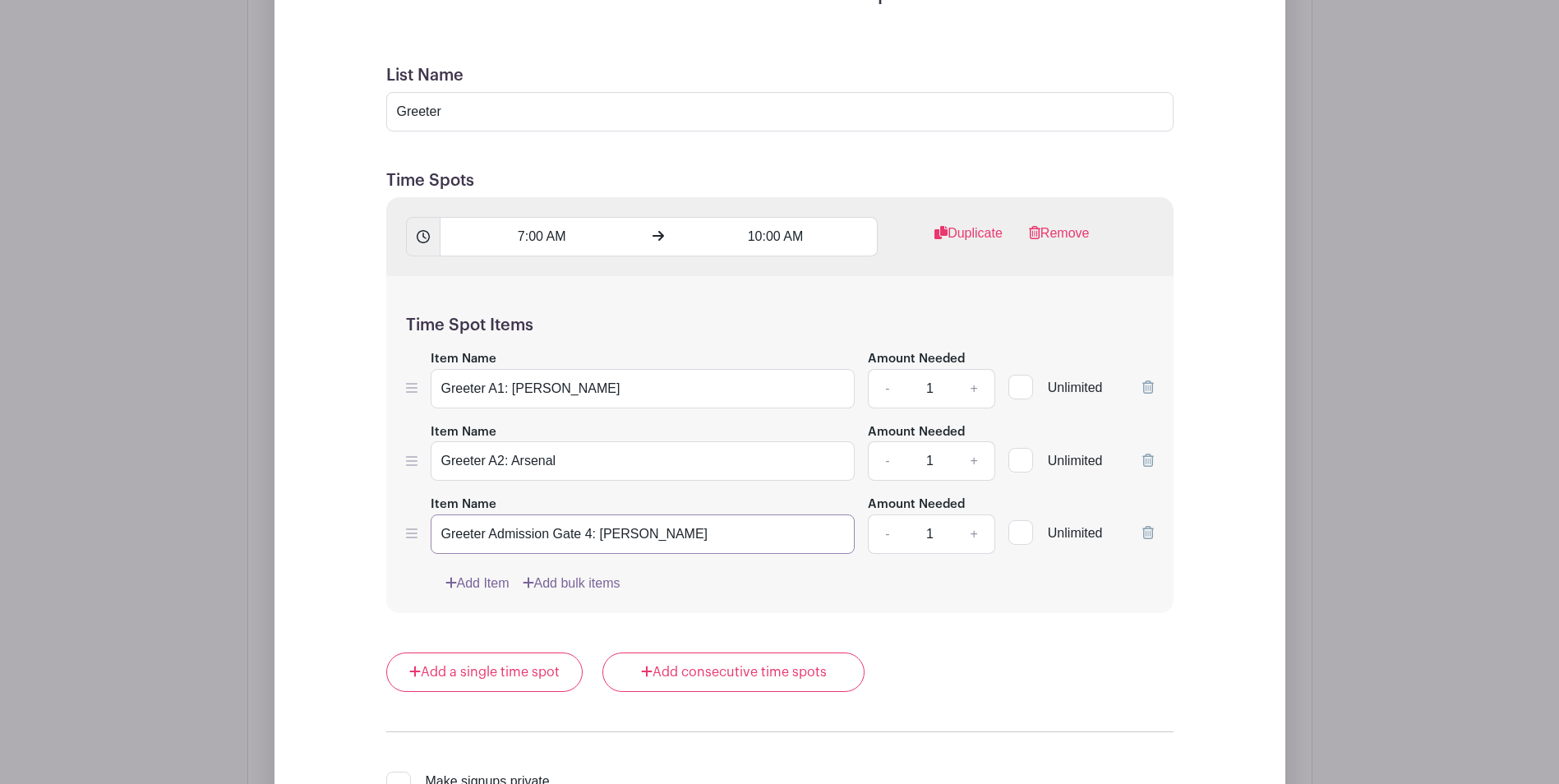
click at [488, 530] on input "Greeter Admission Gate 4: [PERSON_NAME]" at bounding box center [643, 534] width 425 height 39
type input "Greeter Admission Gate 4: [PERSON_NAME]"
click at [496, 461] on input "Greeter A2: Arsenal" at bounding box center [643, 461] width 425 height 39
paste input "Admission Gate"
type input "Greeter Admission Gate 2: Arsenal"
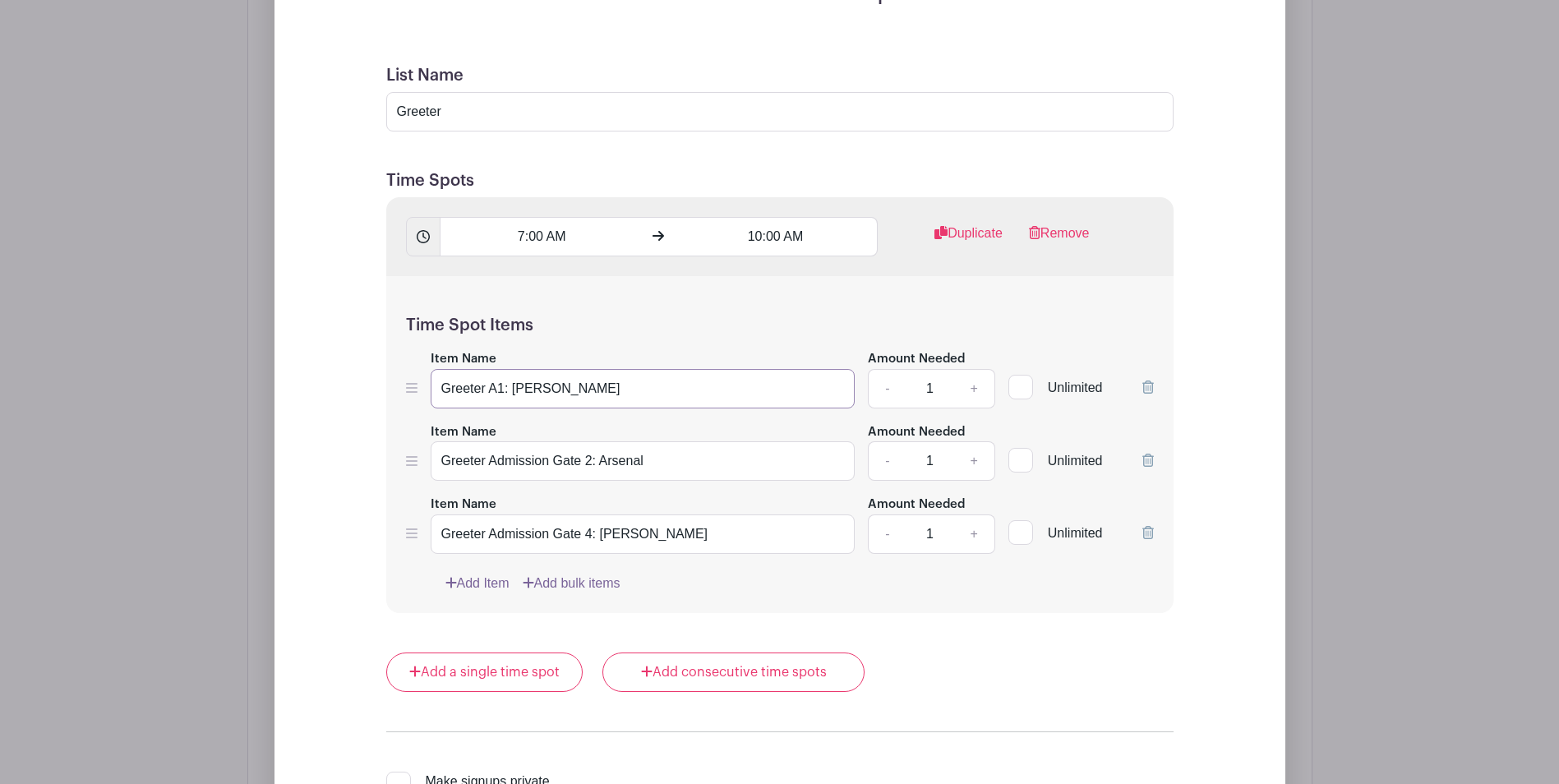
click at [496, 386] on input "Greeter A1: [PERSON_NAME]" at bounding box center [643, 389] width 425 height 39
paste input "Admission Gate"
type input "Greeter Admission Gate 1: [PERSON_NAME]"
click at [588, 533] on input "Greeter Admission Gate 4: [PERSON_NAME]" at bounding box center [643, 534] width 425 height 39
drag, startPoint x: 680, startPoint y: 539, endPoint x: 427, endPoint y: 531, distance: 253.1
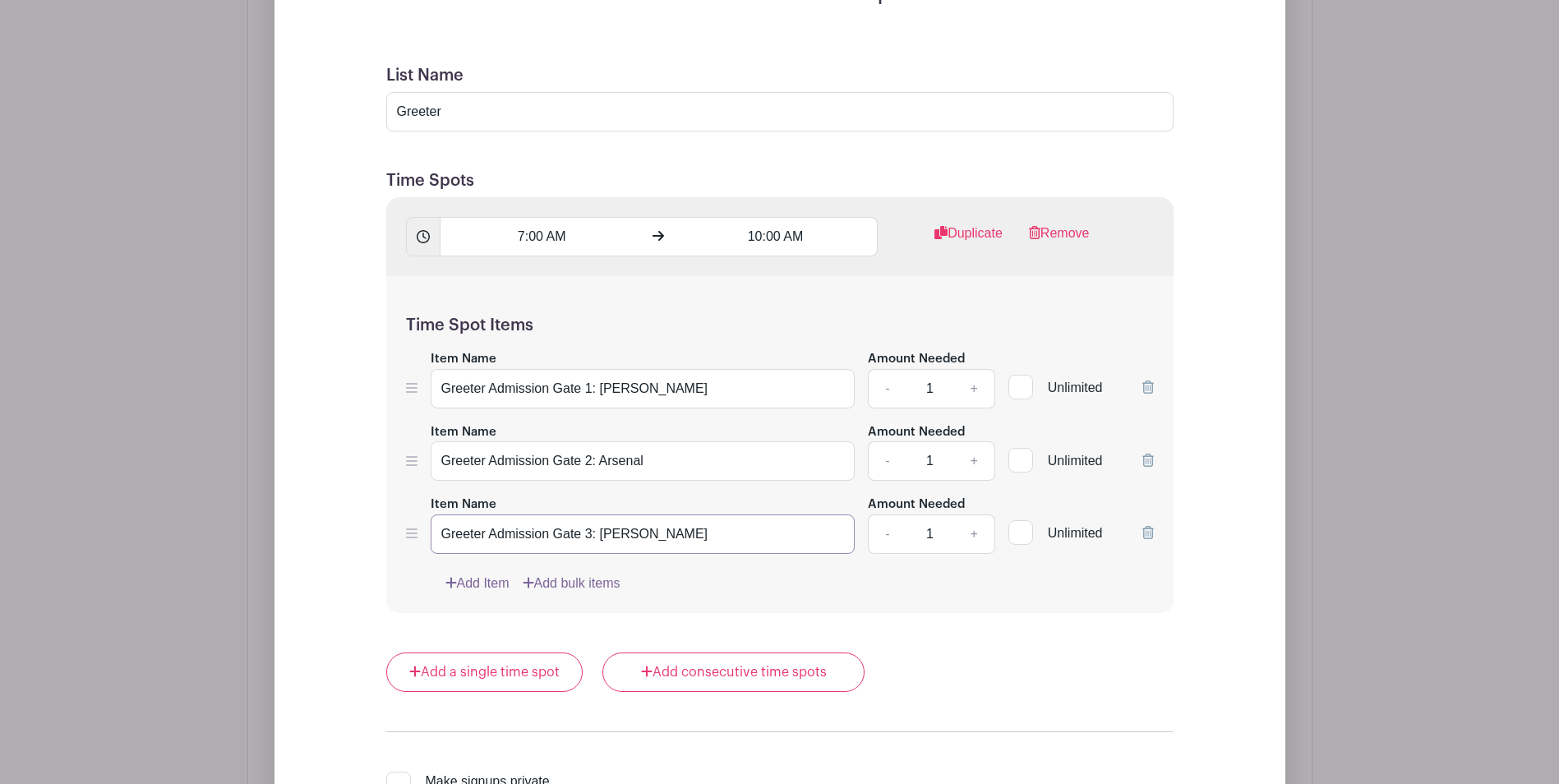
click at [427, 531] on div "Item Name Greeter Admission Gate 3: [PERSON_NAME] Amount Needed - 1 + Unlimited" at bounding box center [780, 523] width 748 height 60
type input "Greeter Admission Gate 3: [PERSON_NAME]"
click at [471, 582] on link "Add Item" at bounding box center [478, 583] width 64 height 20
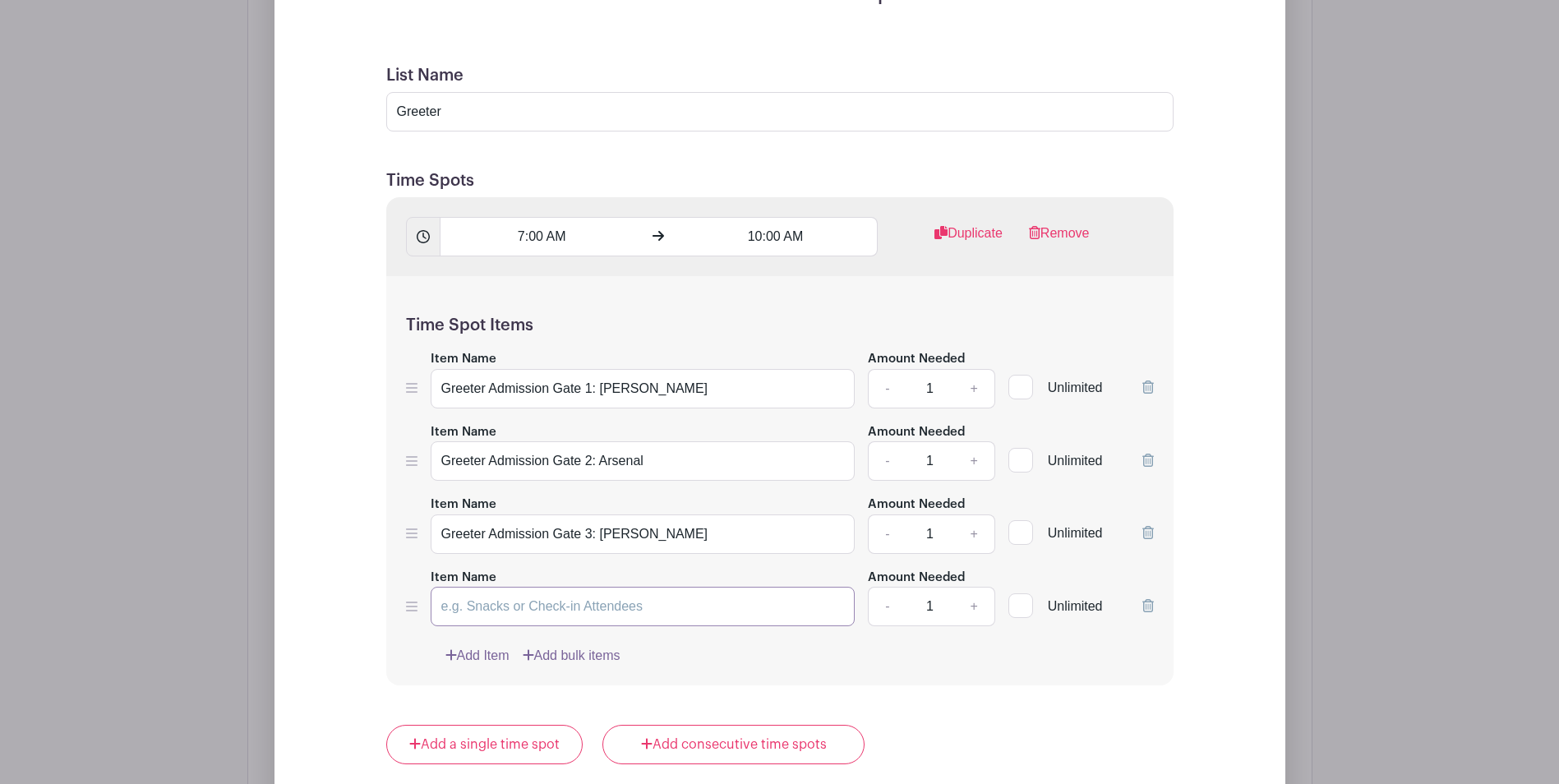
click at [520, 606] on input "Item Name" at bounding box center [643, 606] width 425 height 39
paste input "Greeter Admission Gate 3: [PERSON_NAME]"
click at [591, 603] on input "Greeter Admission Gate 3: [PERSON_NAME]" at bounding box center [643, 606] width 425 height 39
click at [665, 612] on input "Greeter Admission Gate 4: [PERSON_NAME]" at bounding box center [643, 606] width 425 height 39
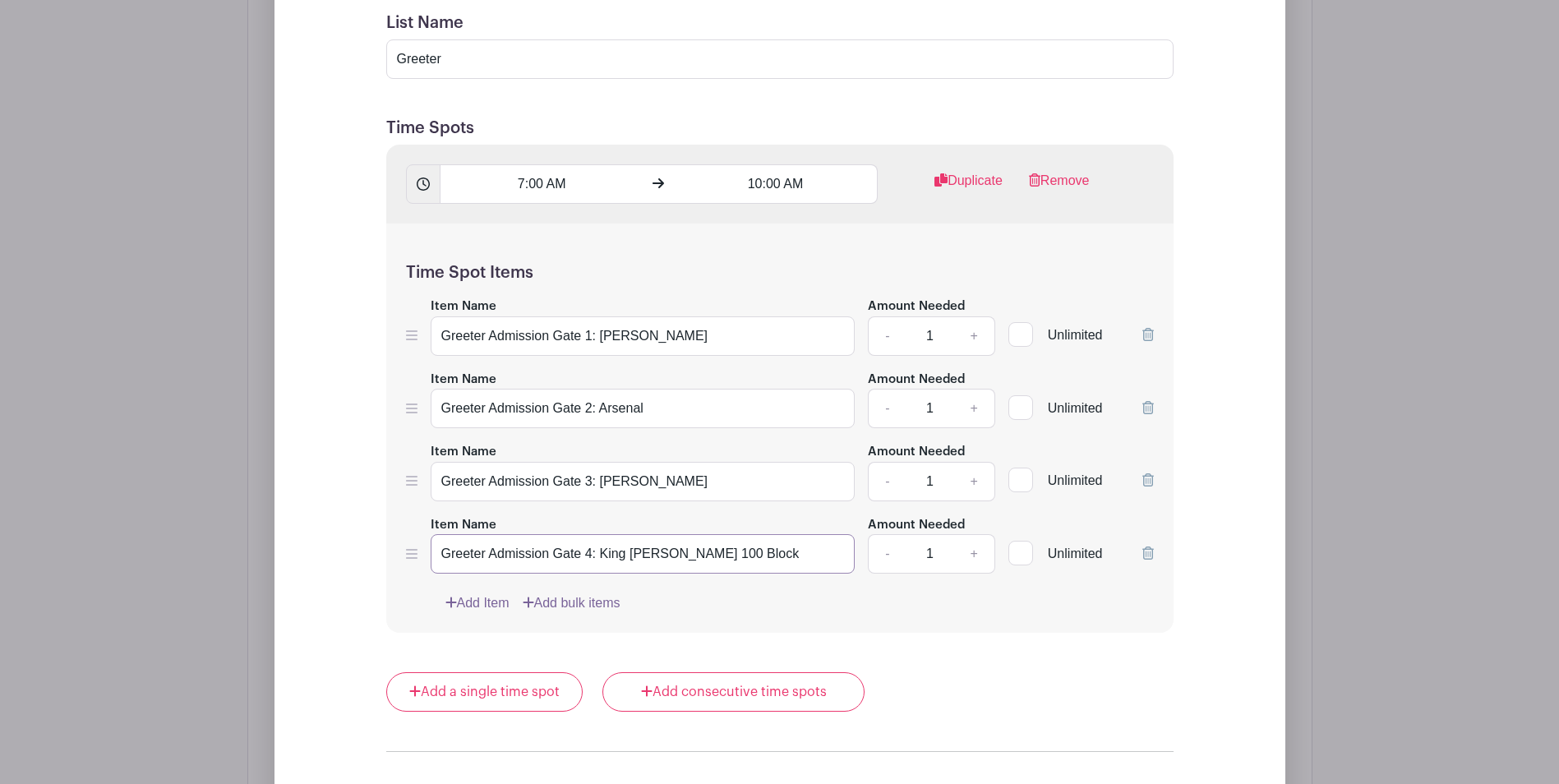
scroll to position [1361, 0]
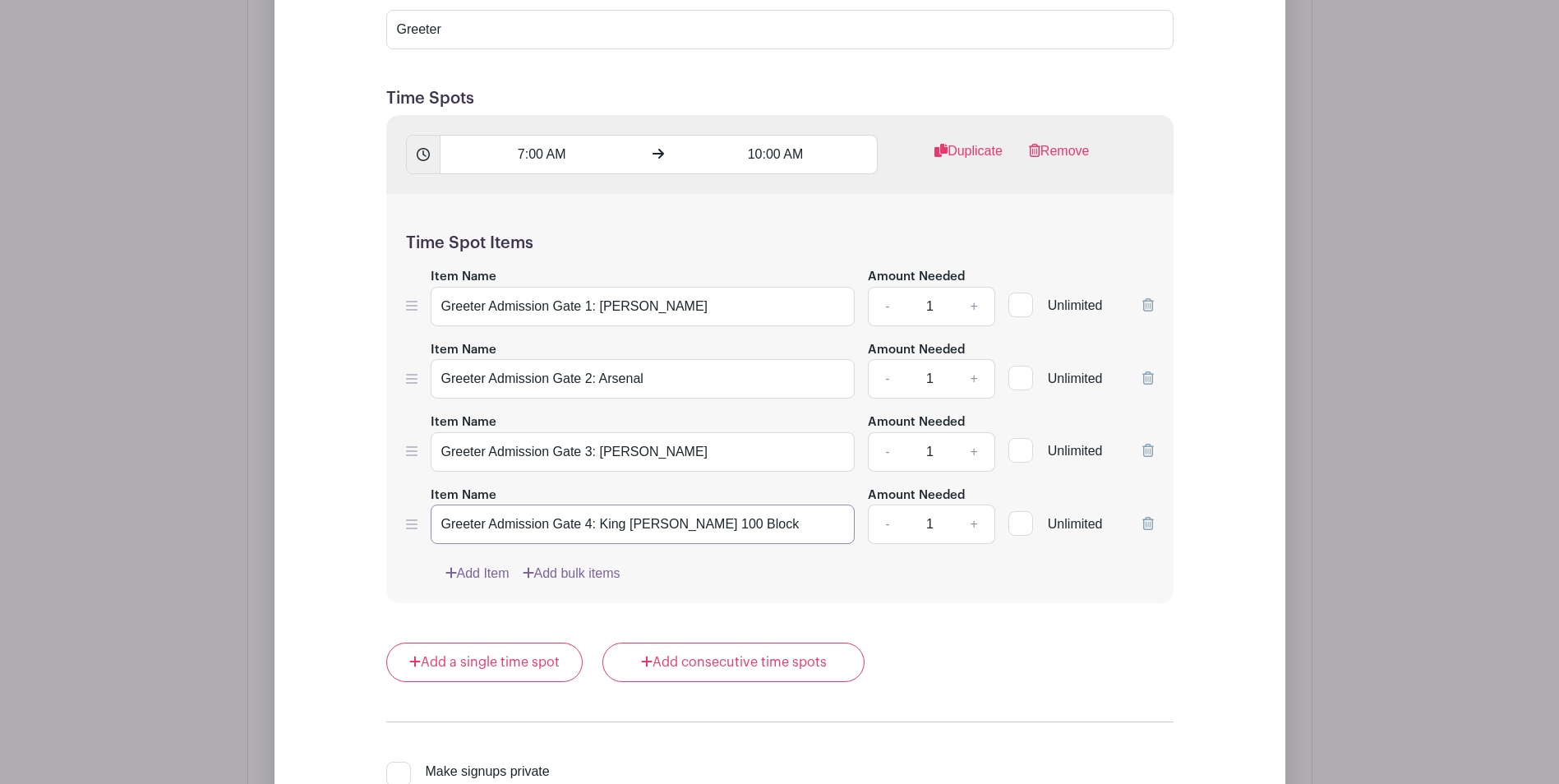
type input "Greeter Admission Gate 4: King [PERSON_NAME] 100 Block"
click at [480, 571] on link "Add Item" at bounding box center [478, 573] width 64 height 20
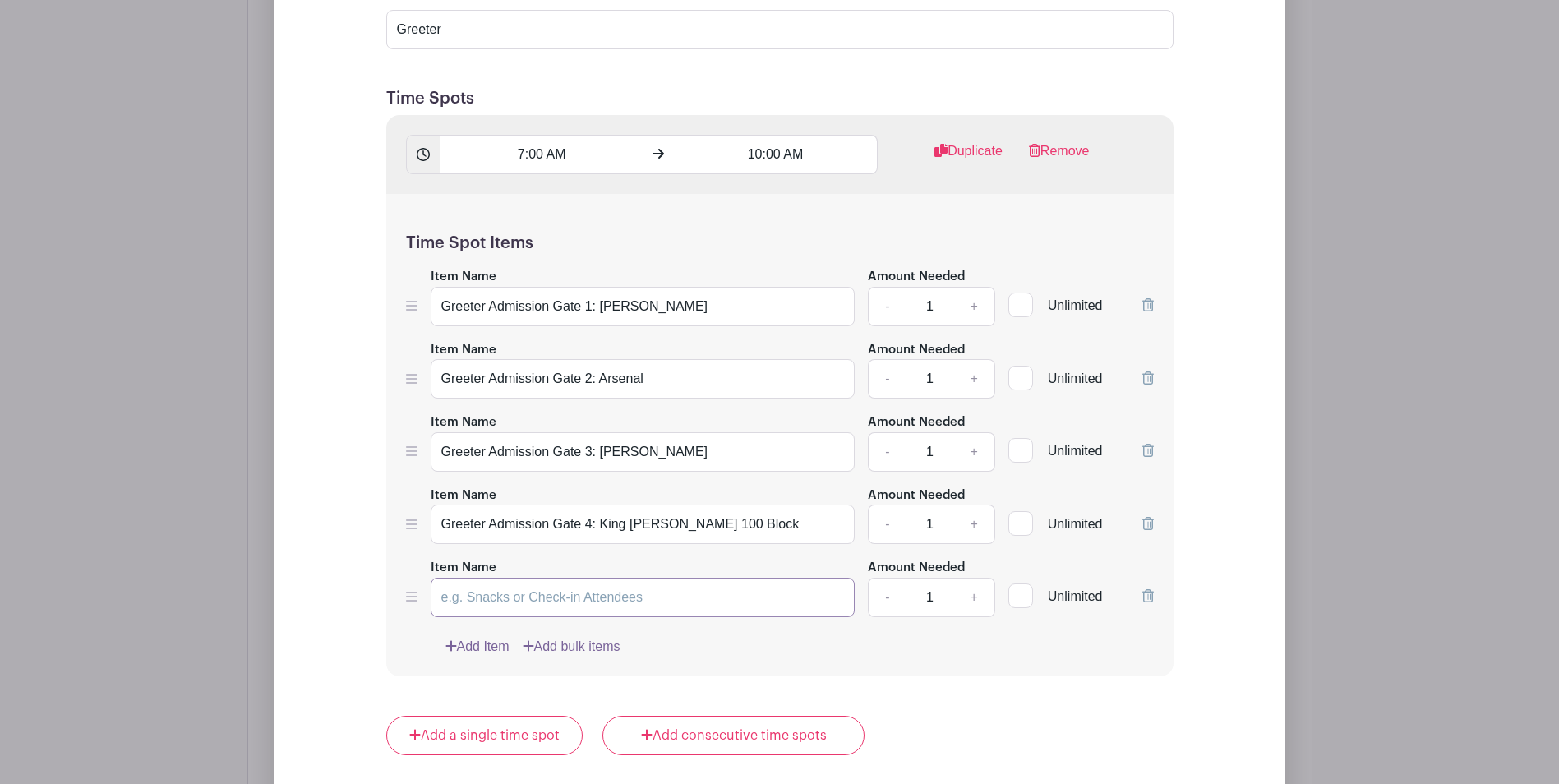
click at [498, 606] on input "Item Name" at bounding box center [643, 597] width 425 height 39
paste input "Greeter Admission Gate 3: [PERSON_NAME]"
click at [592, 595] on input "Greeter Admission Gate 3: [PERSON_NAME]" at bounding box center [643, 597] width 425 height 39
type input "Greeter Admission Gate 5: [PERSON_NAME][GEOGRAPHIC_DATA]"
click at [489, 651] on link "Add Item" at bounding box center [478, 646] width 64 height 20
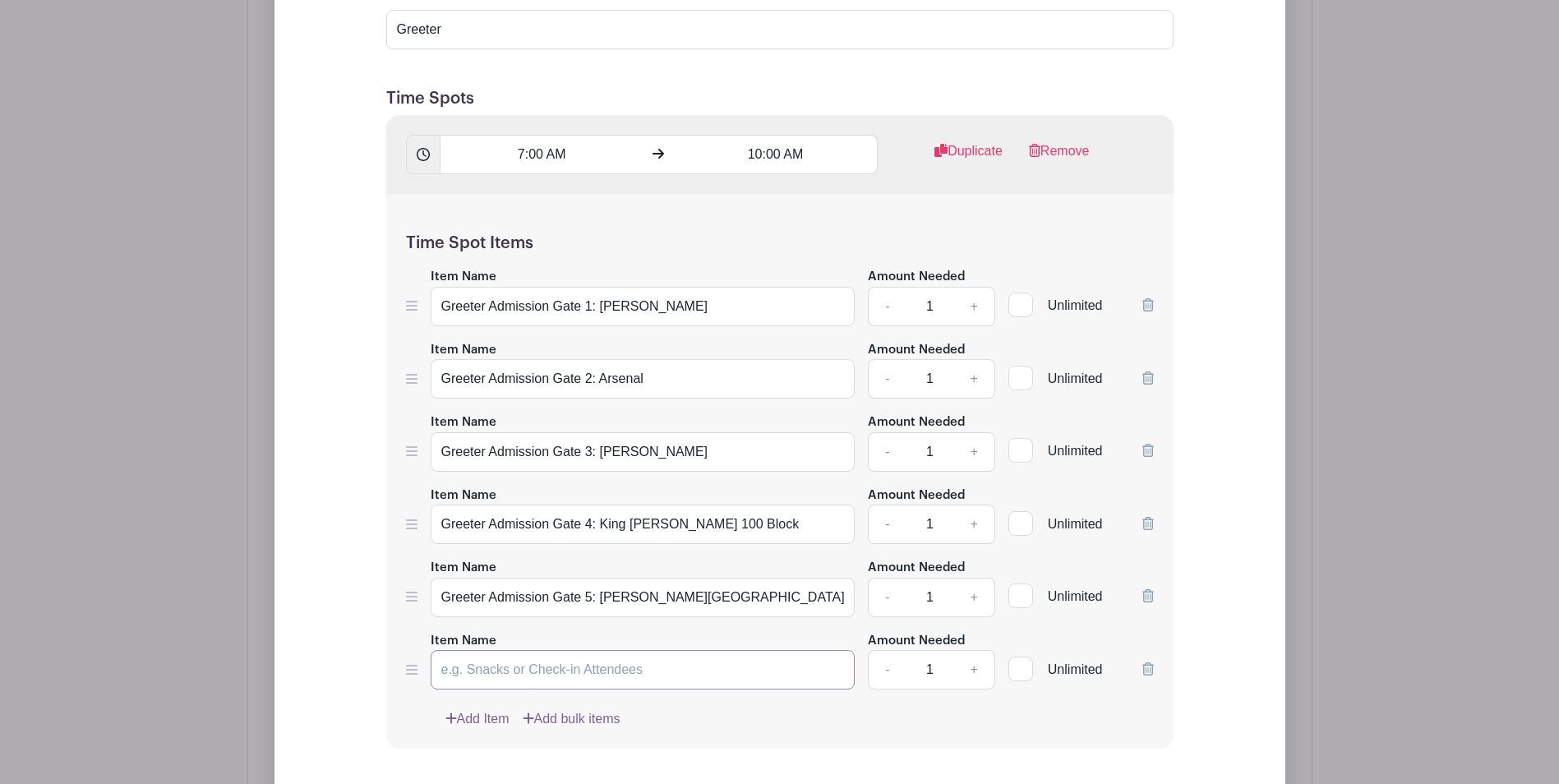
click at [489, 675] on input "Item Name" at bounding box center [643, 670] width 425 height 39
paste input "Greeter Admission Gate 3: [PERSON_NAME]"
click at [592, 670] on input "Greeter Admission Gate 3: [PERSON_NAME]" at bounding box center [643, 670] width 425 height 39
click at [665, 671] on input "Greeter Admission Gate 6: [PERSON_NAME]" at bounding box center [643, 670] width 425 height 39
type input "Greeter Admission Gate 6: [PERSON_NAME] 300 Block"
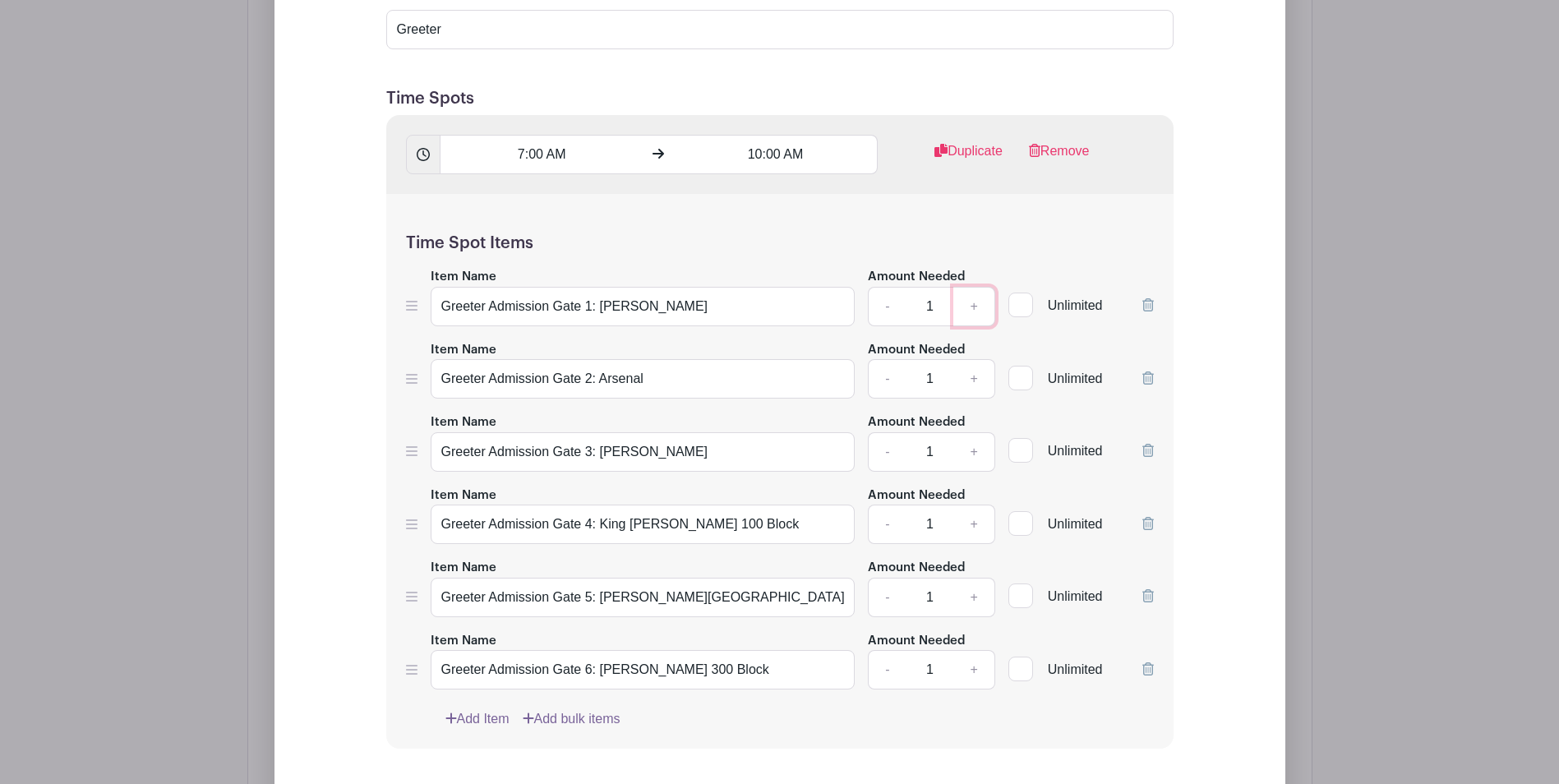
click at [979, 305] on link "+" at bounding box center [974, 307] width 41 height 39
type input "4"
click at [977, 381] on link "+" at bounding box center [974, 379] width 41 height 39
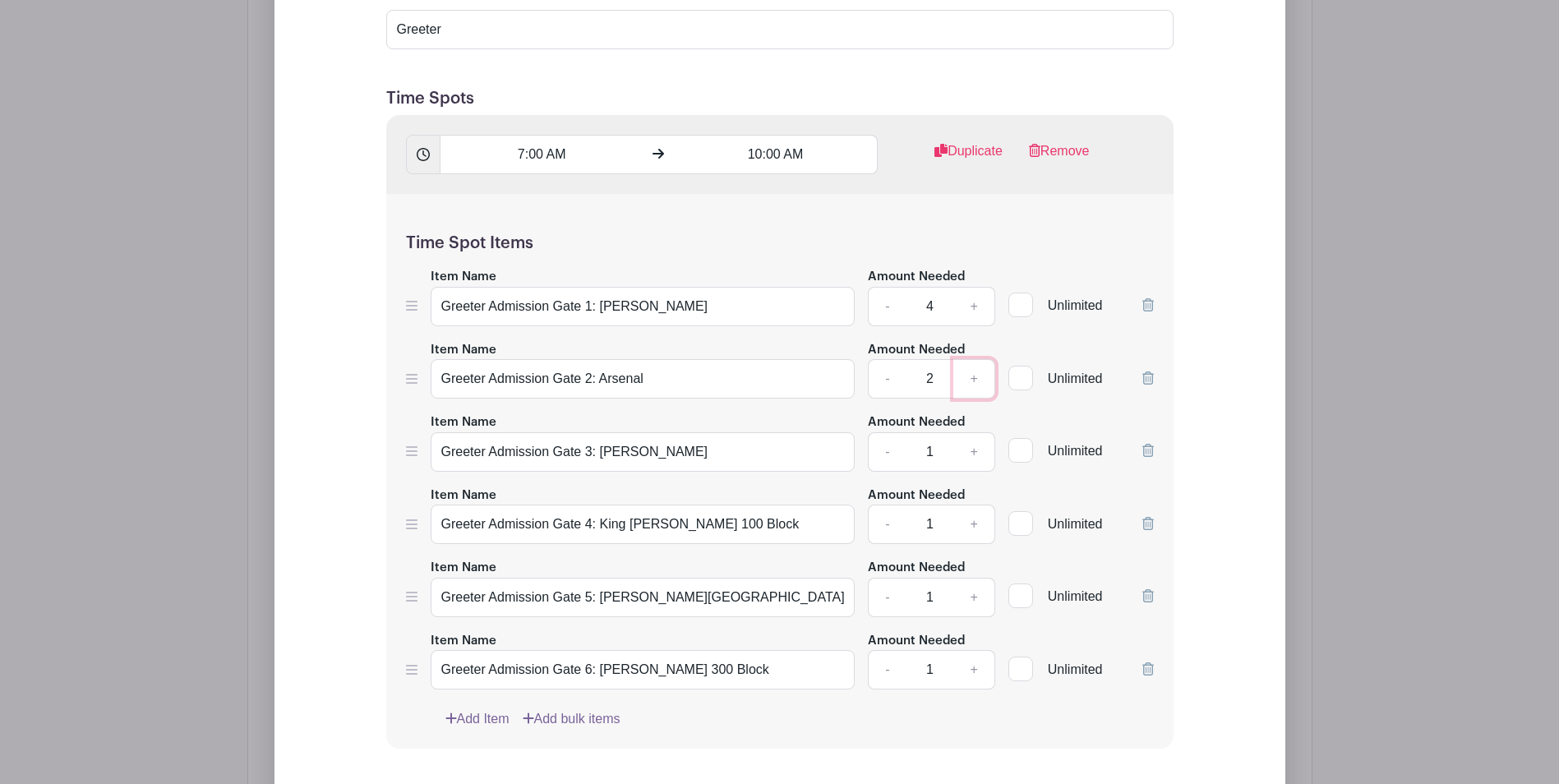
click at [977, 381] on link "+" at bounding box center [974, 379] width 41 height 39
type input "4"
click at [974, 451] on link "+" at bounding box center [974, 451] width 41 height 39
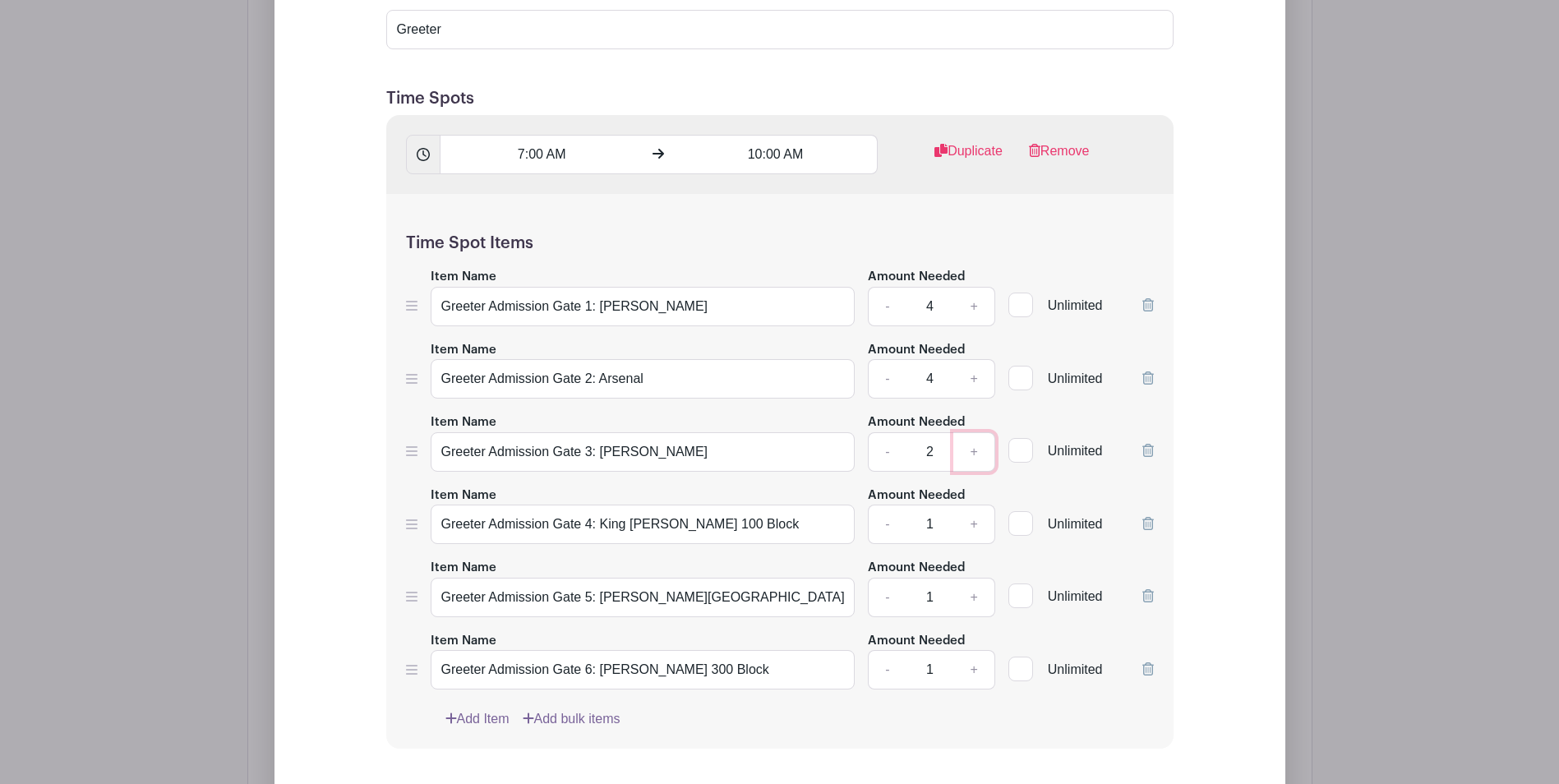
type input "3"
click at [885, 381] on link "-" at bounding box center [886, 379] width 38 height 39
type input "2"
click at [887, 456] on link "-" at bounding box center [886, 451] width 38 height 39
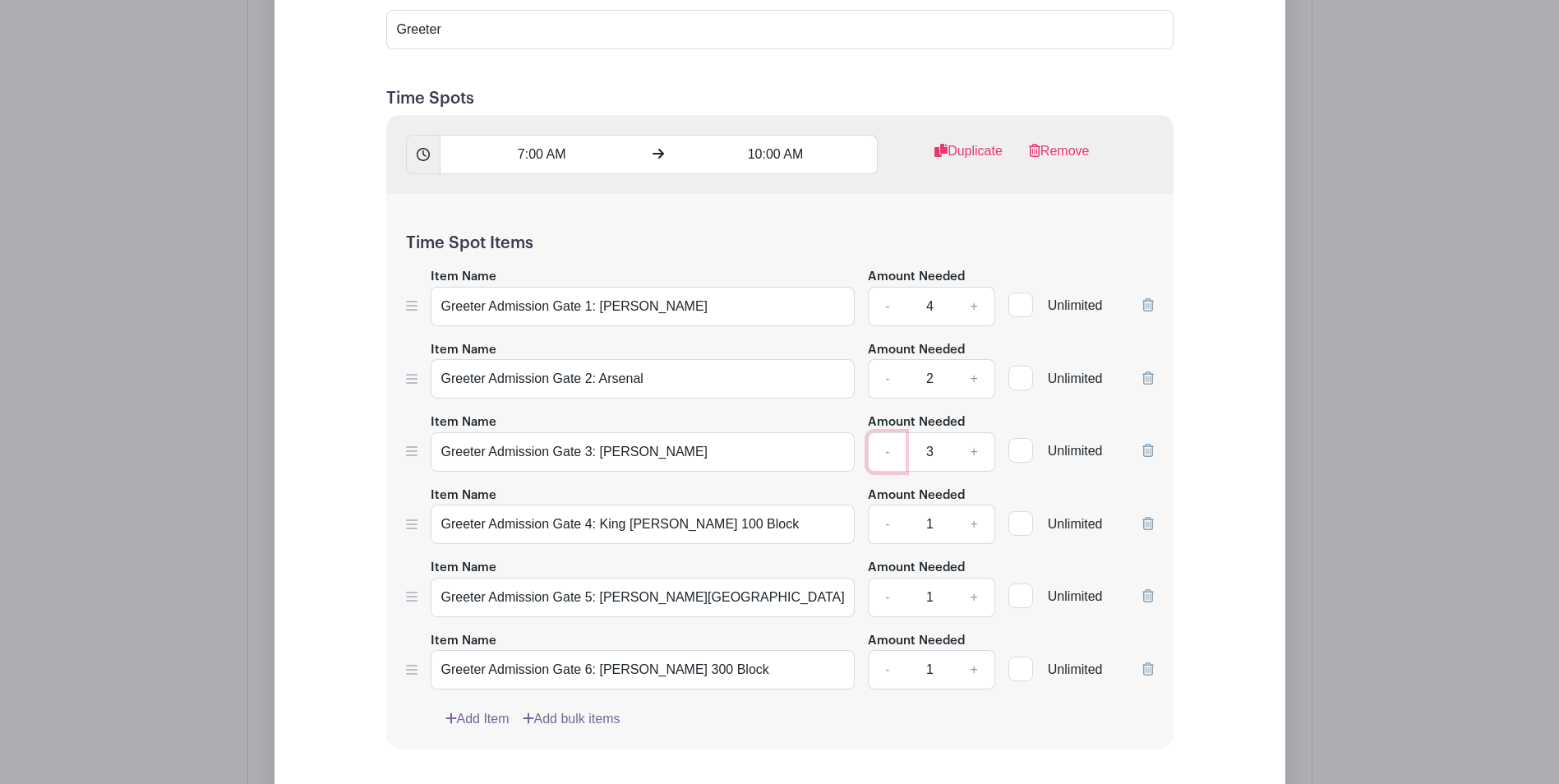
type input "2"
click at [972, 523] on link "+" at bounding box center [974, 524] width 41 height 39
click at [880, 525] on link "-" at bounding box center [886, 524] width 38 height 39
type input "2"
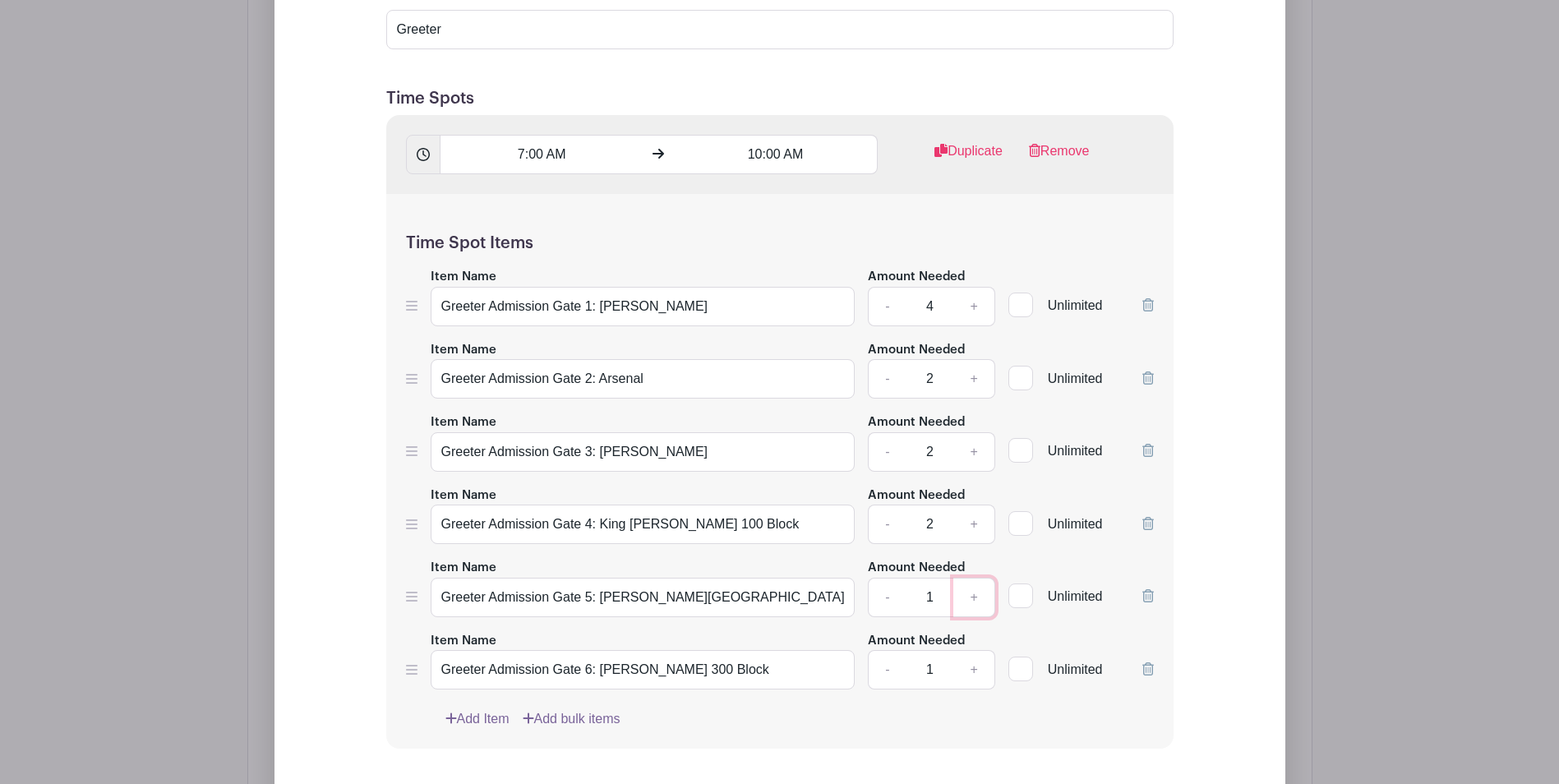
click at [975, 602] on link "+" at bounding box center [974, 597] width 41 height 39
click at [884, 600] on link "-" at bounding box center [886, 597] width 38 height 39
type input "2"
click at [980, 662] on link "+" at bounding box center [974, 670] width 41 height 39
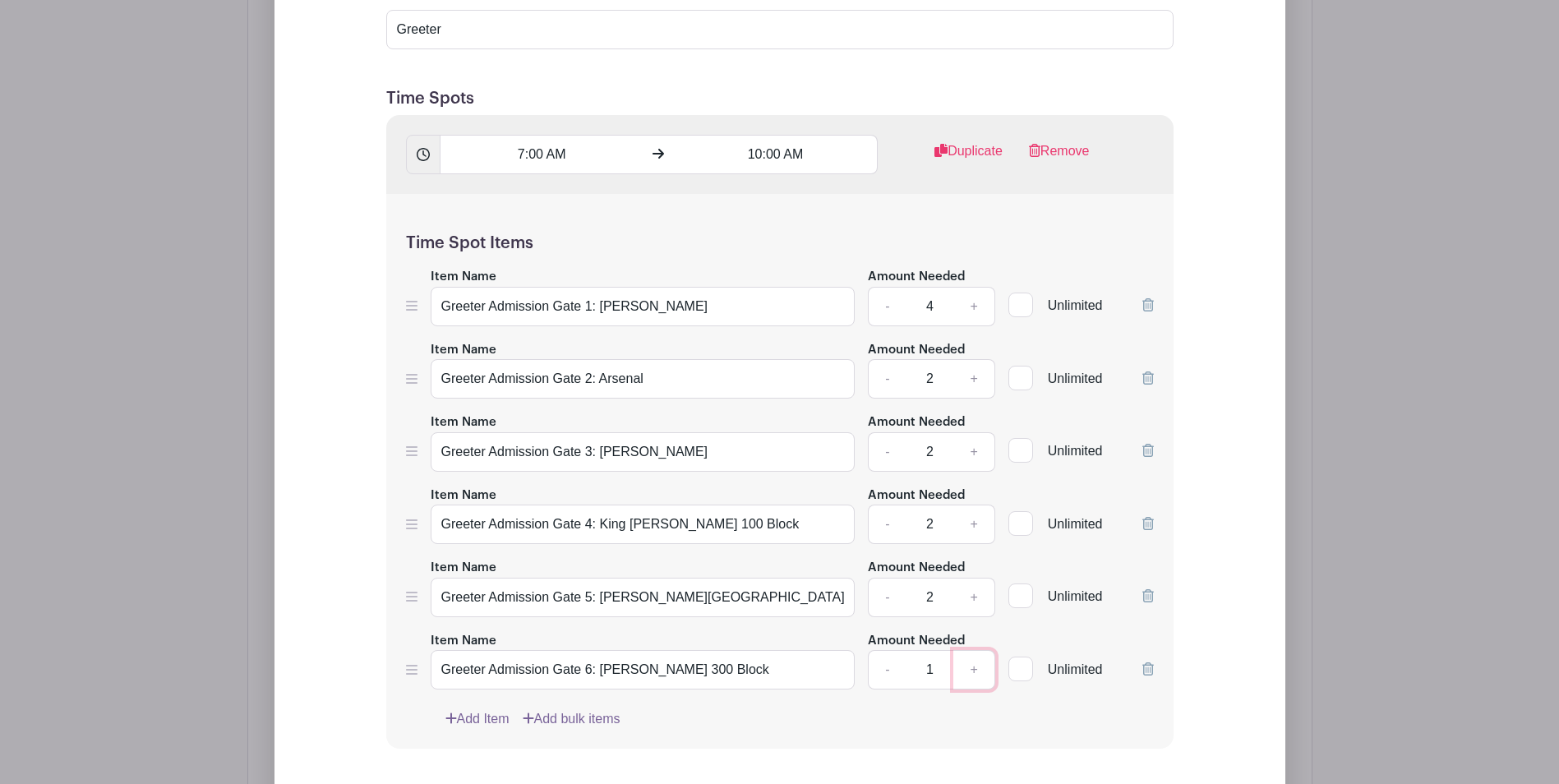
type input "2"
click at [967, 162] on link "Duplicate" at bounding box center [969, 157] width 68 height 33
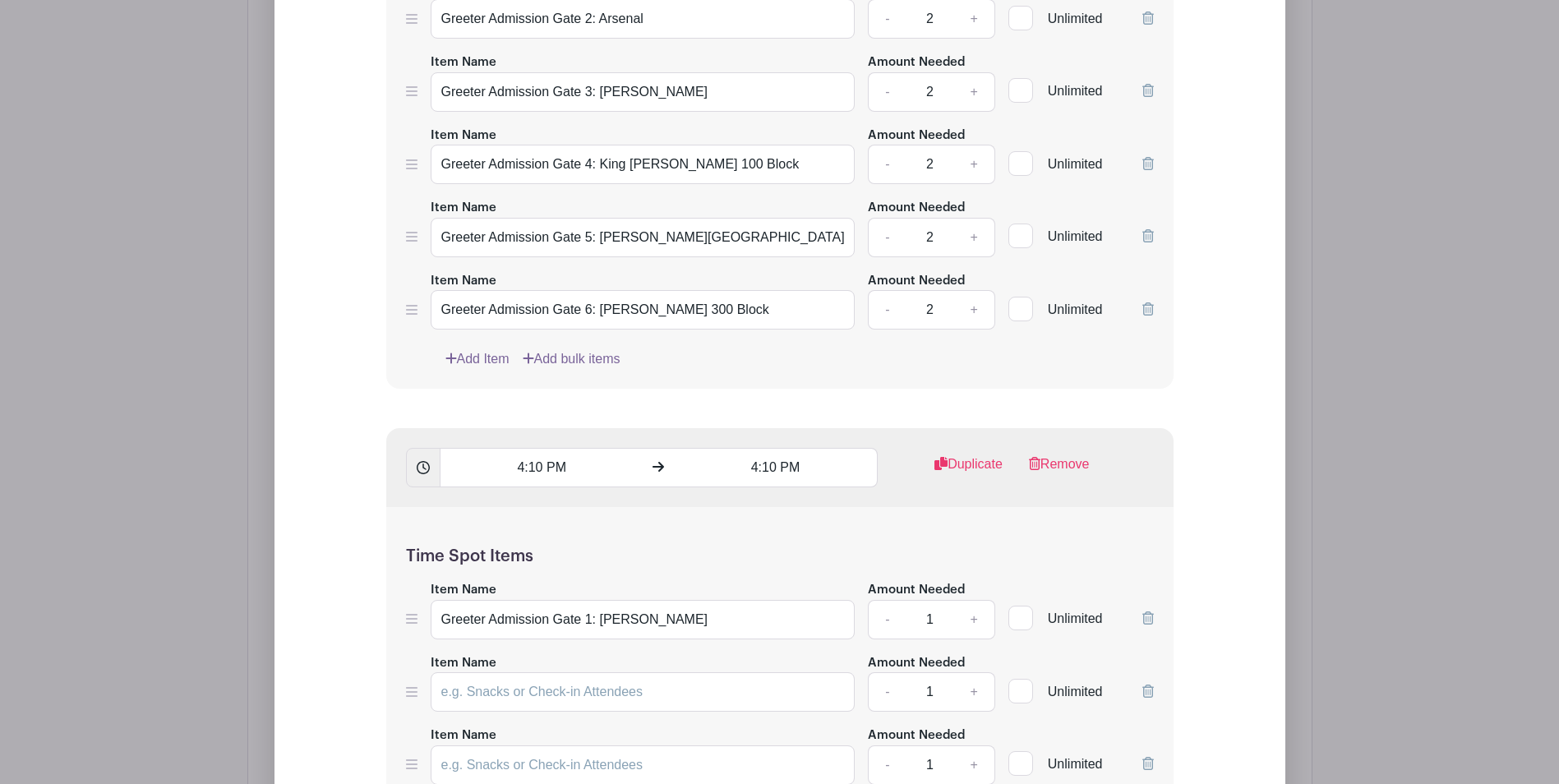
scroll to position [1525, 0]
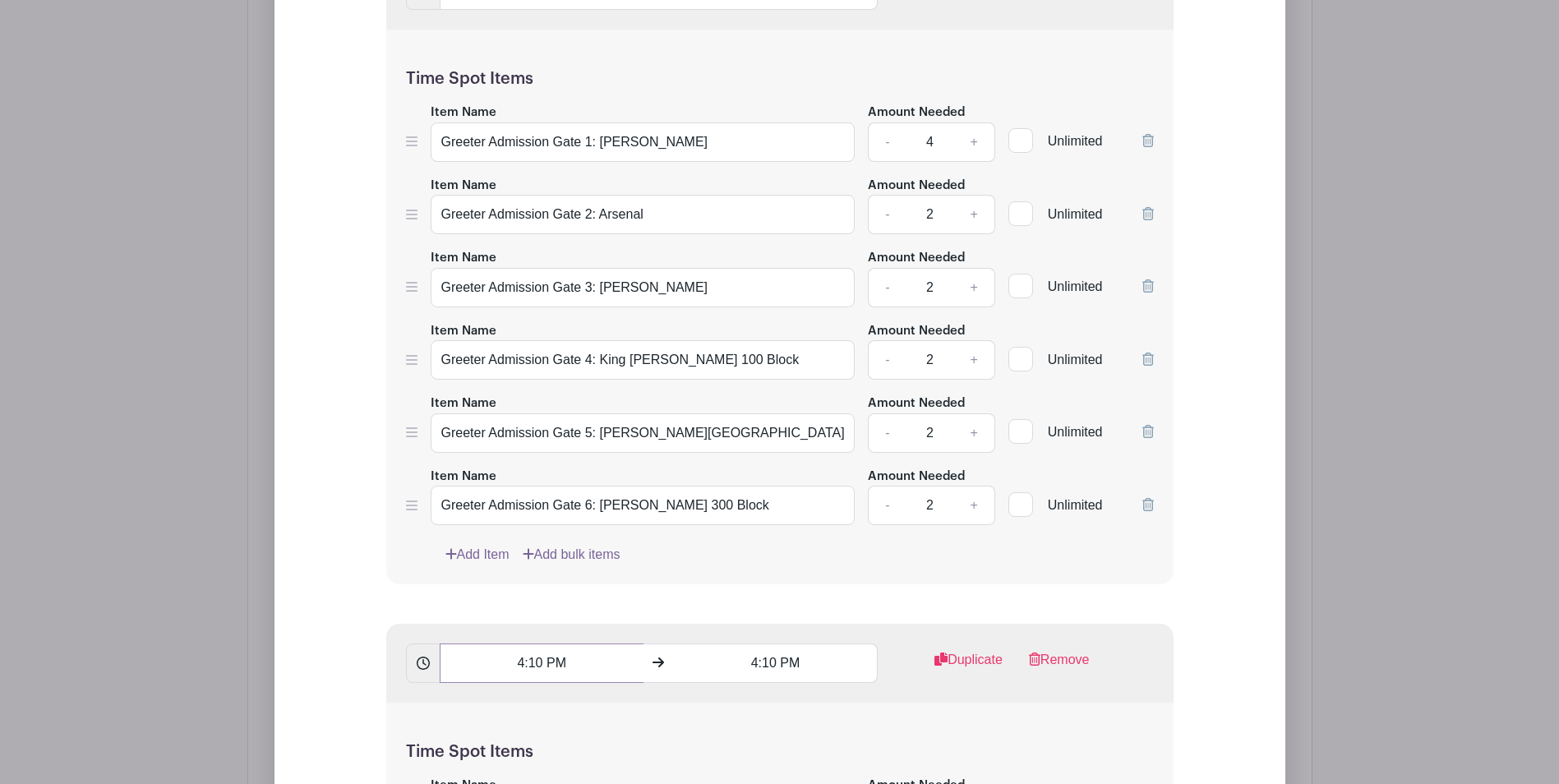
click at [529, 665] on input "4:10 PM" at bounding box center [542, 663] width 204 height 39
click at [473, 539] on icon at bounding box center [469, 544] width 10 height 13
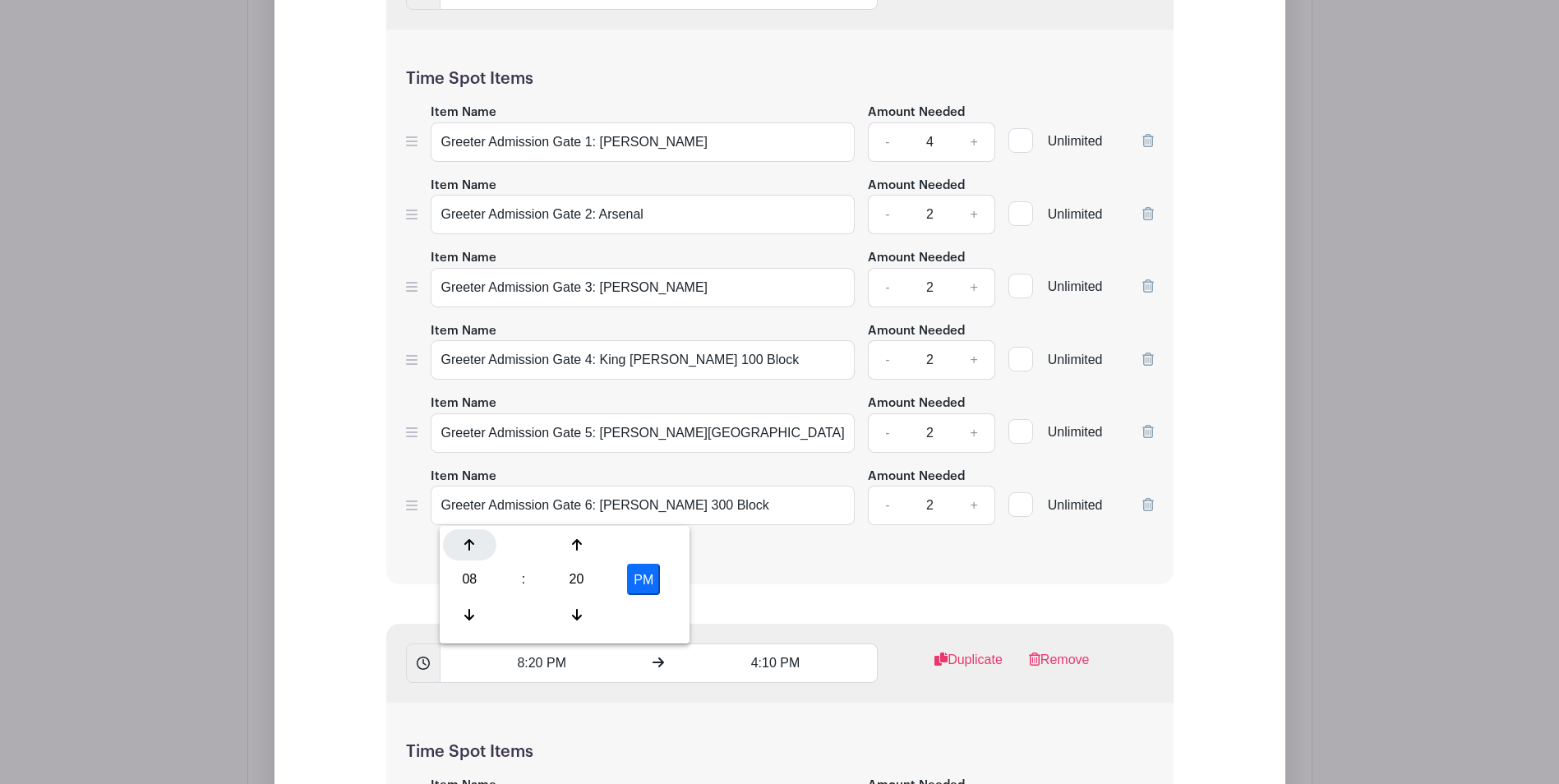
click at [473, 539] on icon at bounding box center [469, 544] width 10 height 13
click at [569, 580] on div "20" at bounding box center [577, 578] width 54 height 31
click at [474, 548] on div "00" at bounding box center [470, 544] width 55 height 31
click at [634, 584] on button "PM" at bounding box center [643, 578] width 33 height 31
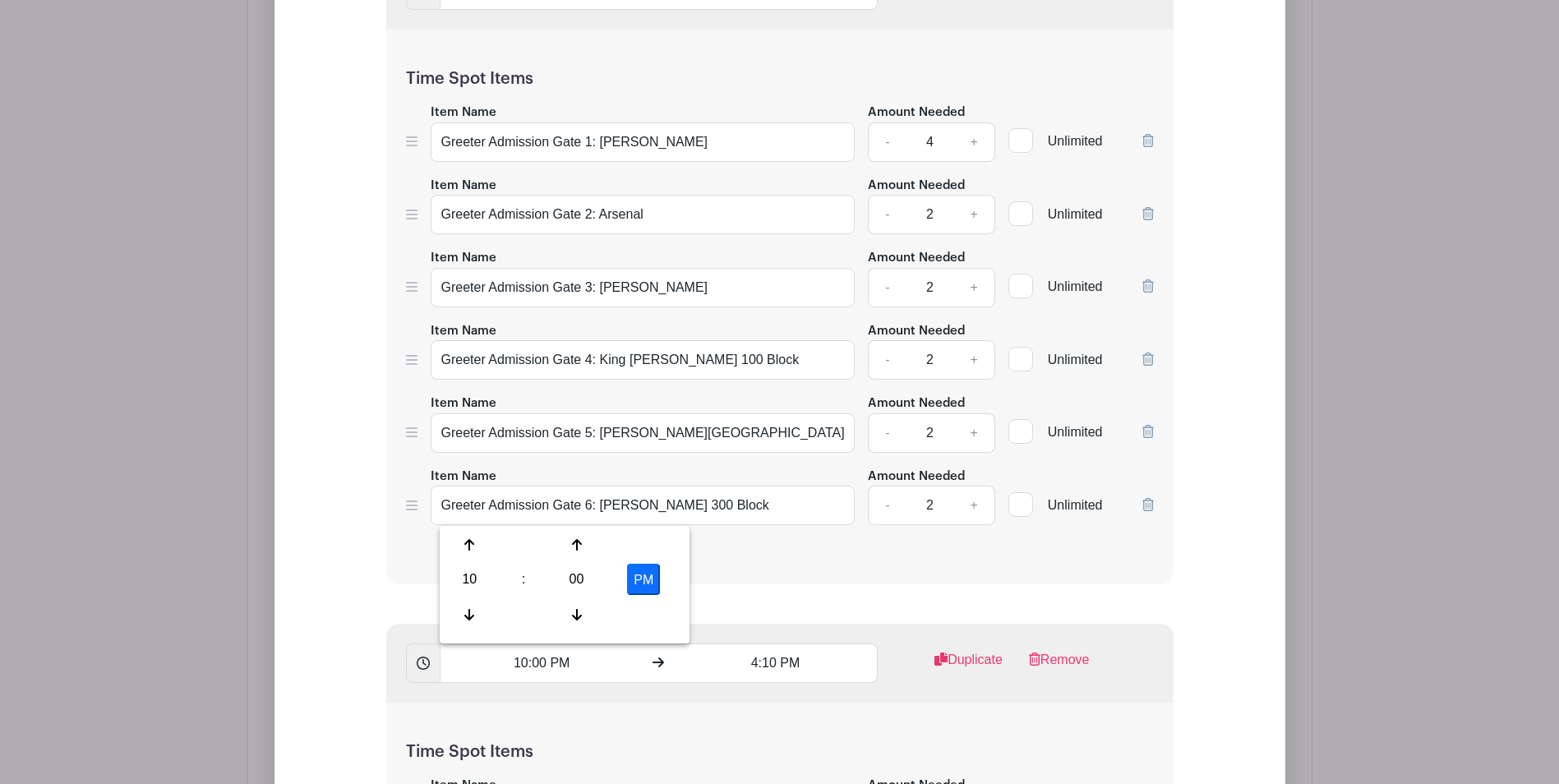
type input "10:00 AM"
click at [767, 669] on input "4:10 PM" at bounding box center [776, 663] width 204 height 39
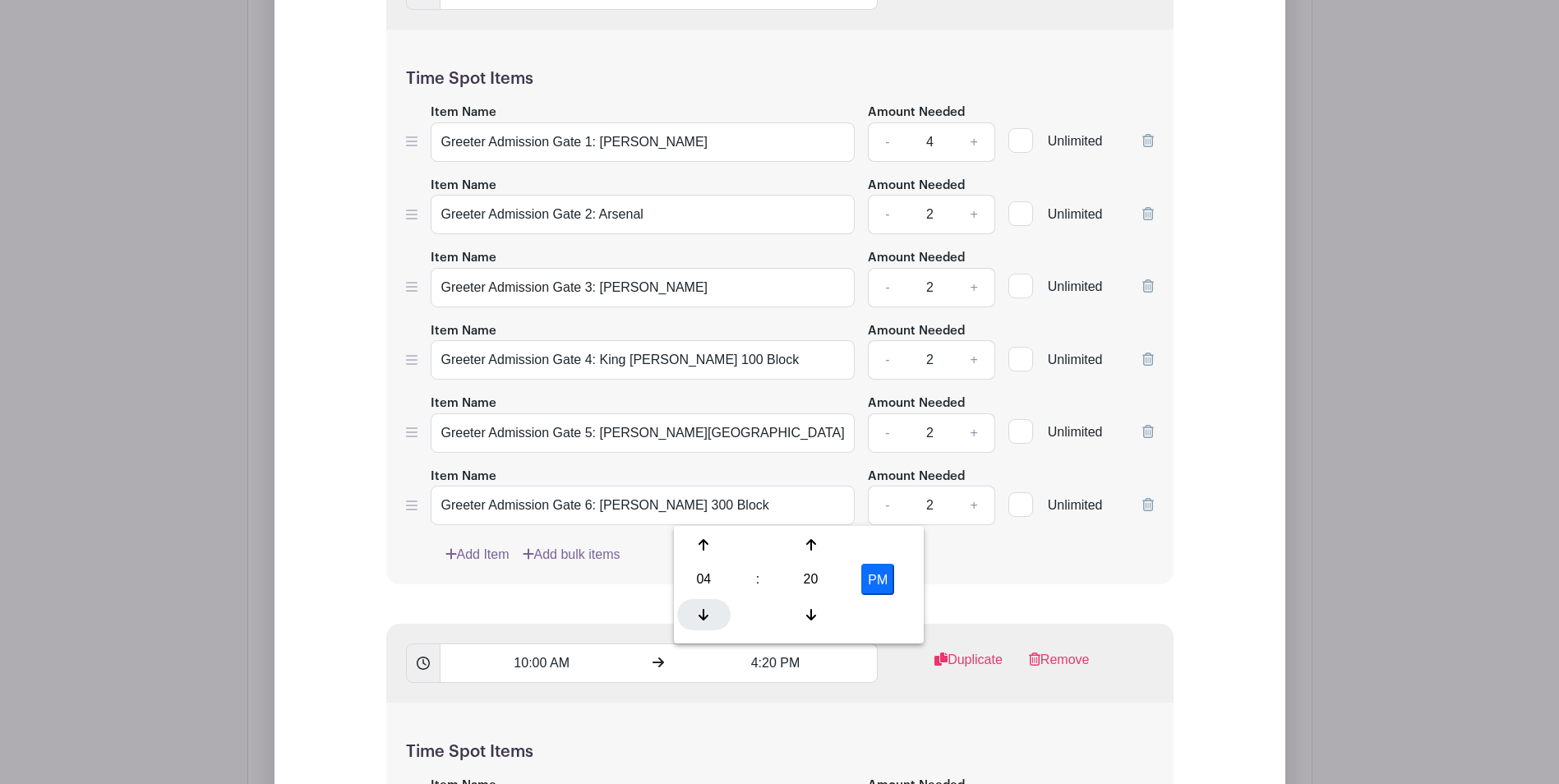
click at [706, 611] on icon at bounding box center [703, 614] width 10 height 13
click at [816, 584] on div "20" at bounding box center [811, 578] width 54 height 31
click at [707, 534] on div "00" at bounding box center [705, 544] width 55 height 31
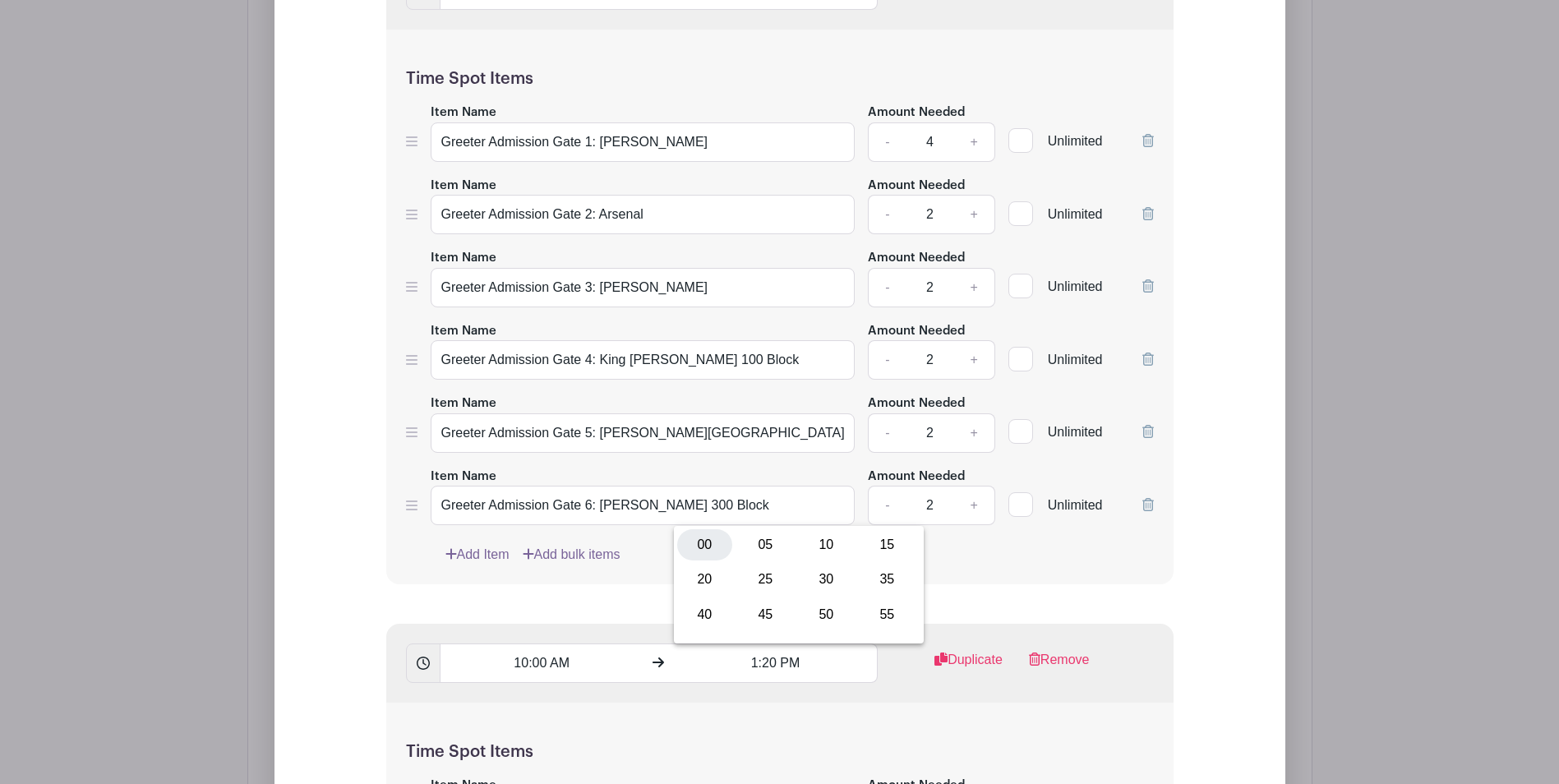
type input "1:00 PM"
click at [886, 678] on div "10:00 AM 1:00 PM Duplicate Remove" at bounding box center [780, 663] width 787 height 79
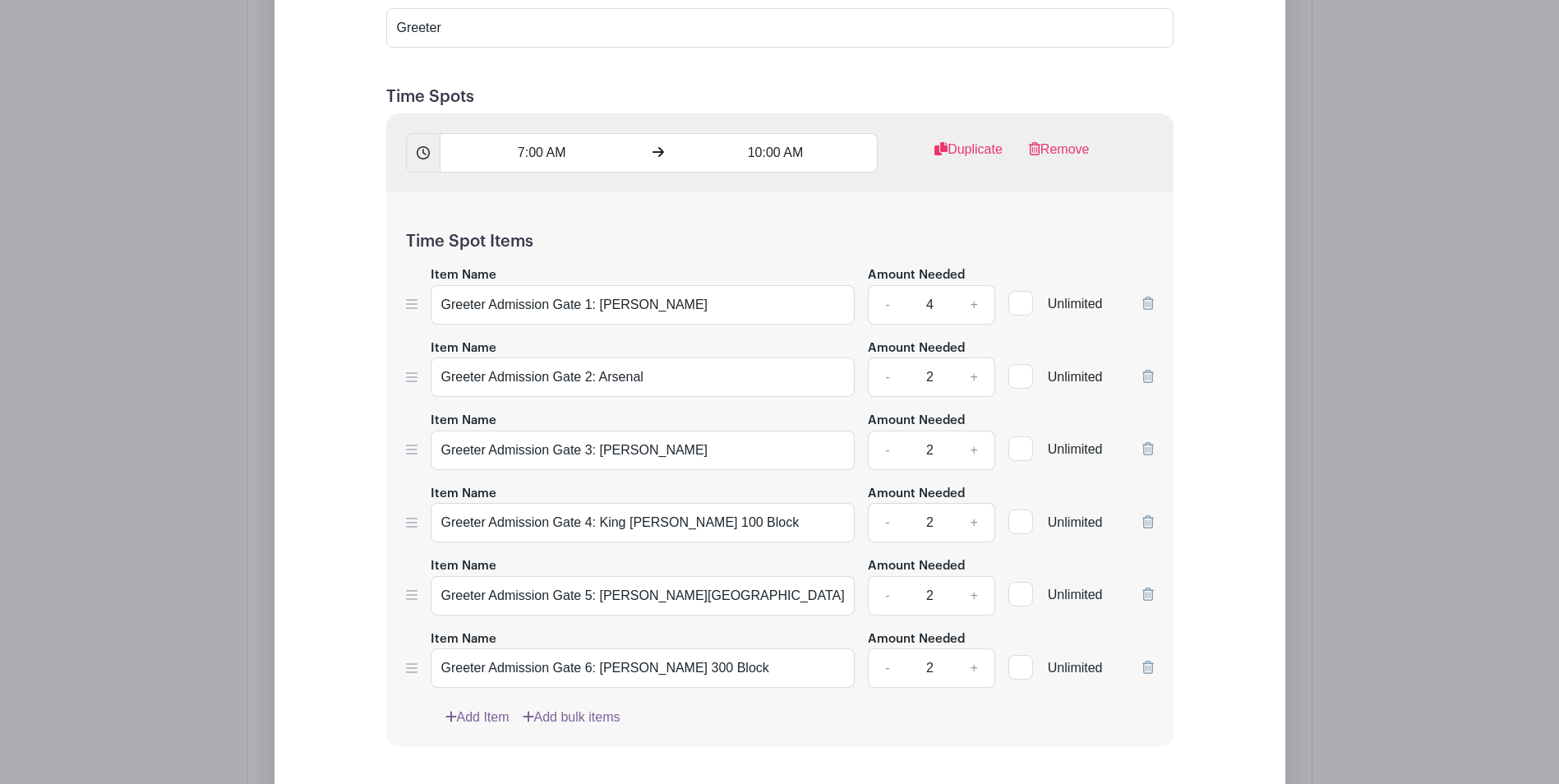
scroll to position [1361, 0]
drag, startPoint x: 668, startPoint y: 392, endPoint x: 441, endPoint y: 378, distance: 227.4
click at [441, 378] on input "Greeter Admission Gate 2: Arsenal" at bounding box center [643, 379] width 425 height 39
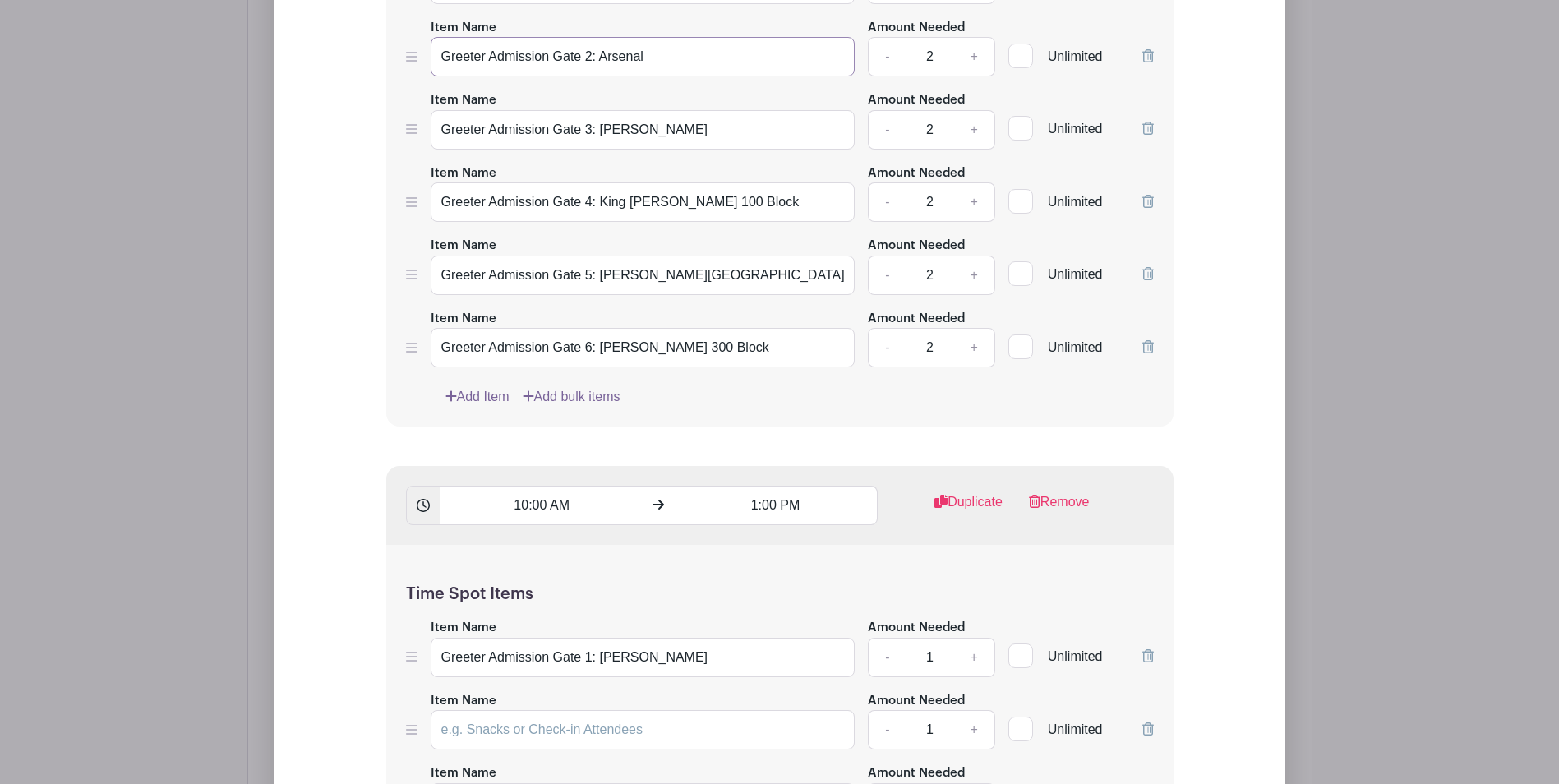
scroll to position [1690, 0]
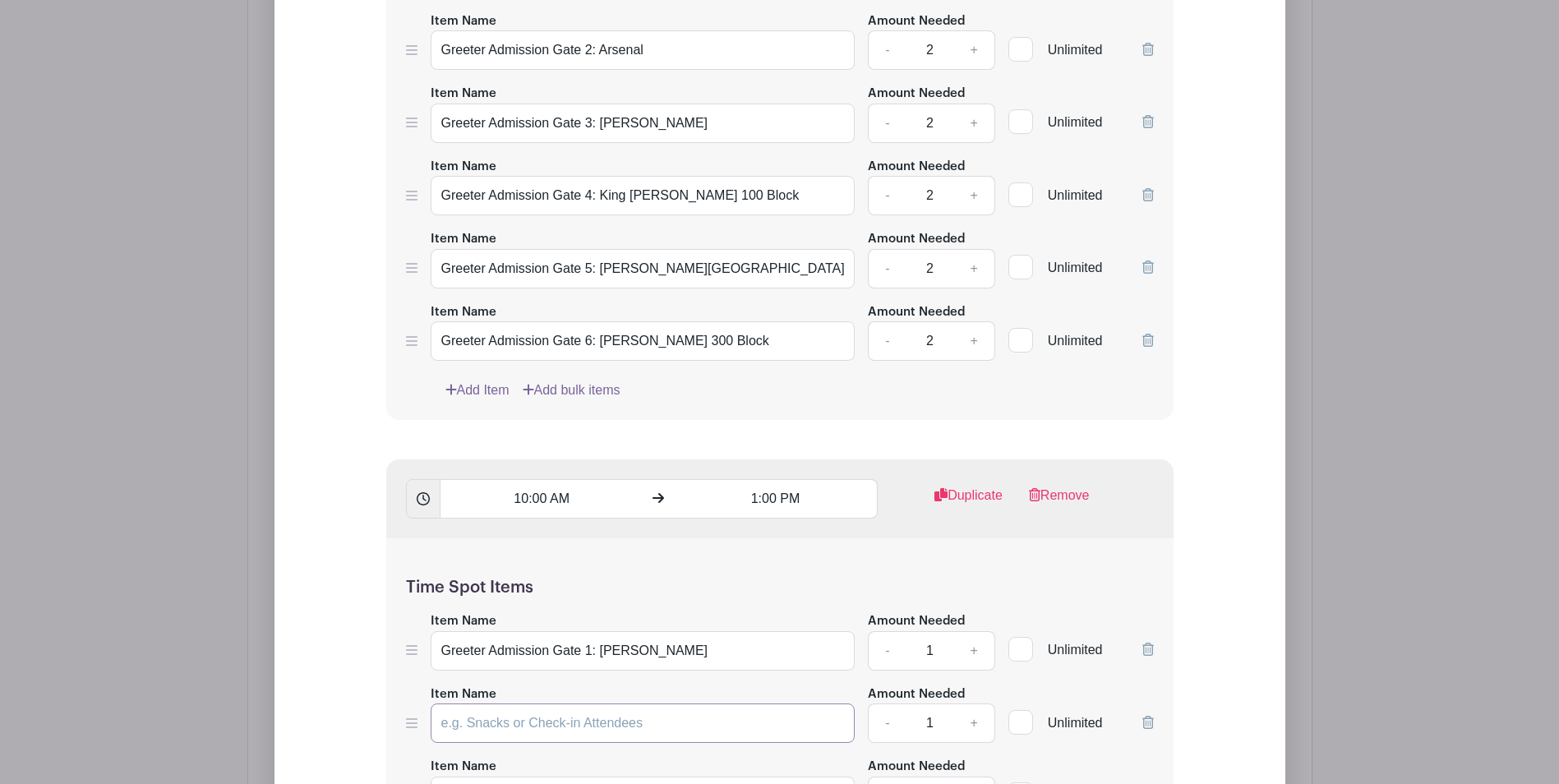
click at [641, 717] on input "Item Name" at bounding box center [643, 723] width 425 height 39
paste input "Greeter Admission Gate 2: Arsenal"
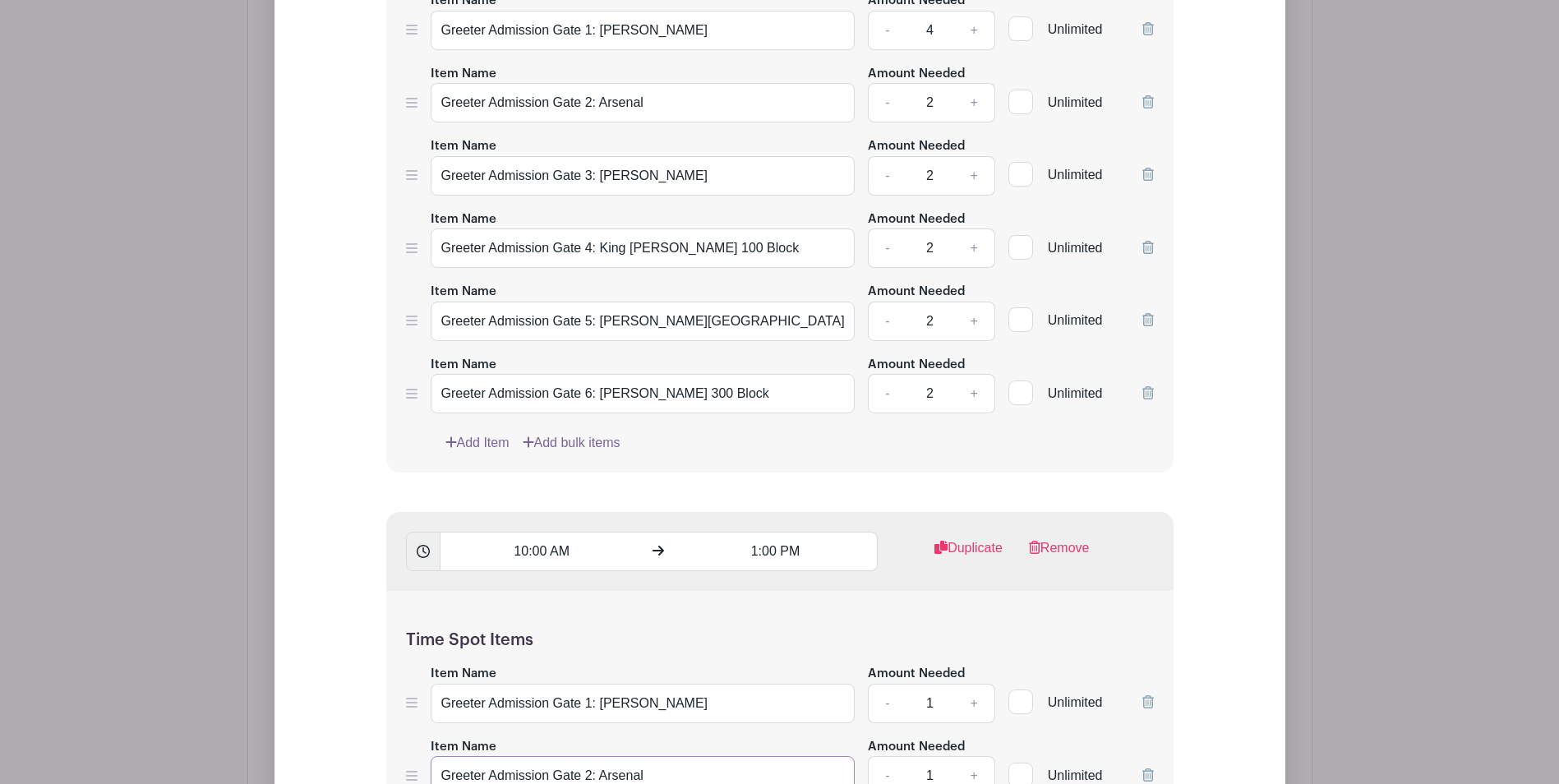
scroll to position [1607, 0]
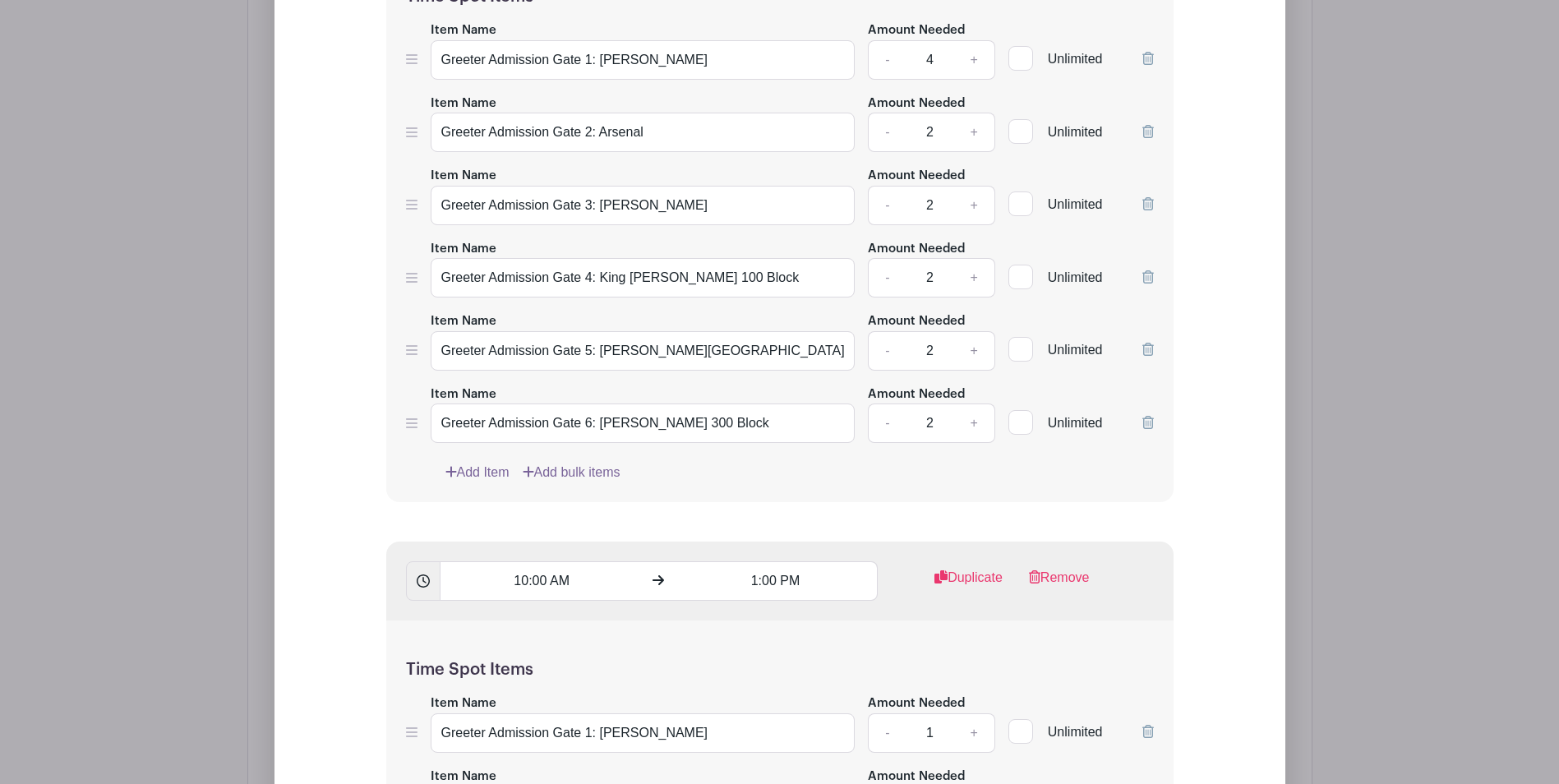
type input "Greeter Admission Gate 2: Arsenal"
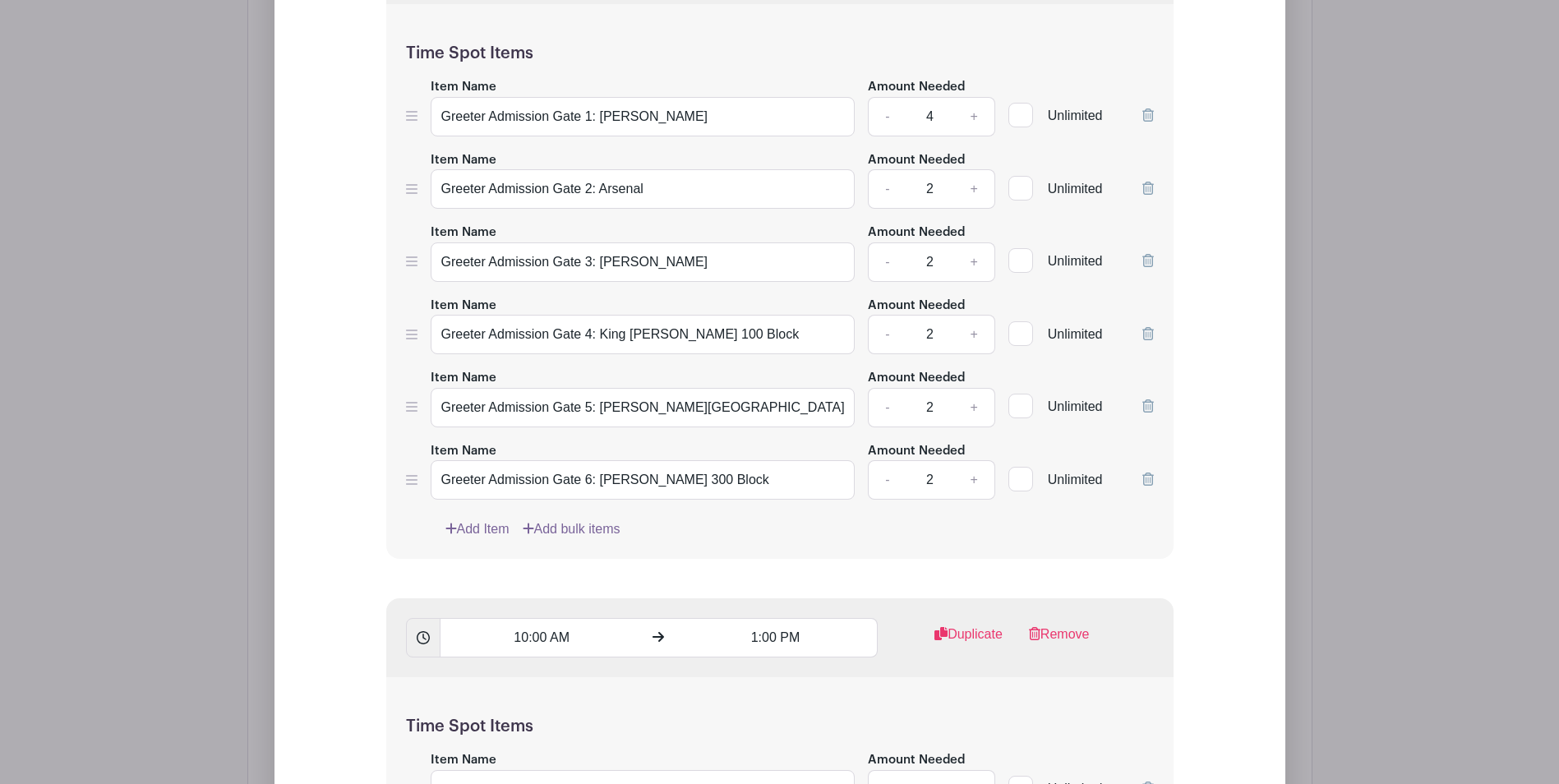
scroll to position [1525, 0]
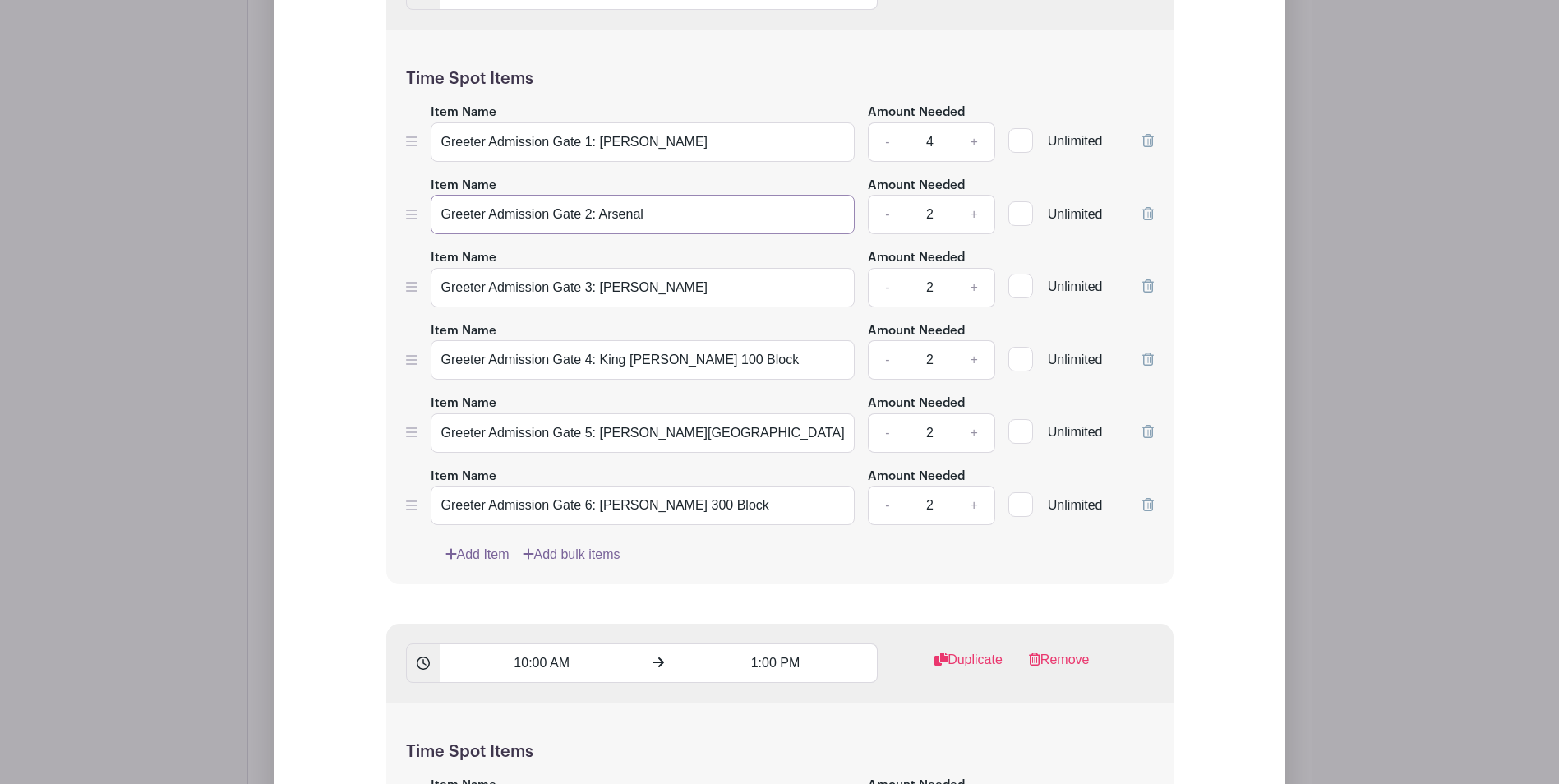
drag, startPoint x: 673, startPoint y: 214, endPoint x: 394, endPoint y: 217, distance: 279.0
click at [394, 217] on div "Time Spot Items Item Name Greeter Admission Gate 1: [PERSON_NAME] Amount Needed…" at bounding box center [780, 307] width 787 height 554
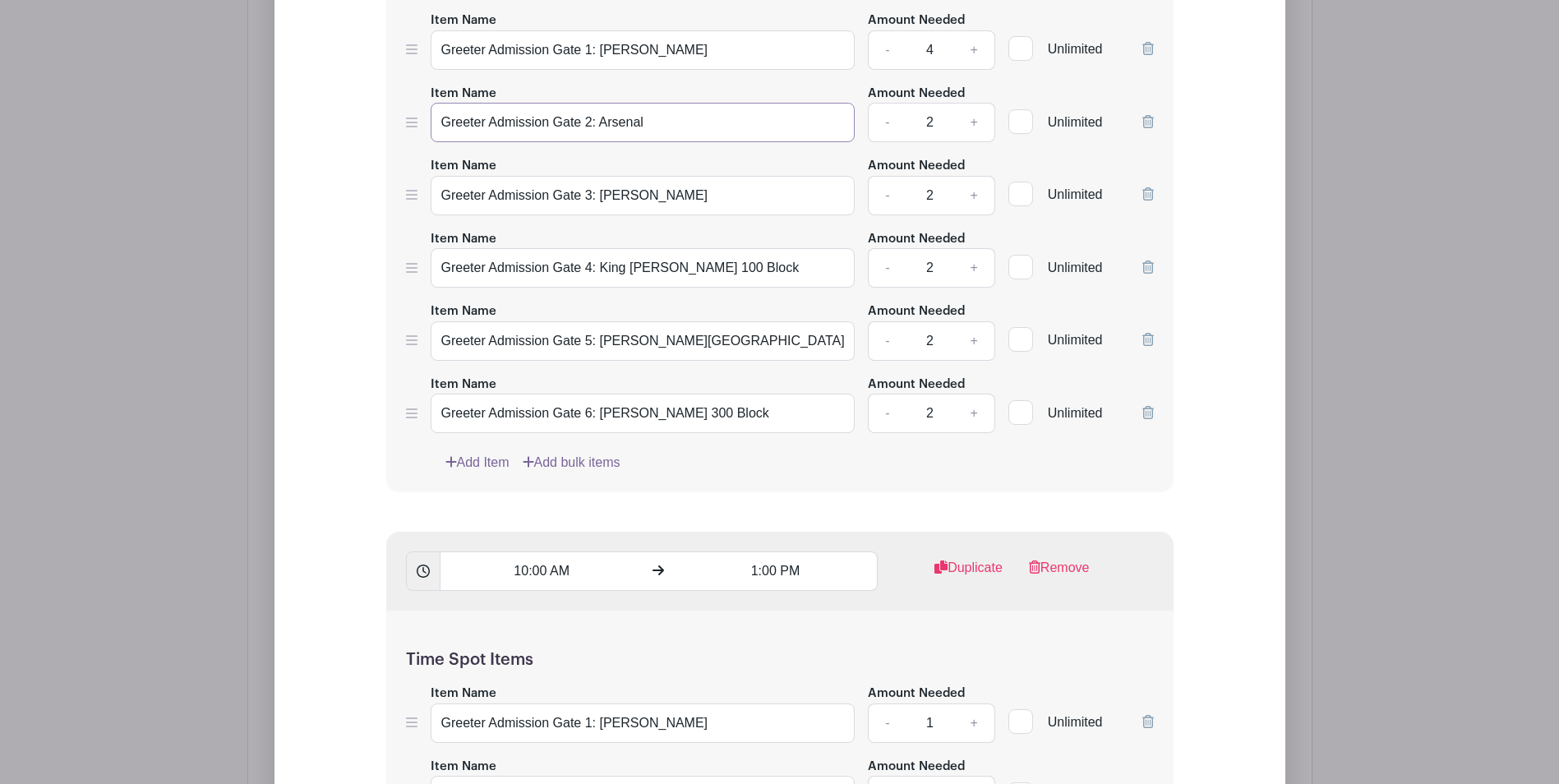
scroll to position [1607, 0]
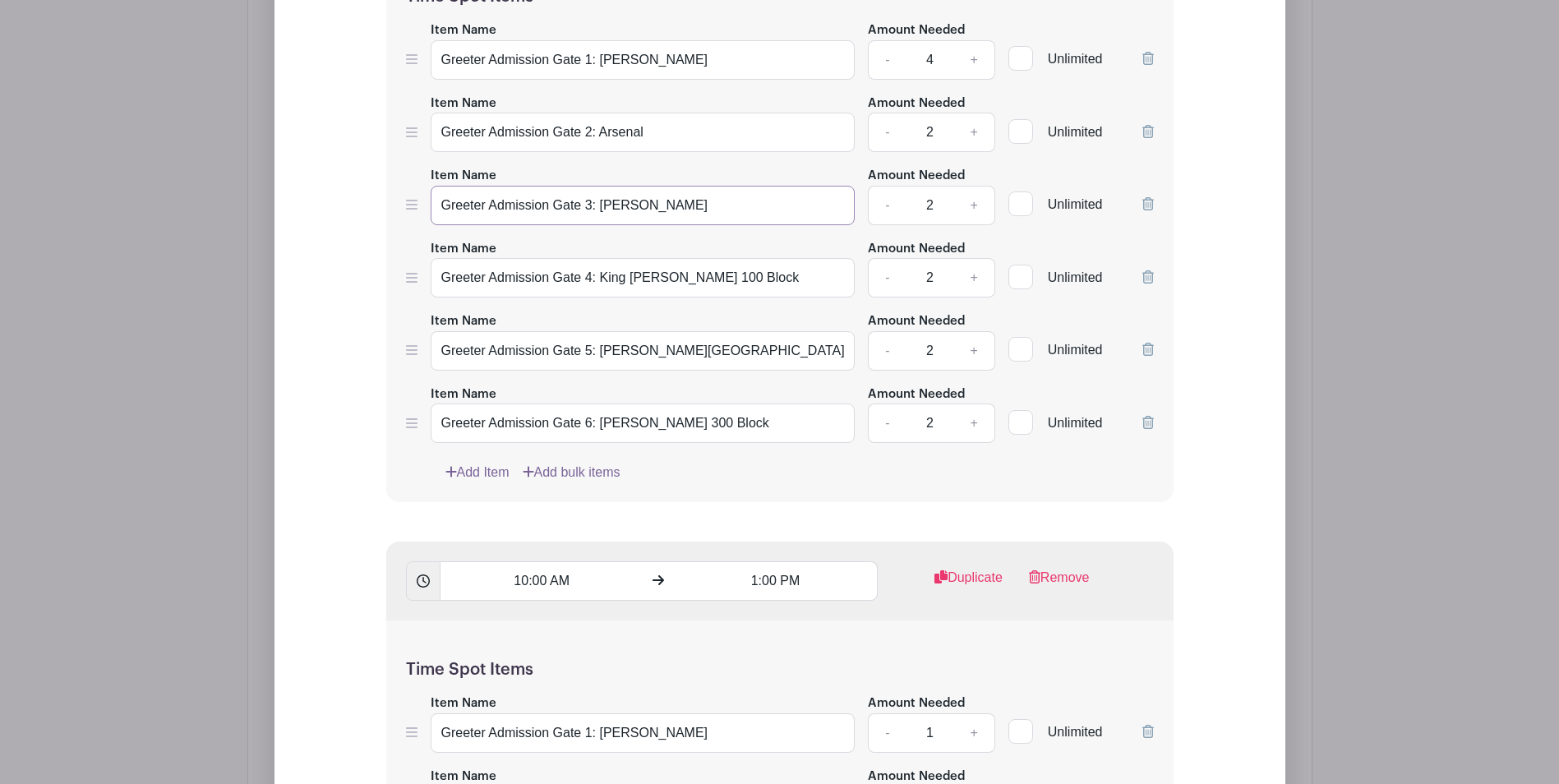
drag, startPoint x: 688, startPoint y: 208, endPoint x: 421, endPoint y: 209, distance: 267.0
click at [421, 209] on div "Item Name Greeter Admission Gate 3: [PERSON_NAME] Amount Needed - 2 + Unlimited" at bounding box center [780, 195] width 748 height 60
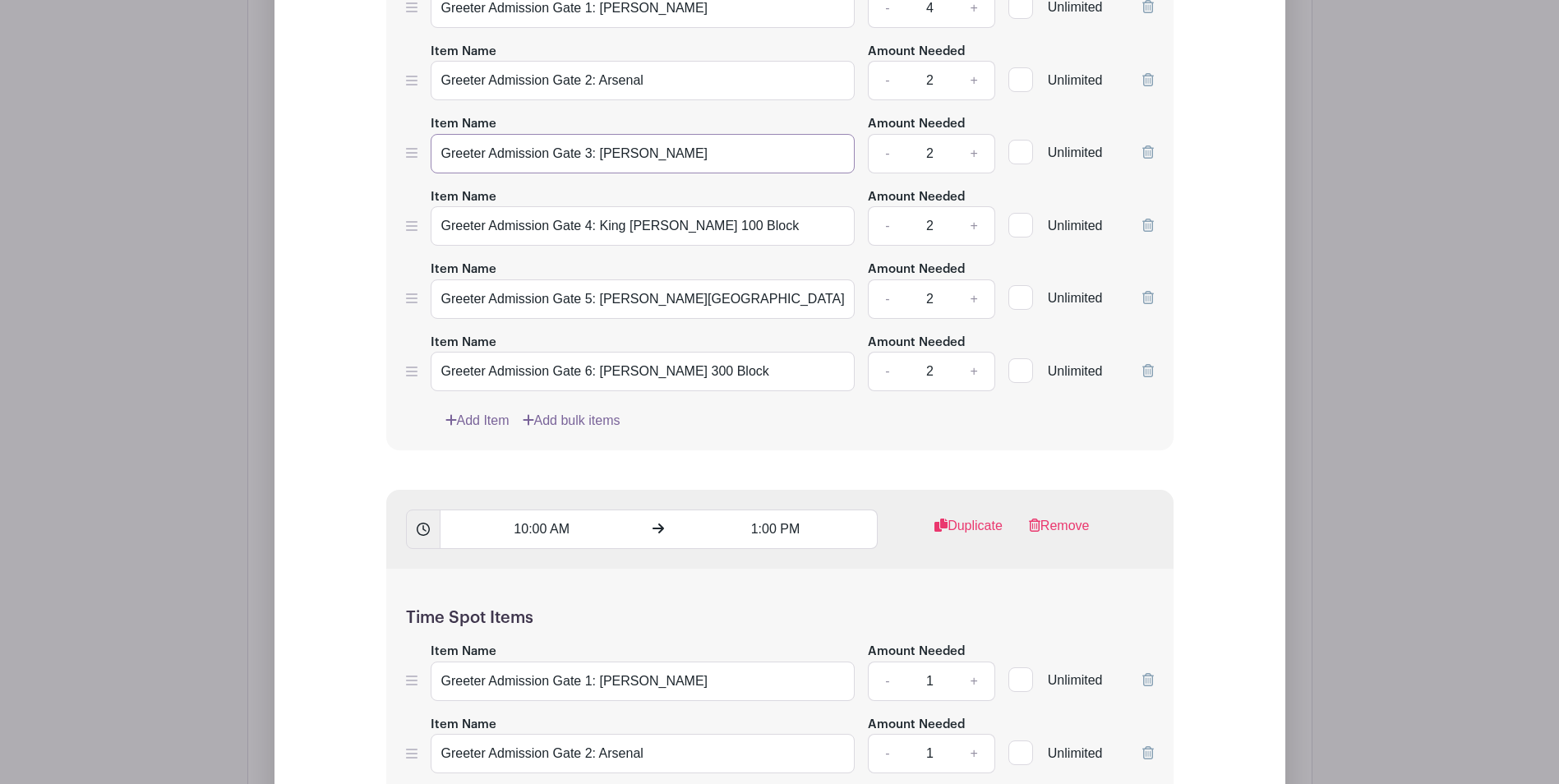
scroll to position [1853, 0]
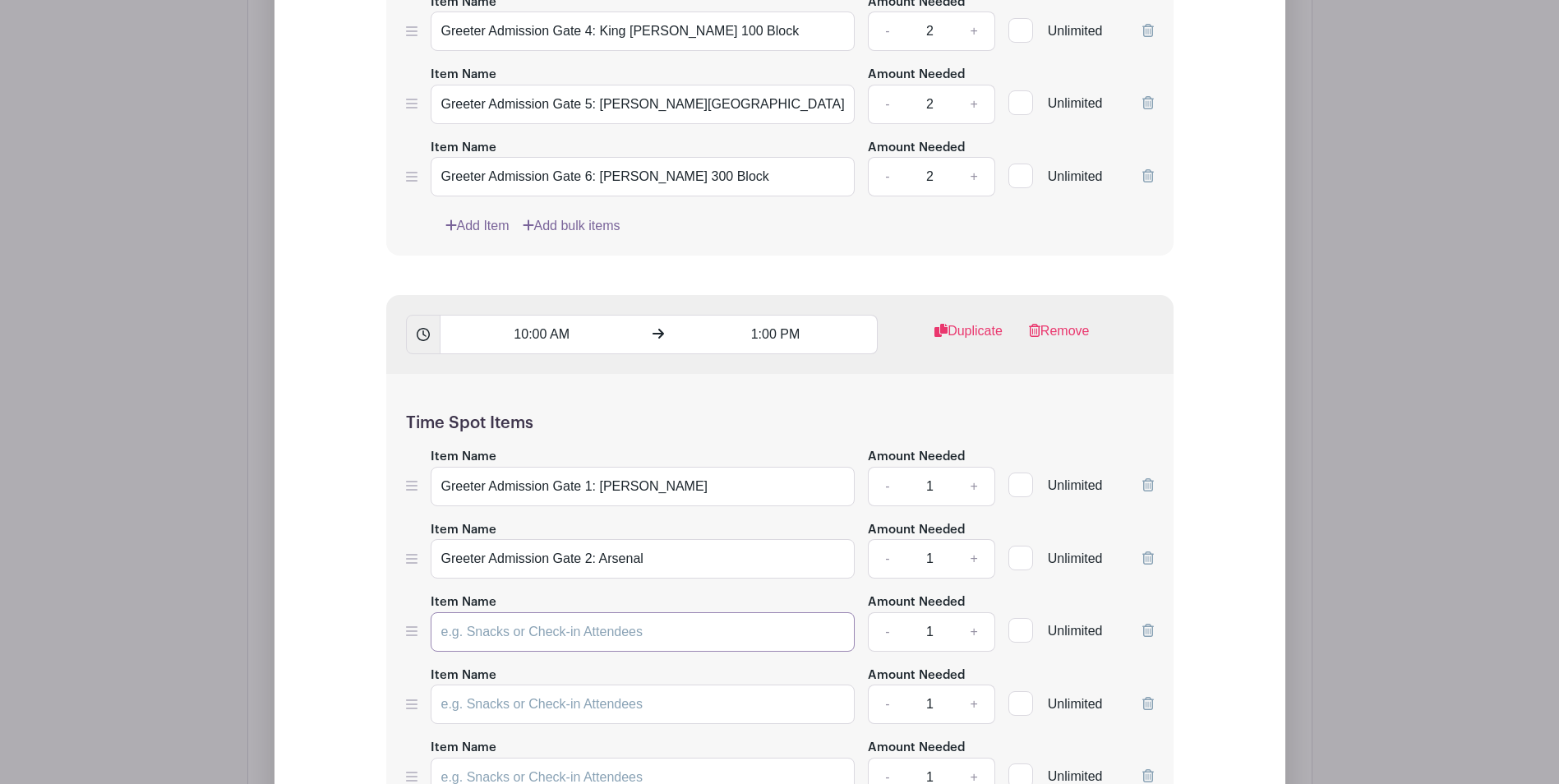
click at [588, 635] on input "Item Name" at bounding box center [643, 632] width 425 height 39
paste input "Greeter Admission Gate 3: [PERSON_NAME]"
type input "Greeter Admission Gate 3: [PERSON_NAME]"
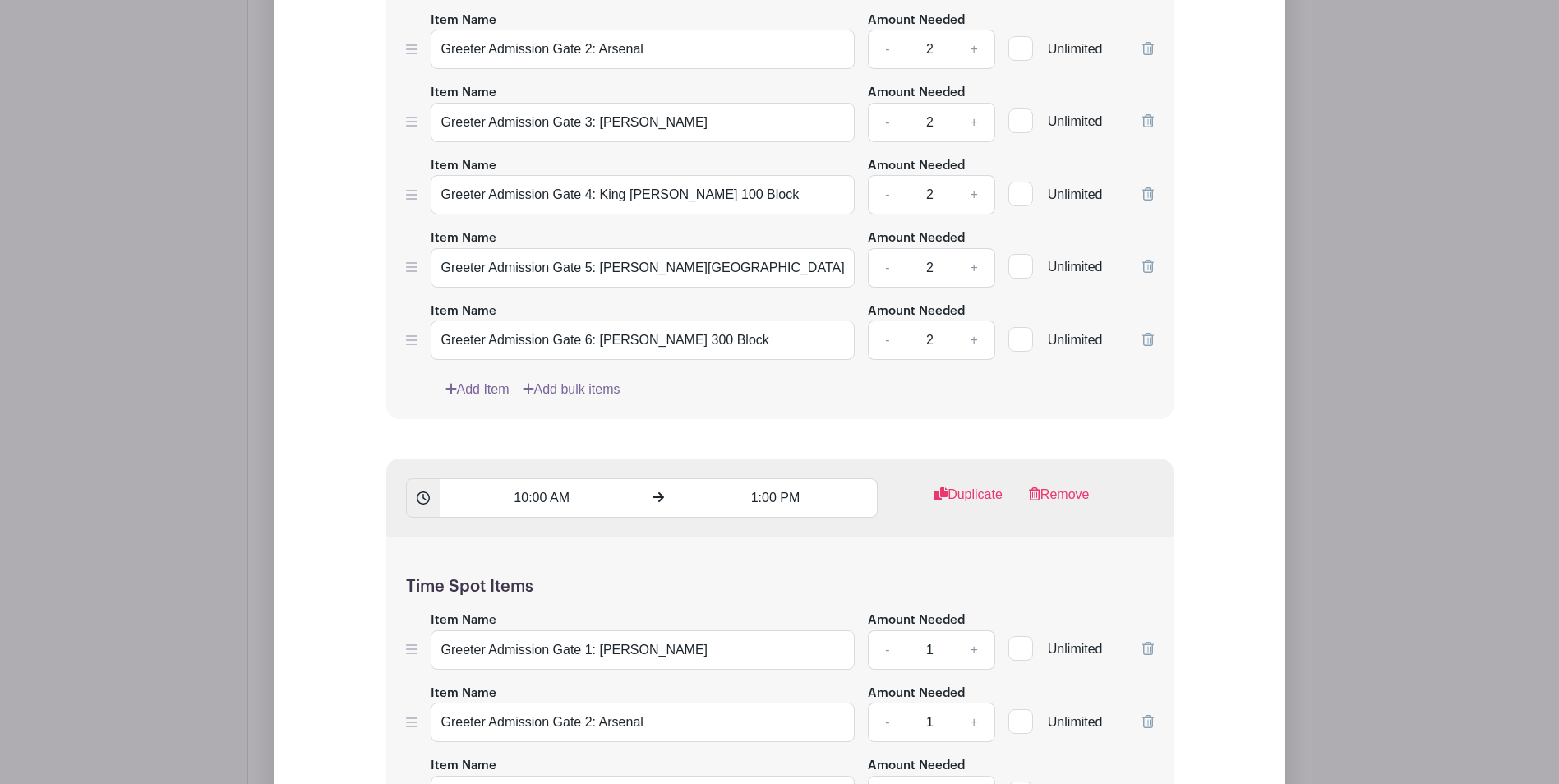
scroll to position [1690, 0]
drag, startPoint x: 751, startPoint y: 194, endPoint x: 431, endPoint y: 198, distance: 320.0
click at [431, 198] on input "Greeter Admission Gate 4: King [PERSON_NAME] 100 Block" at bounding box center [643, 196] width 425 height 39
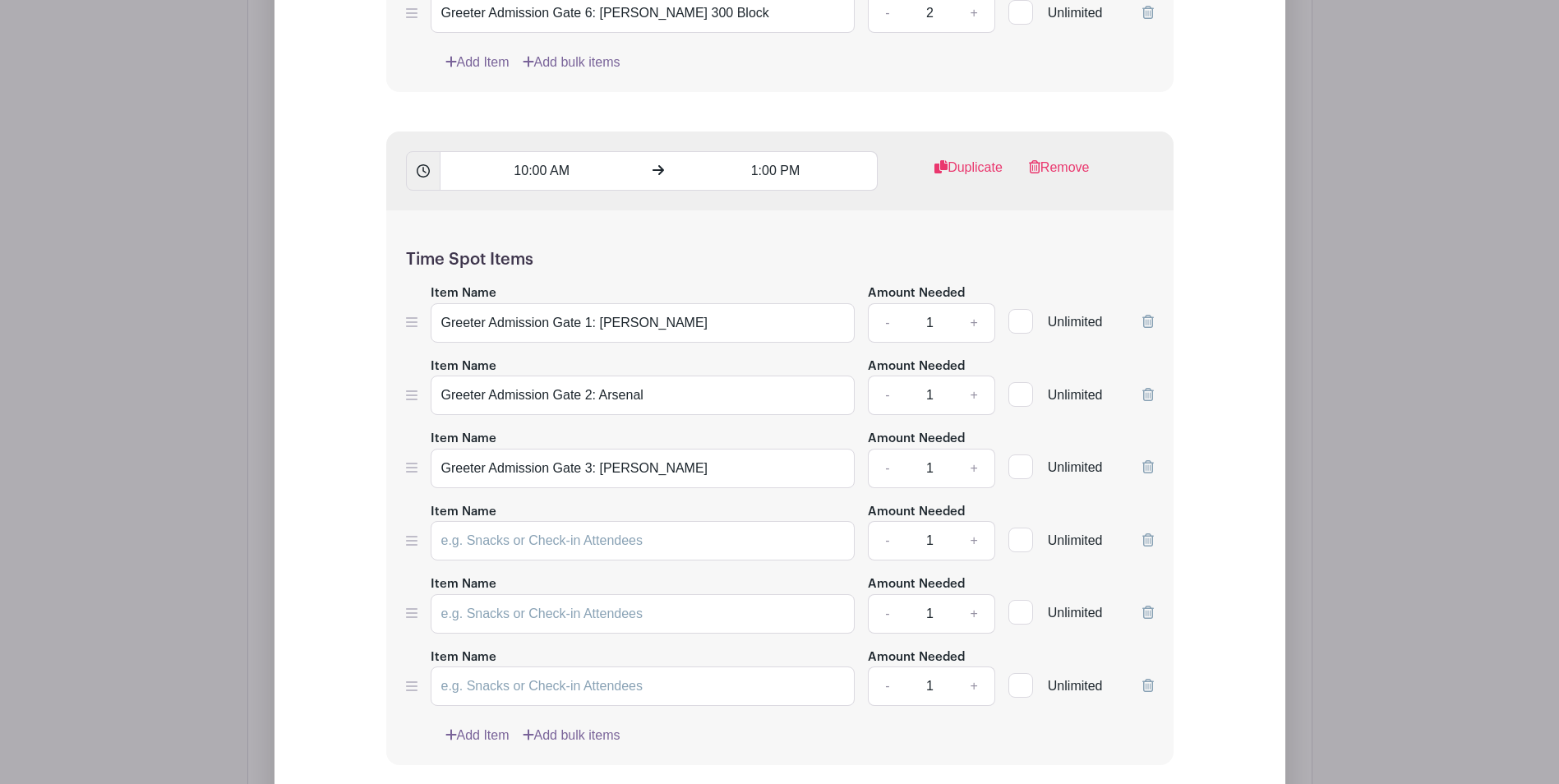
scroll to position [2018, 0]
click at [578, 543] on input "Item Name" at bounding box center [643, 540] width 425 height 39
paste input "Greeter Admission Gate 4: King [PERSON_NAME] 100 Block"
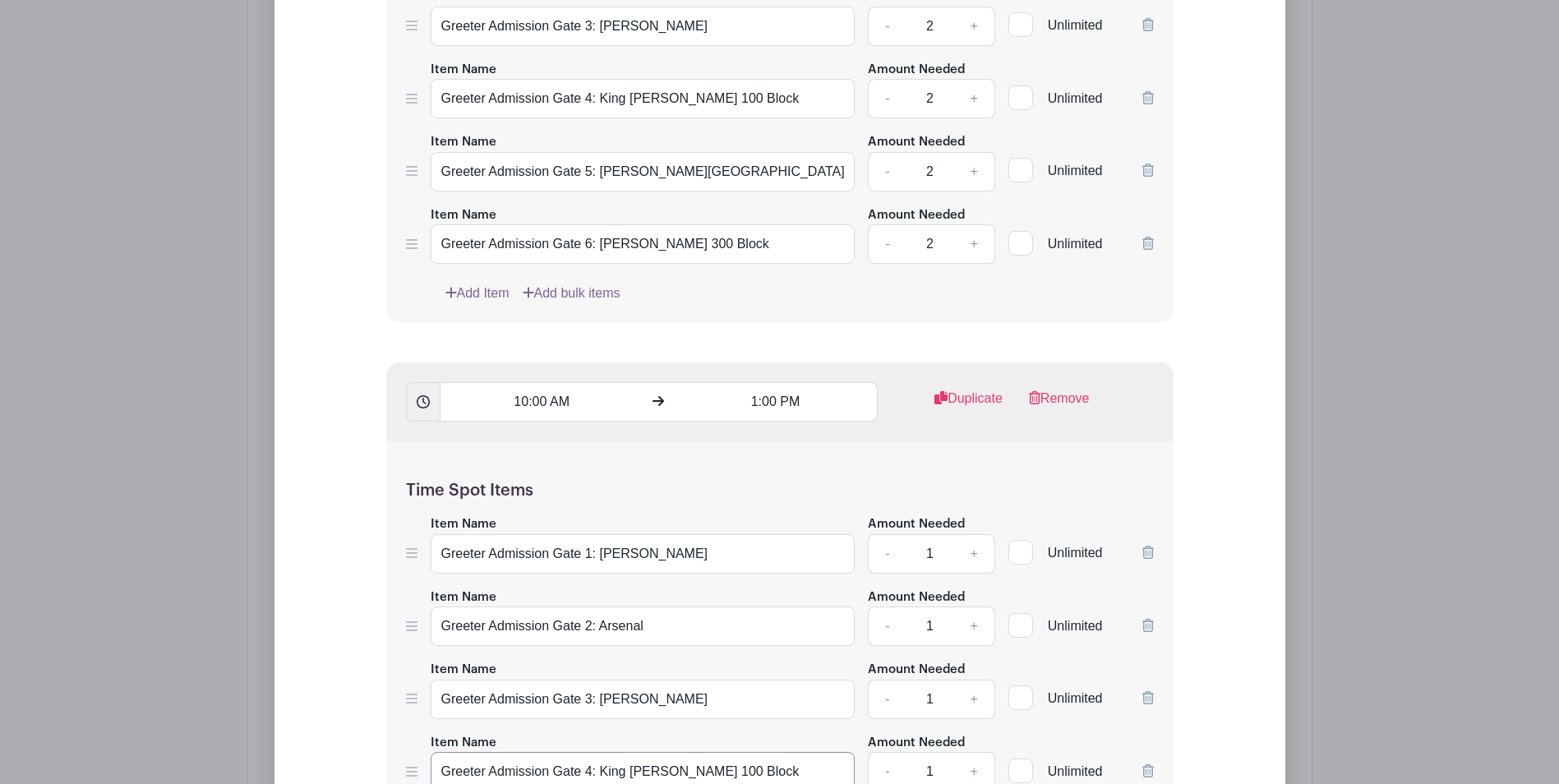
scroll to position [1690, 0]
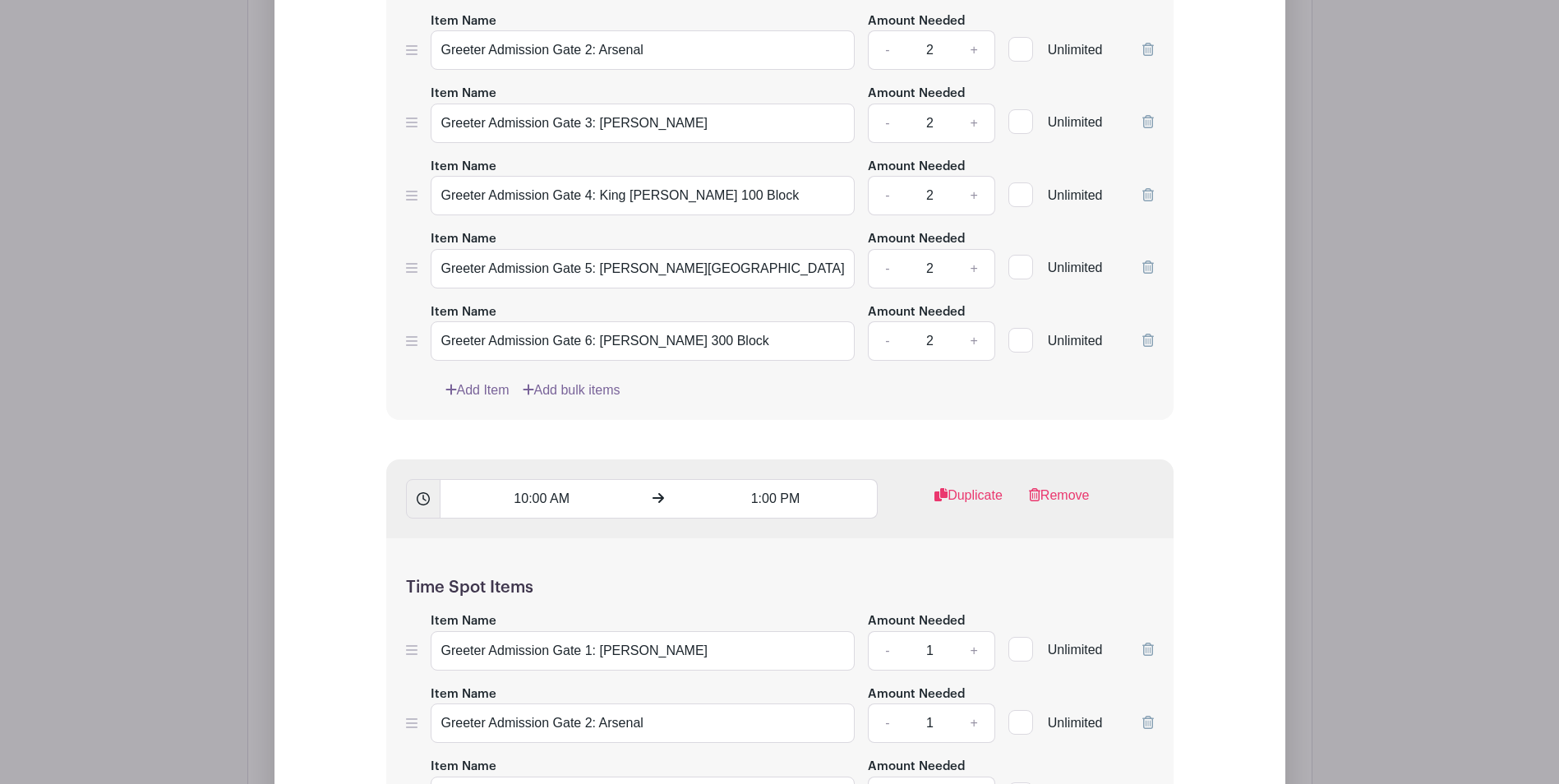
type input "Greeter Admission Gate 4: King [PERSON_NAME] 100 Block"
drag, startPoint x: 744, startPoint y: 262, endPoint x: 393, endPoint y: 263, distance: 351.0
click at [393, 263] on div "Time Spot Items Item Name Greeter Admission Gate 1: [PERSON_NAME] Amount Needed…" at bounding box center [780, 142] width 787 height 554
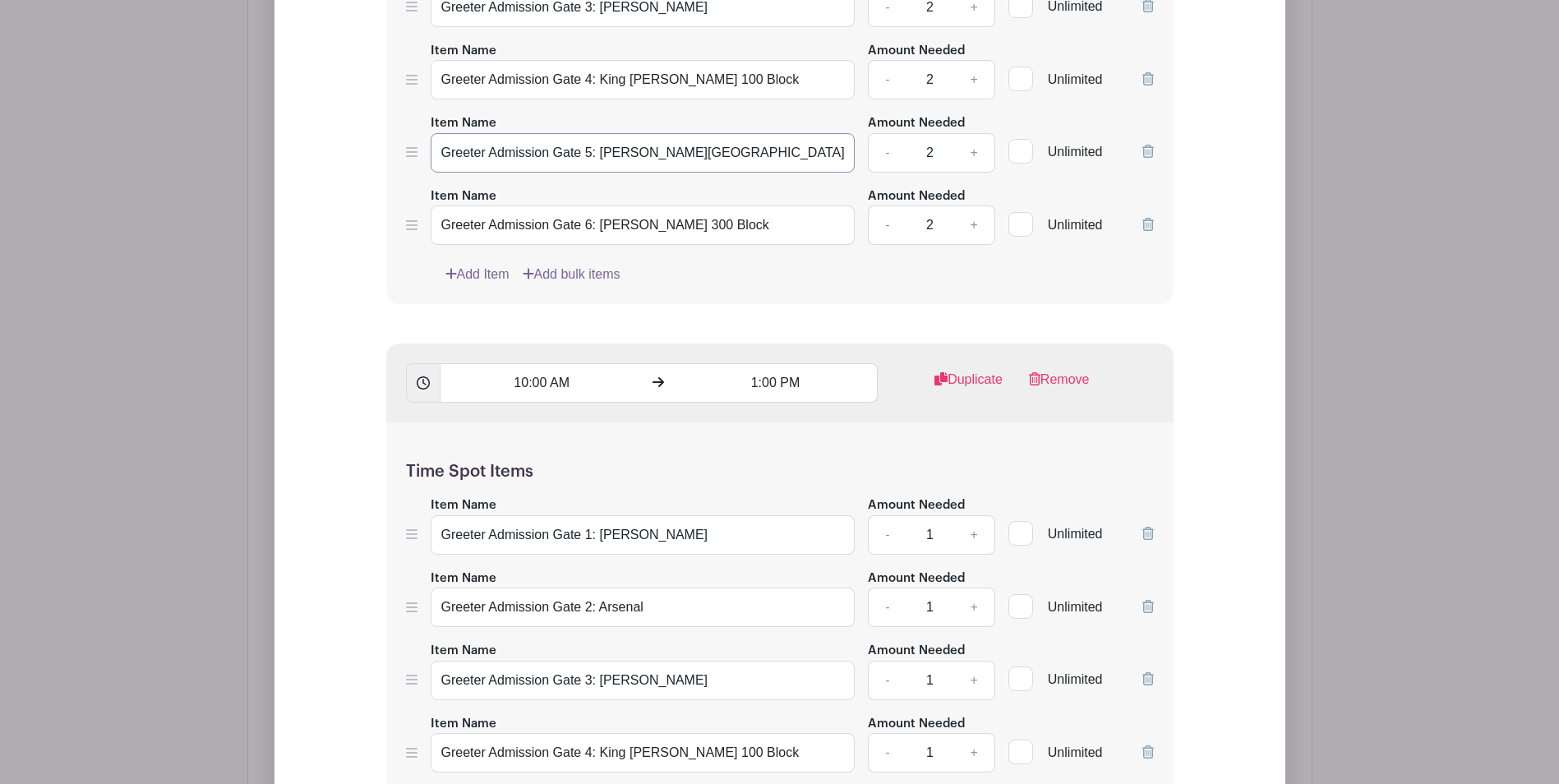
scroll to position [2100, 0]
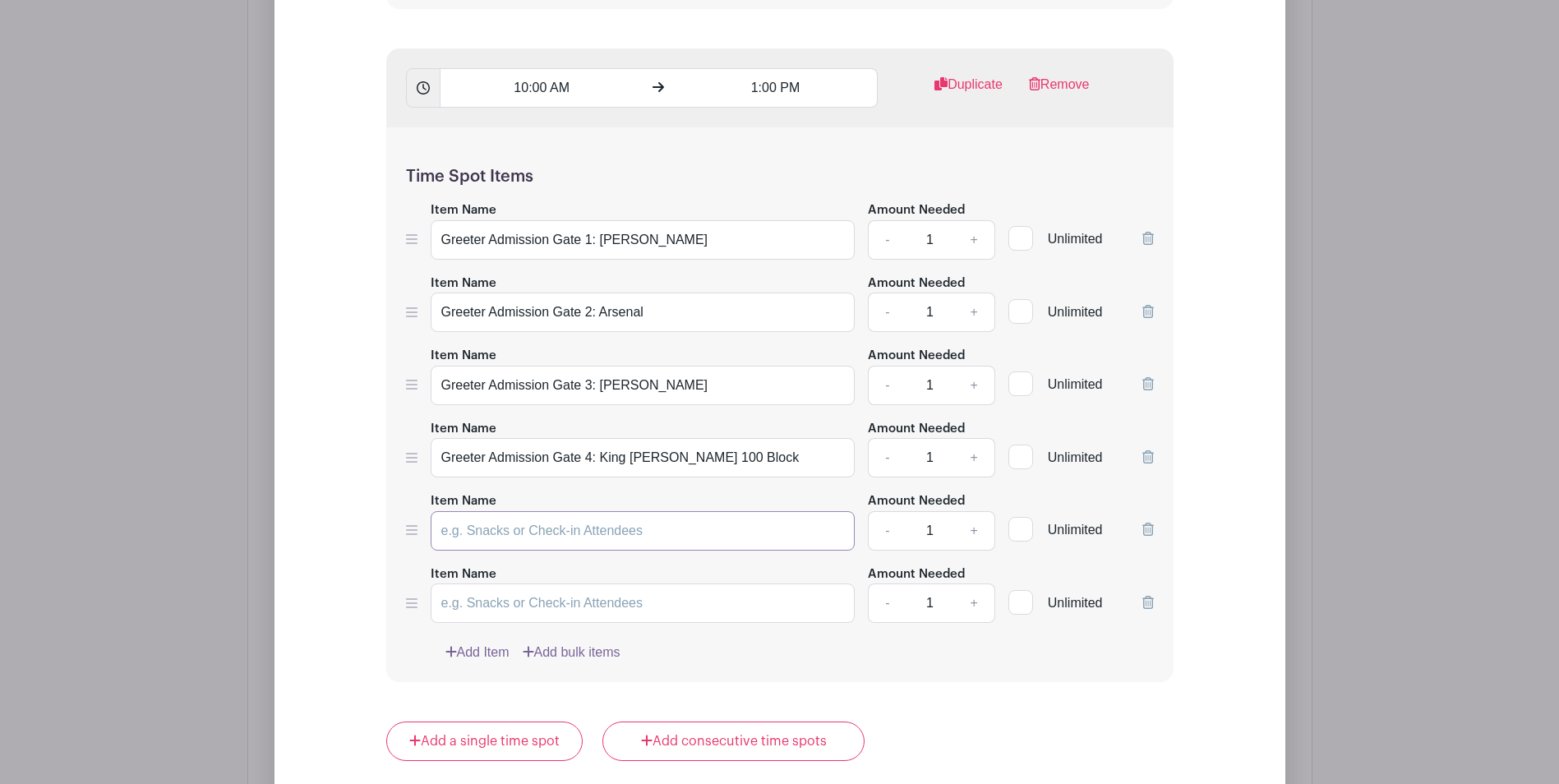
click at [566, 534] on input "Item Name" at bounding box center [643, 531] width 425 height 39
paste input "Greeter Admission Gate 5: [PERSON_NAME][GEOGRAPHIC_DATA]"
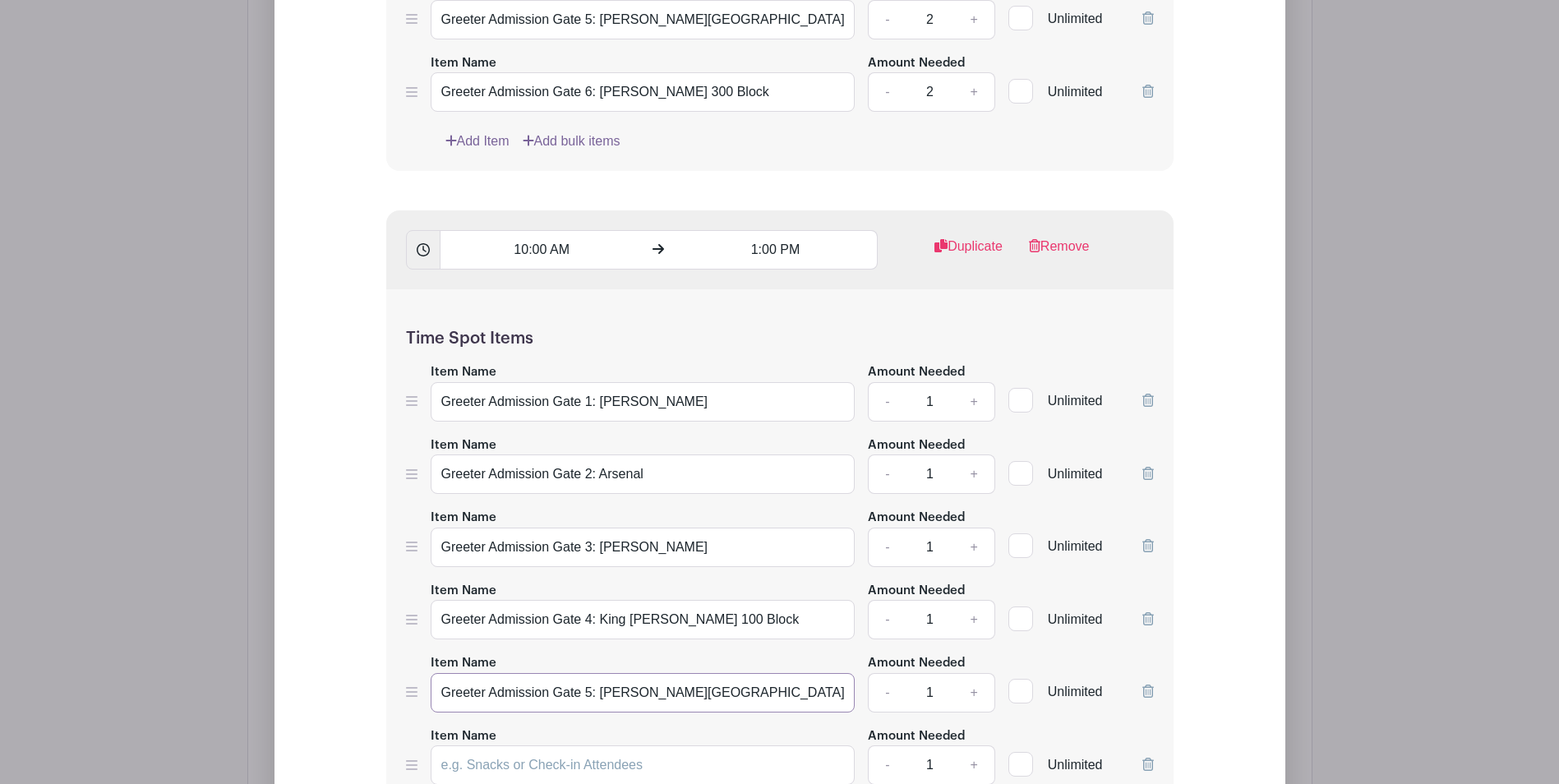
scroll to position [1935, 0]
type input "Greeter Admission Gate 5: [PERSON_NAME][GEOGRAPHIC_DATA]"
drag, startPoint x: 735, startPoint y: 88, endPoint x: 440, endPoint y: 90, distance: 295.0
click at [440, 90] on input "Greeter Admission Gate 6: [PERSON_NAME] 300 Block" at bounding box center [643, 95] width 425 height 39
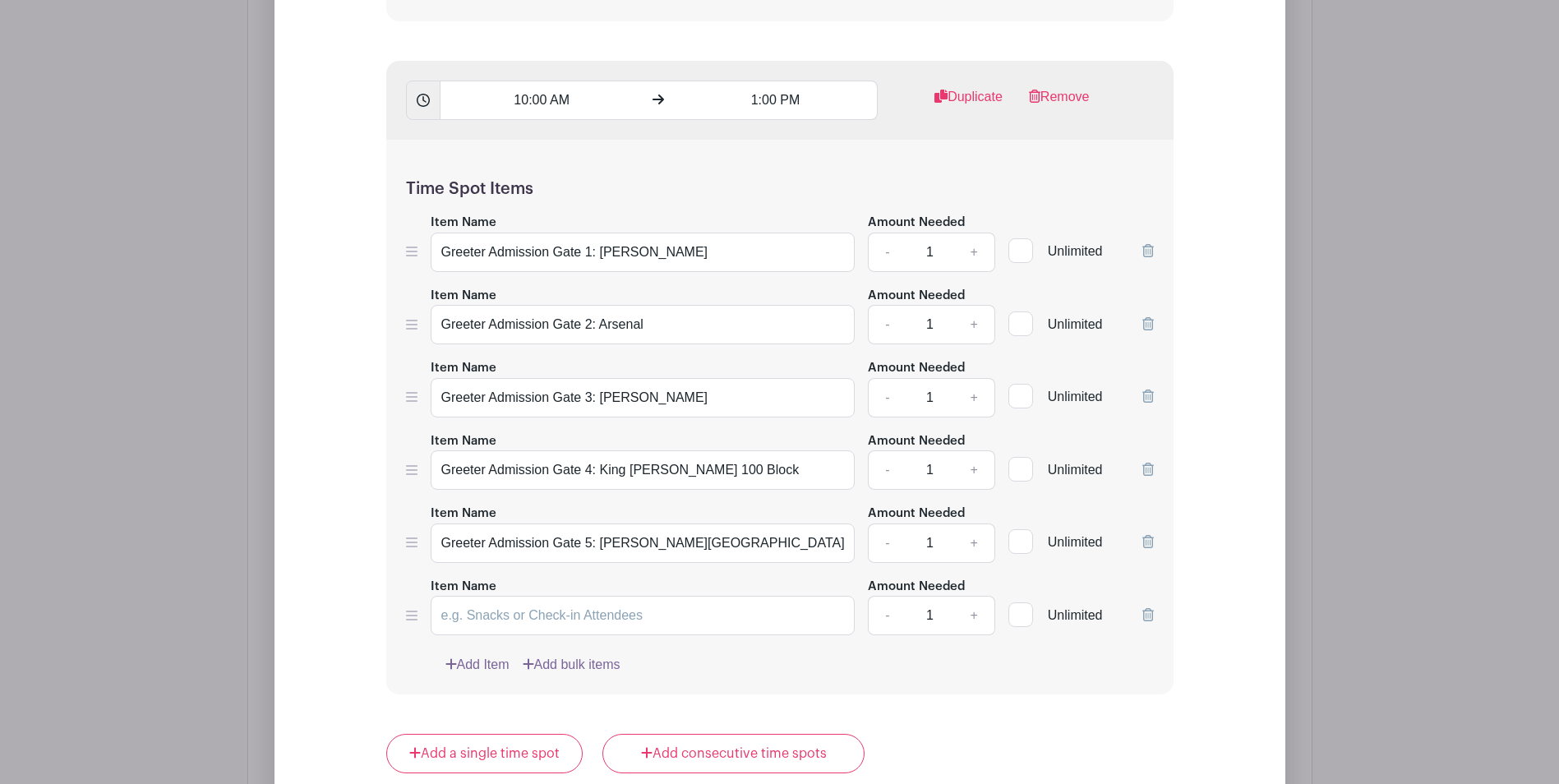
scroll to position [2100, 0]
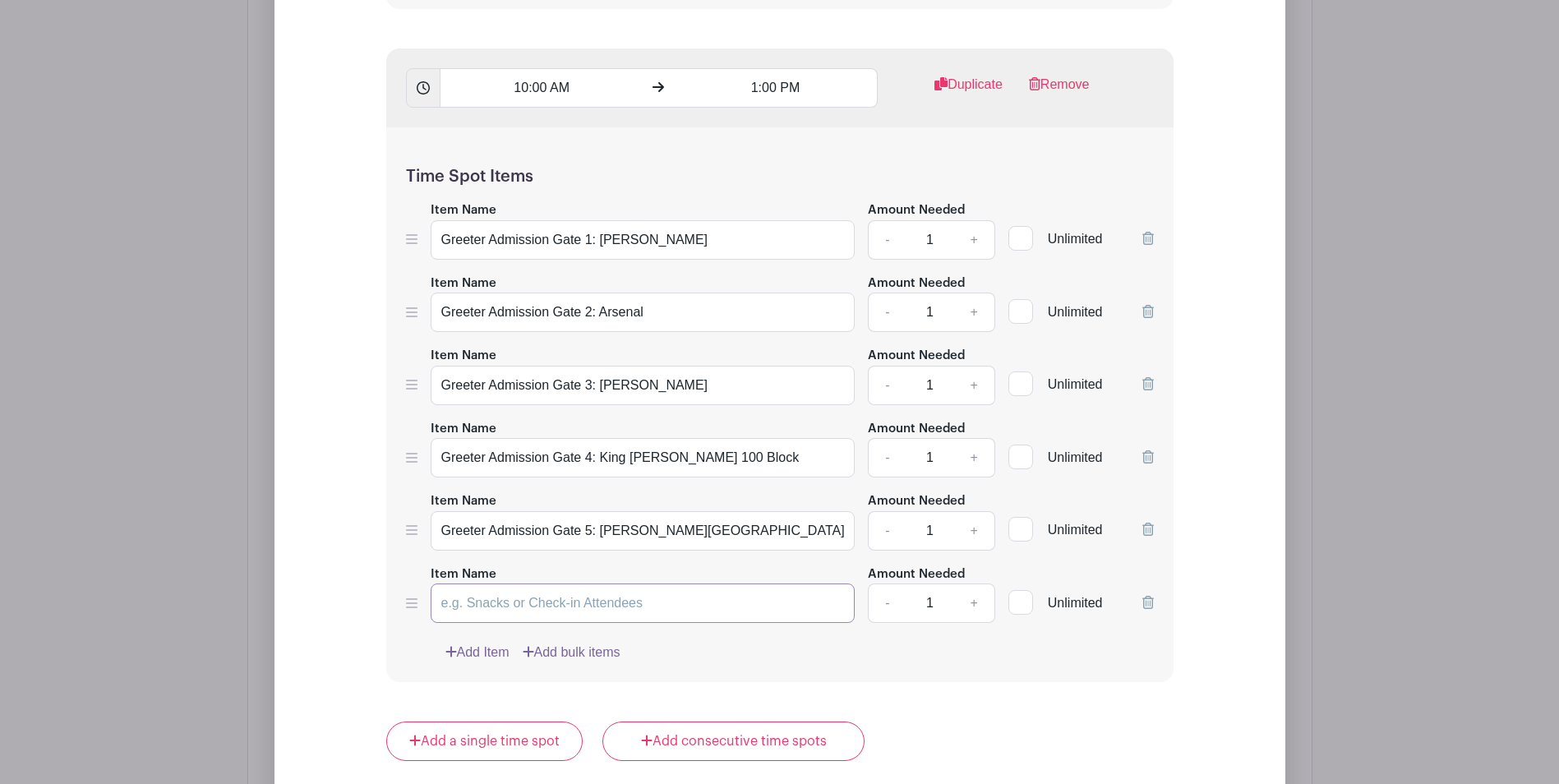
click at [526, 604] on input "Item Name" at bounding box center [643, 603] width 425 height 39
paste input "Greeter Admission Gate 6: [PERSON_NAME] 300 Block"
type input "Greeter Admission Gate 6: [PERSON_NAME] 300 Block"
click at [979, 244] on link "+" at bounding box center [974, 240] width 41 height 39
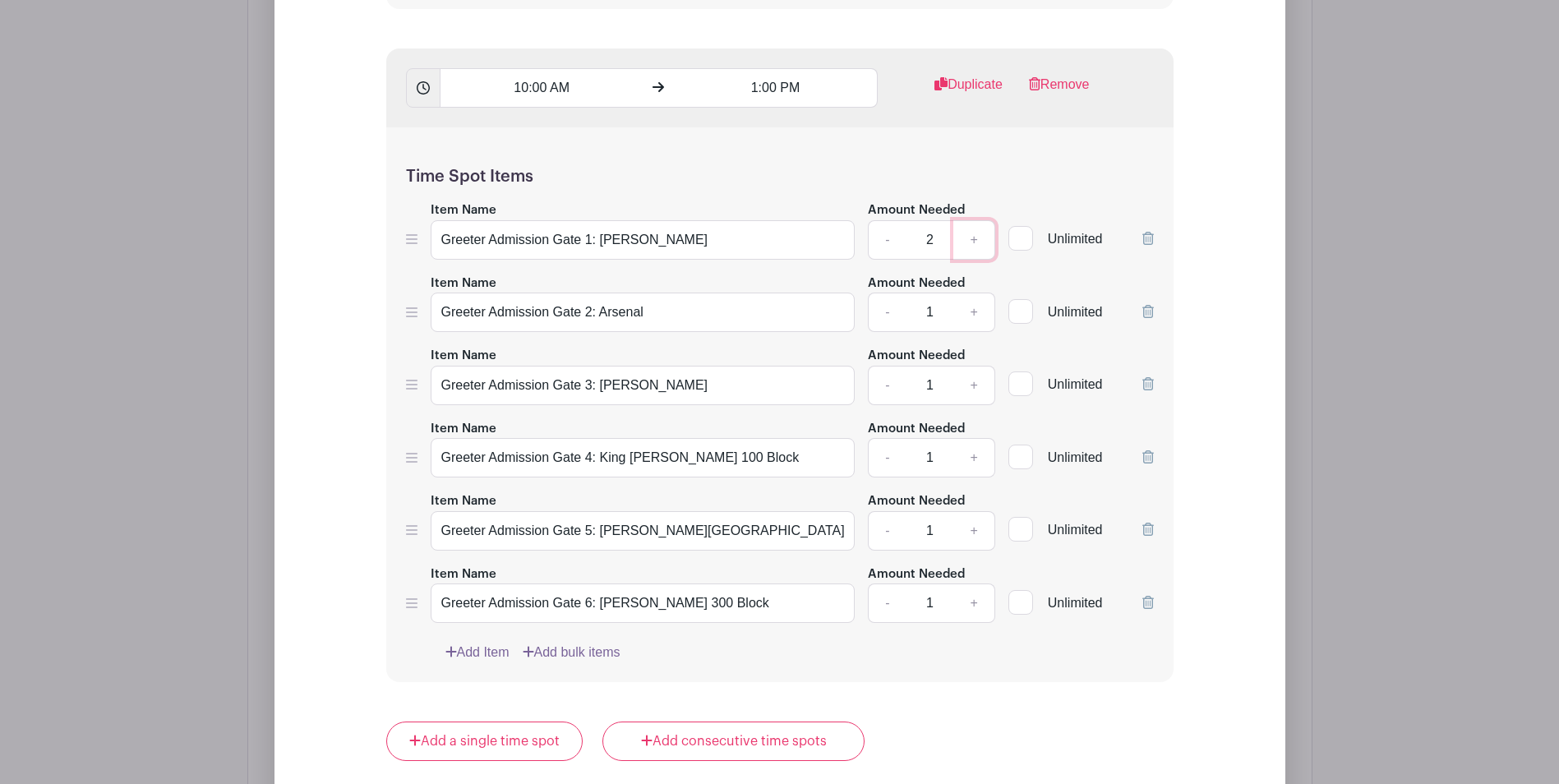
type input "3"
click at [979, 320] on link "+" at bounding box center [974, 312] width 41 height 39
type input "2"
click at [981, 389] on link "+" at bounding box center [974, 385] width 41 height 39
type input "2"
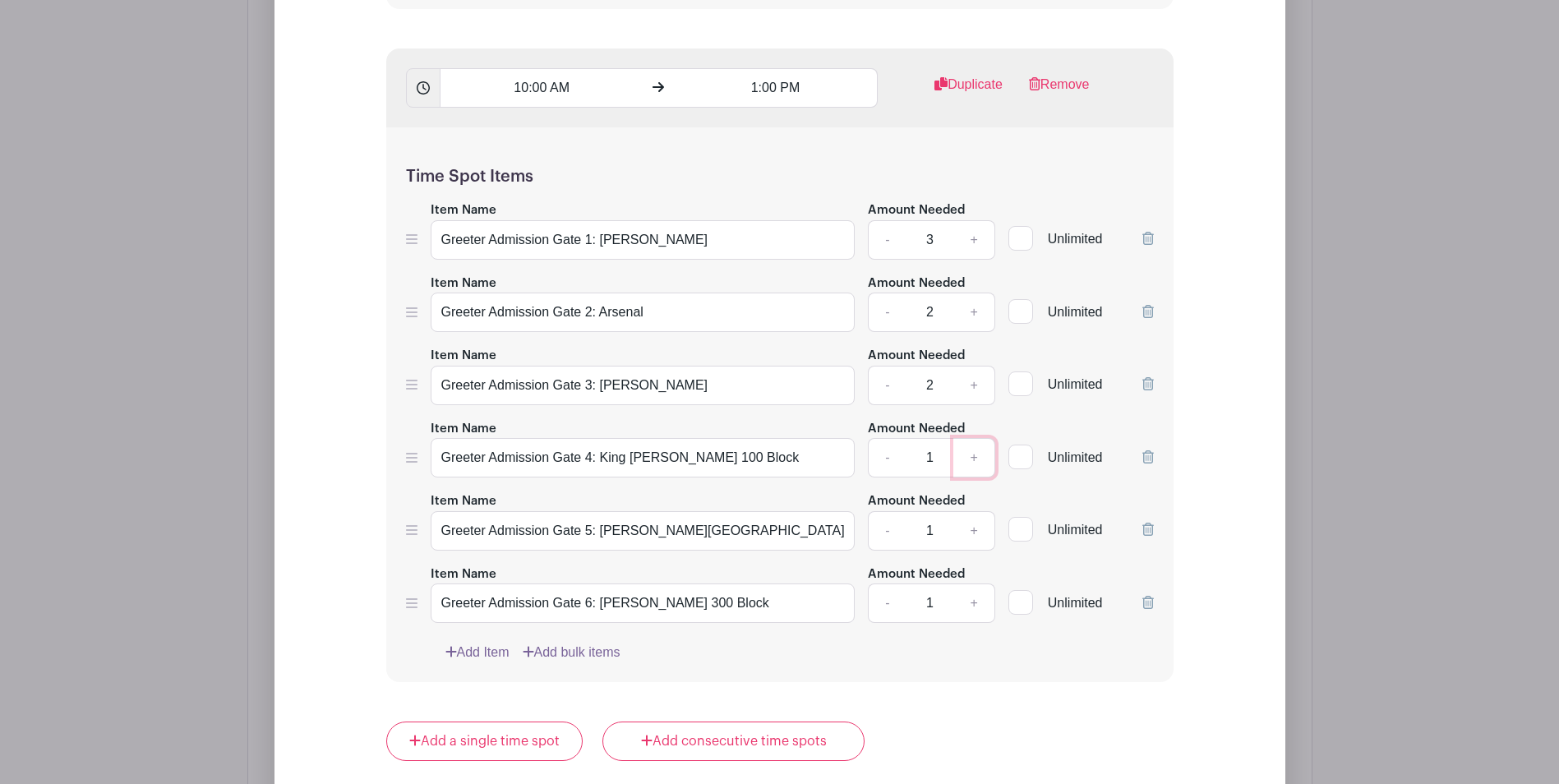
click at [971, 454] on link "+" at bounding box center [974, 458] width 41 height 39
type input "2"
click at [981, 521] on link "+" at bounding box center [974, 531] width 41 height 39
type input "2"
click at [978, 600] on link "+" at bounding box center [974, 603] width 41 height 39
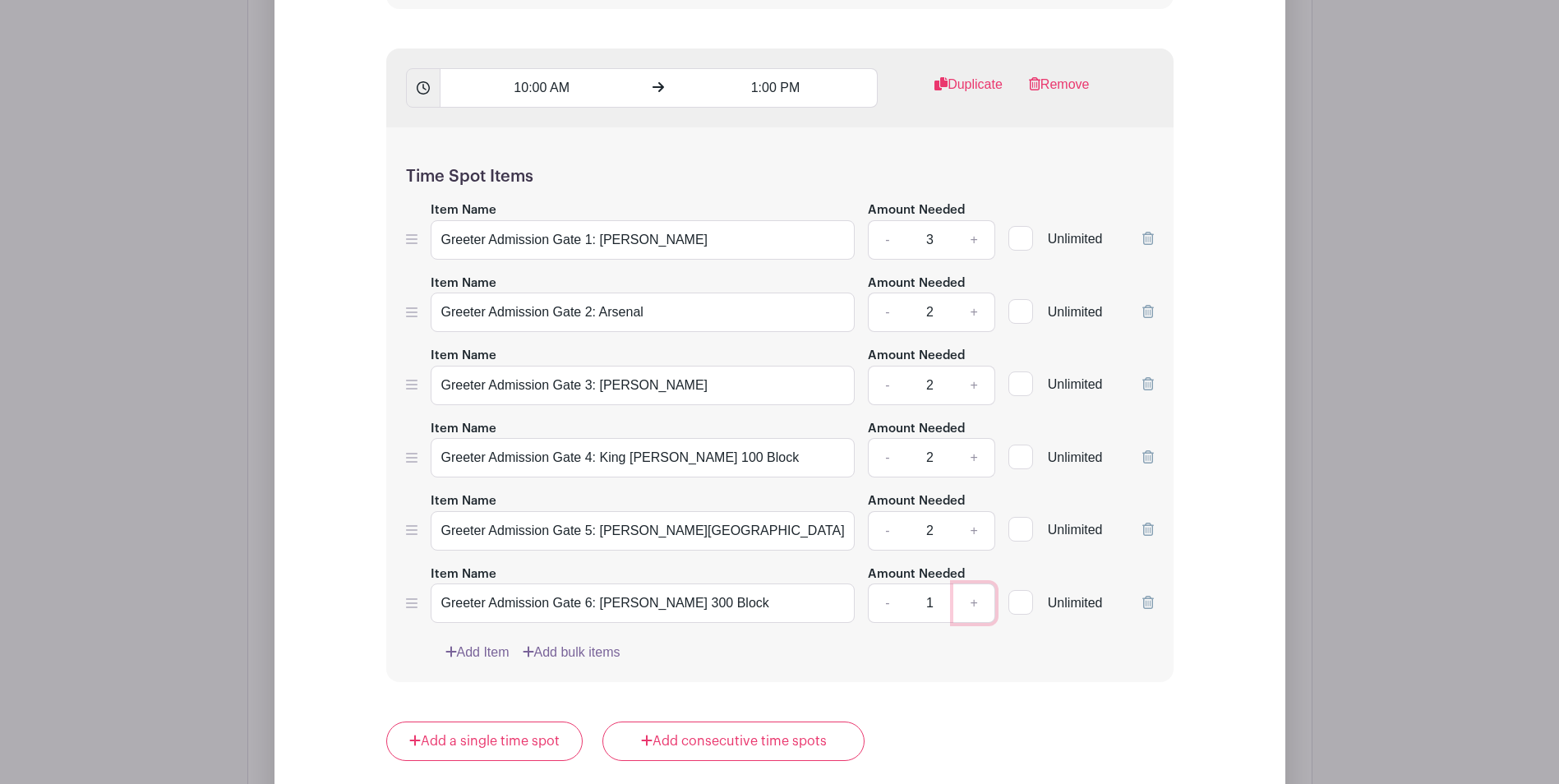
type input "2"
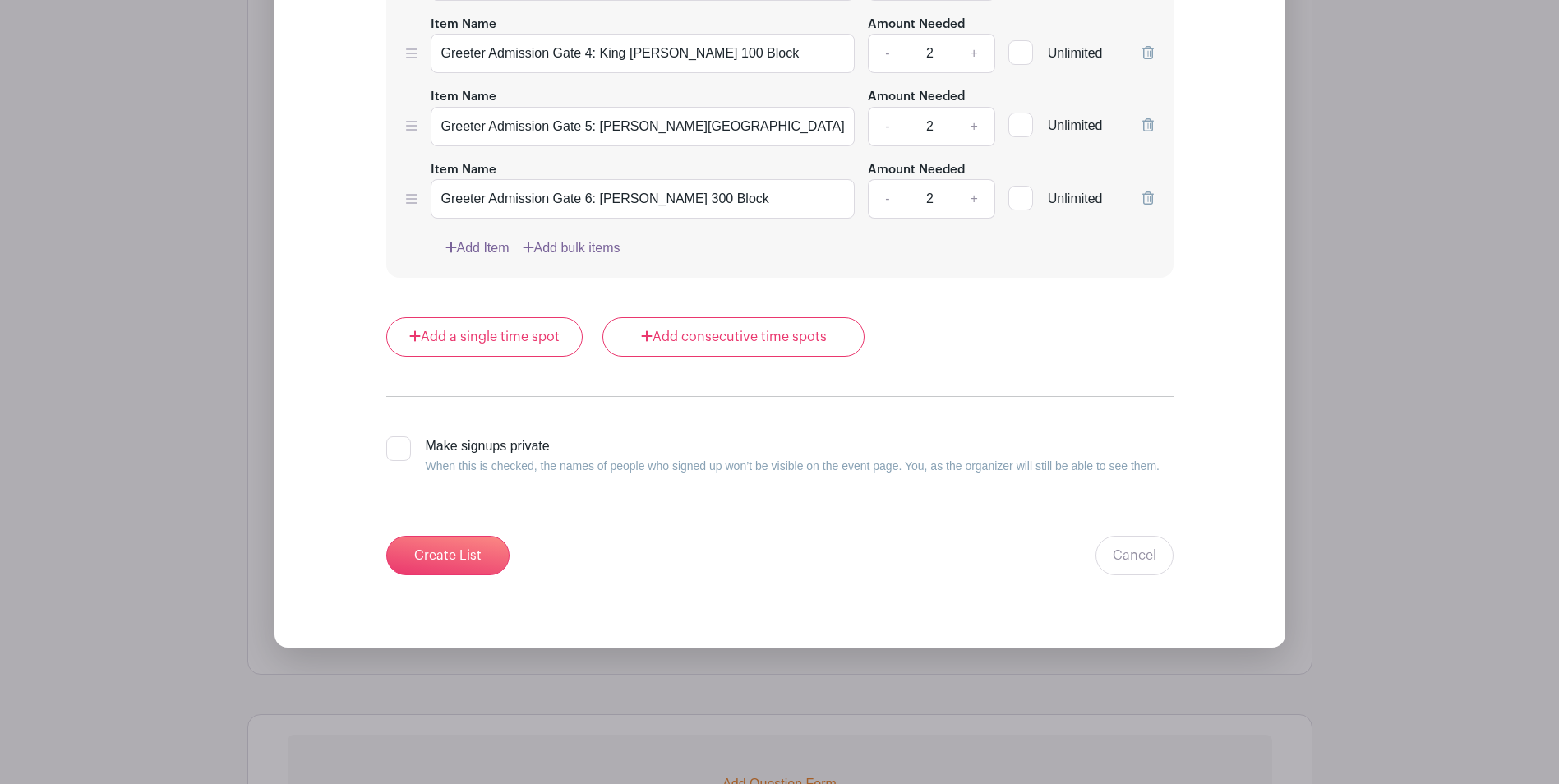
scroll to position [2511, 0]
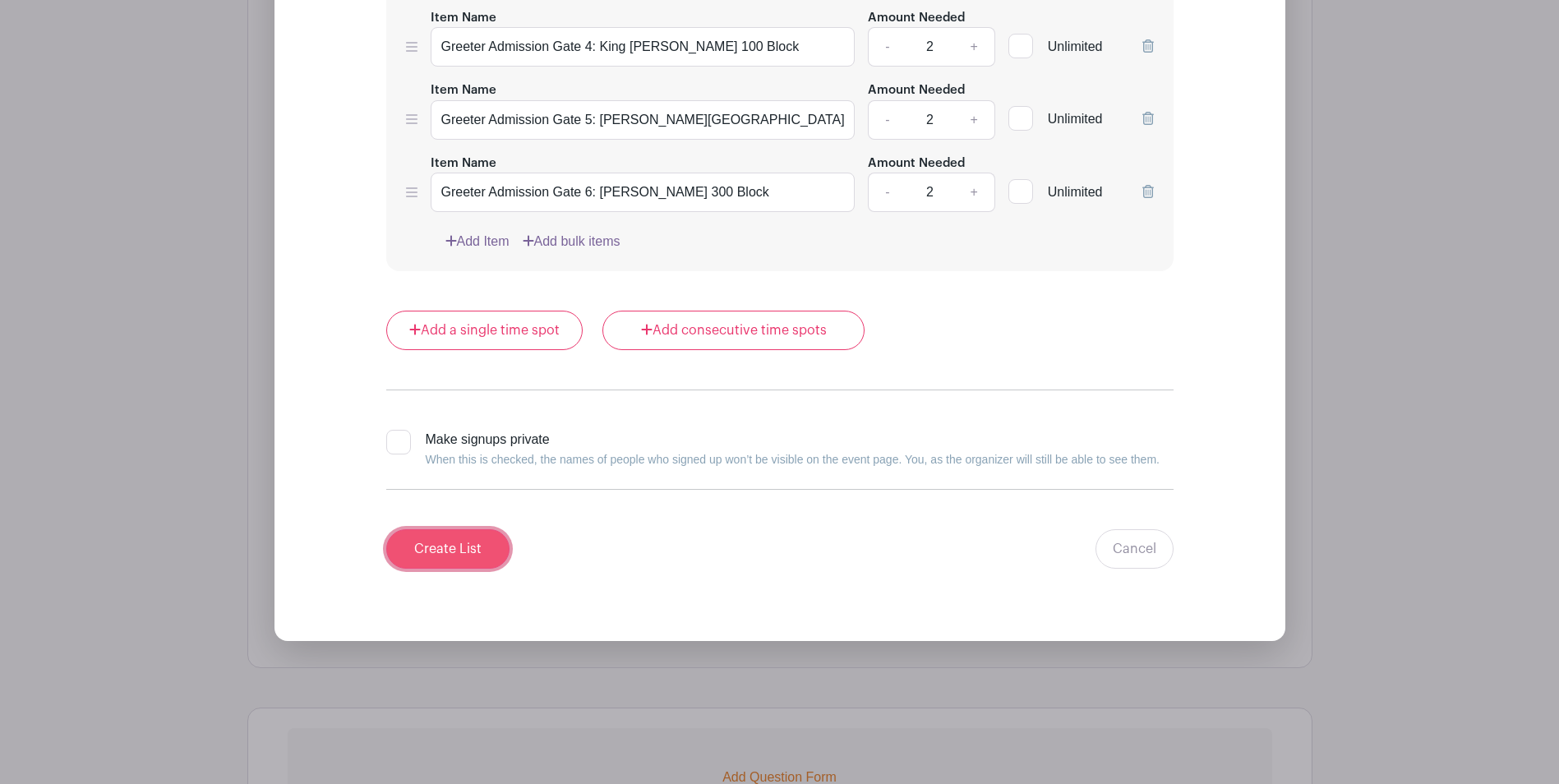
click at [453, 543] on input "Create List" at bounding box center [448, 549] width 123 height 39
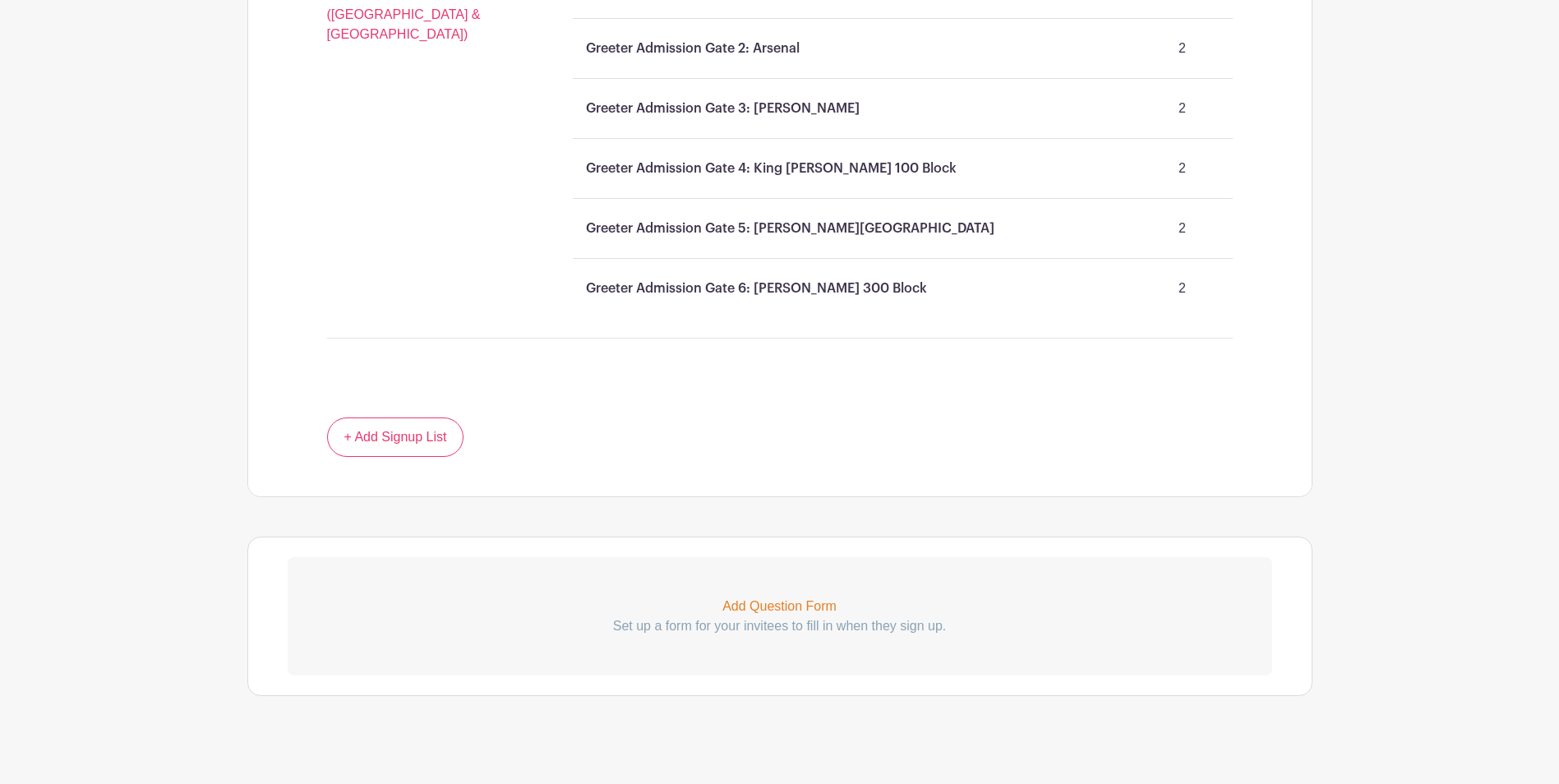
scroll to position [1687, 0]
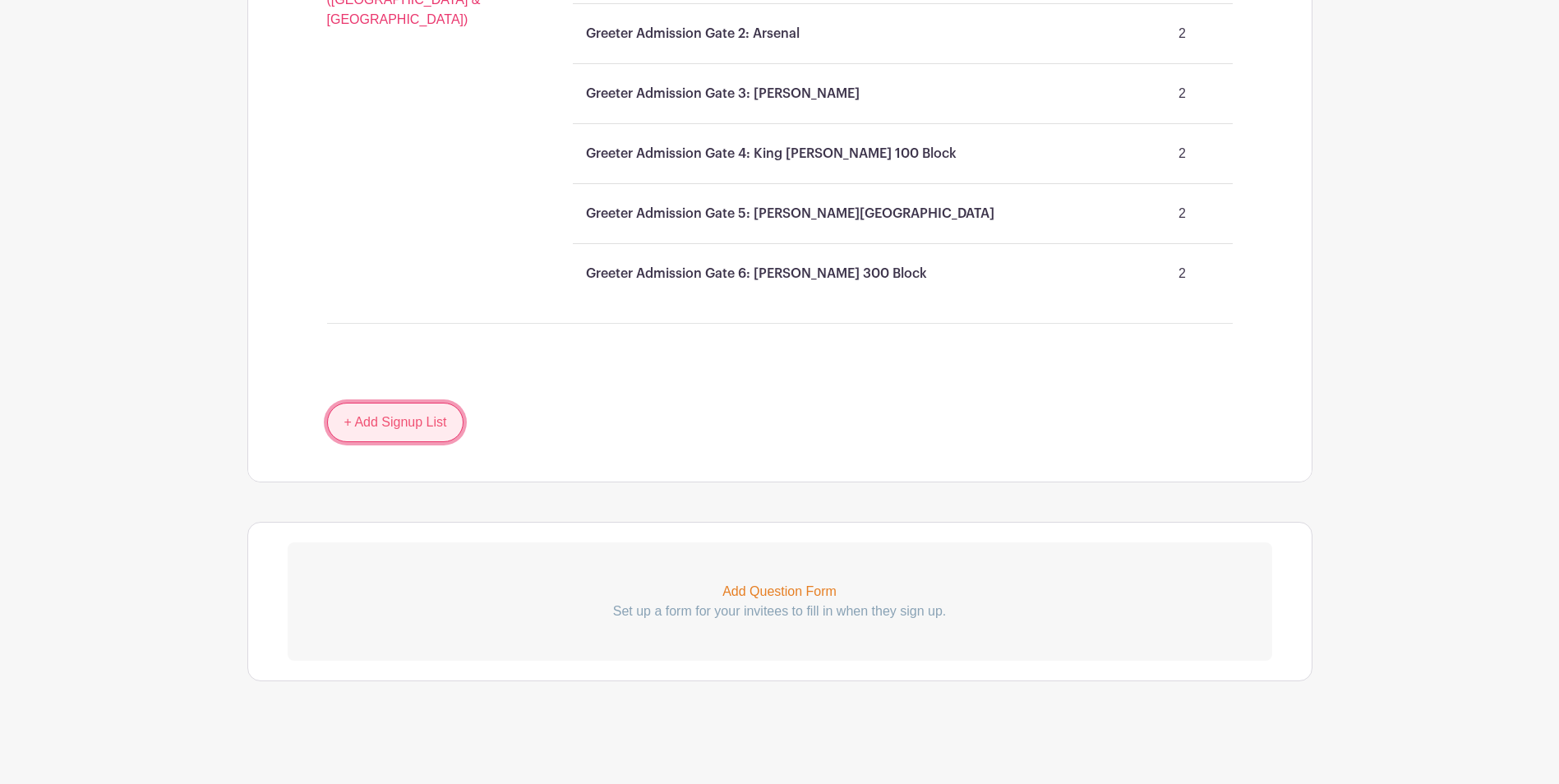
click at [432, 426] on link "+ Add Signup List" at bounding box center [395, 422] width 137 height 39
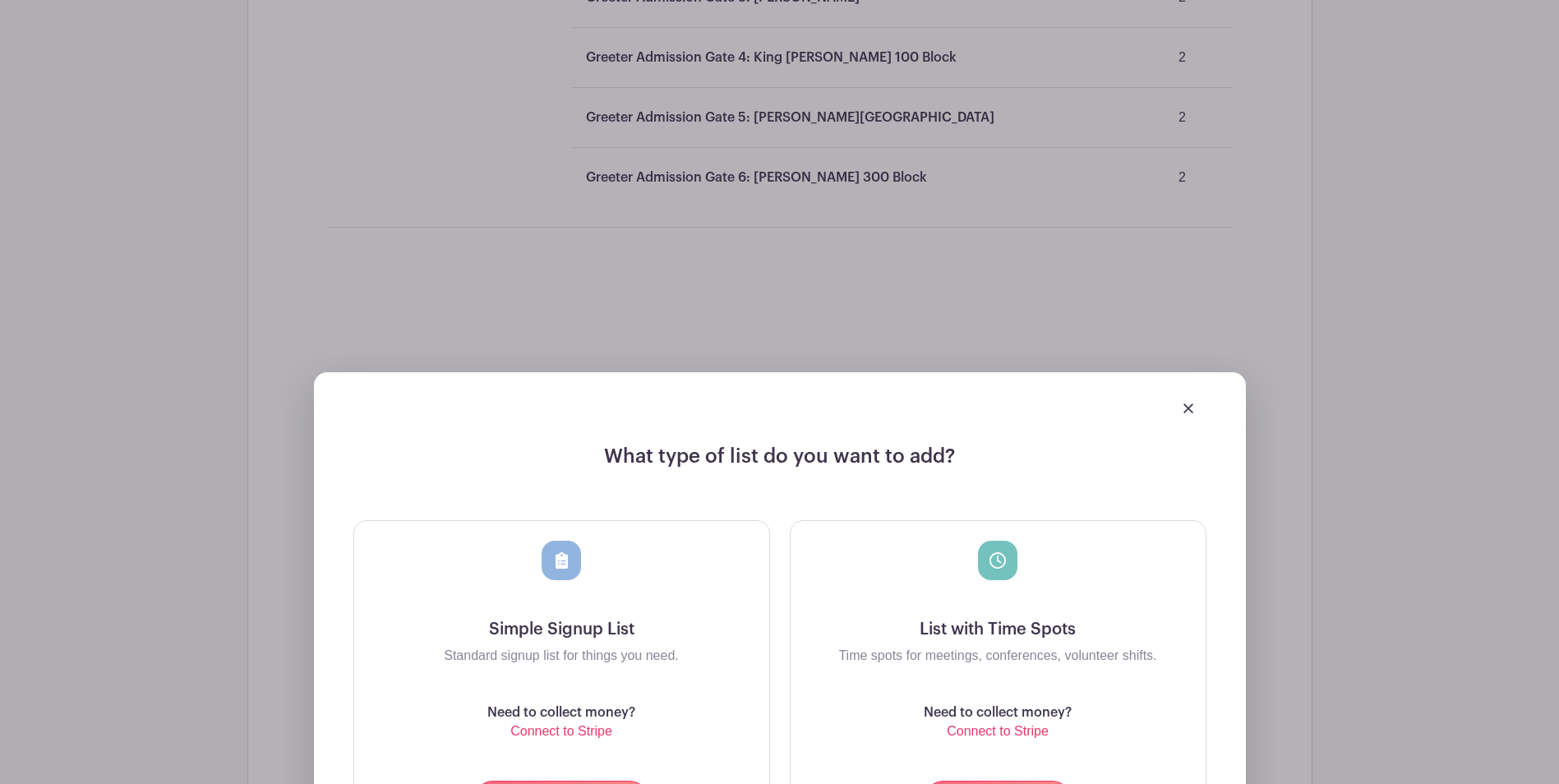
scroll to position [1933, 0]
